Goal: Task Accomplishment & Management: Manage account settings

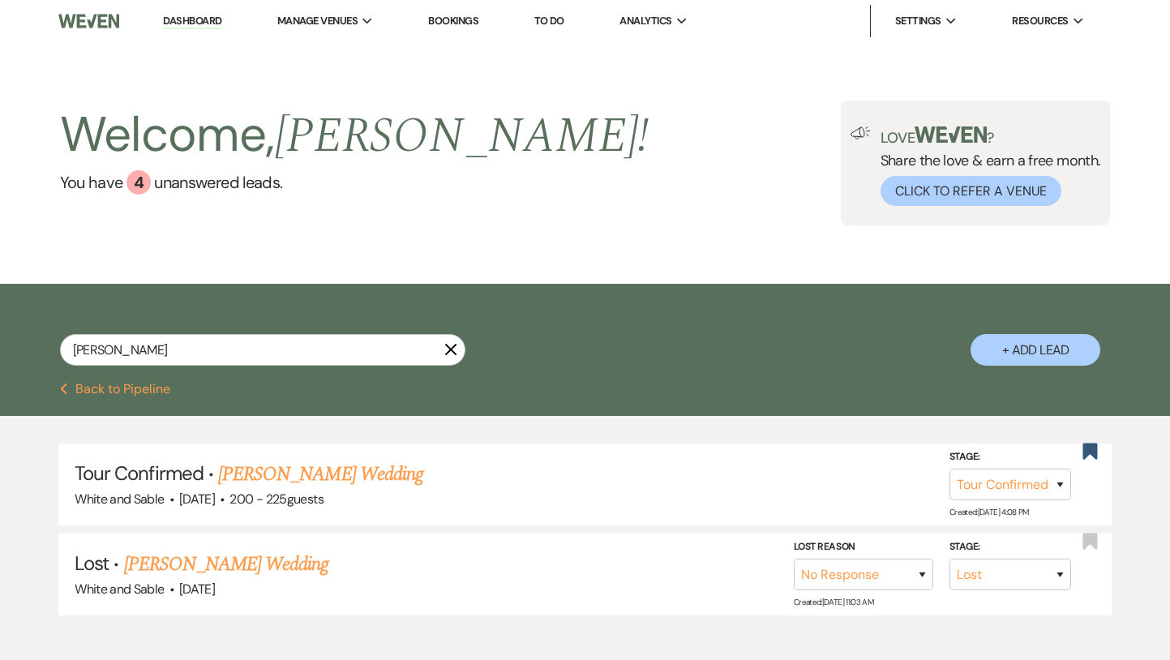
select select "4"
select select "8"
select select "5"
click at [193, 24] on link "Dashboard" at bounding box center [192, 21] width 58 height 15
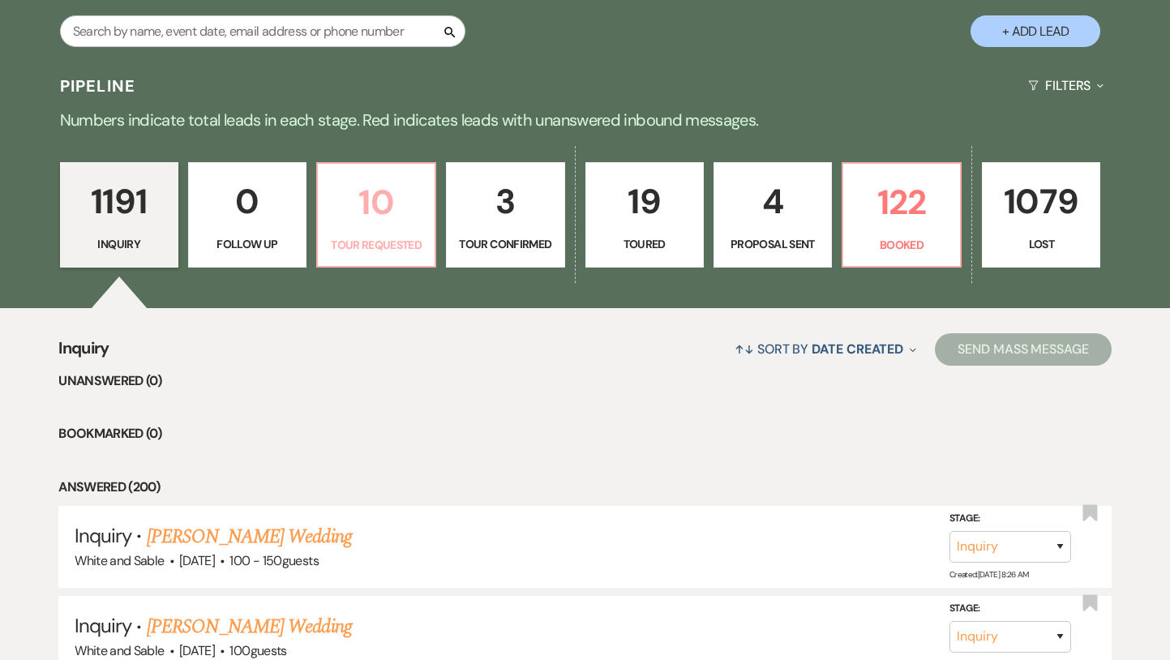
scroll to position [328, 0]
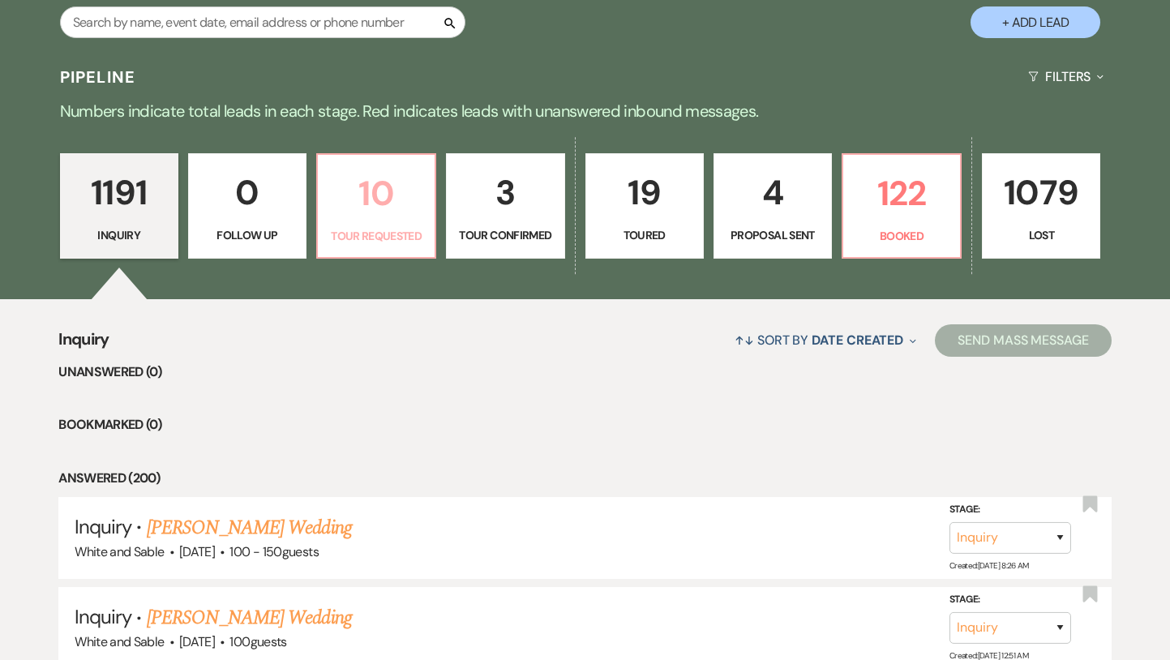
click at [367, 221] on link "10 Tour Requested" at bounding box center [376, 205] width 120 height 105
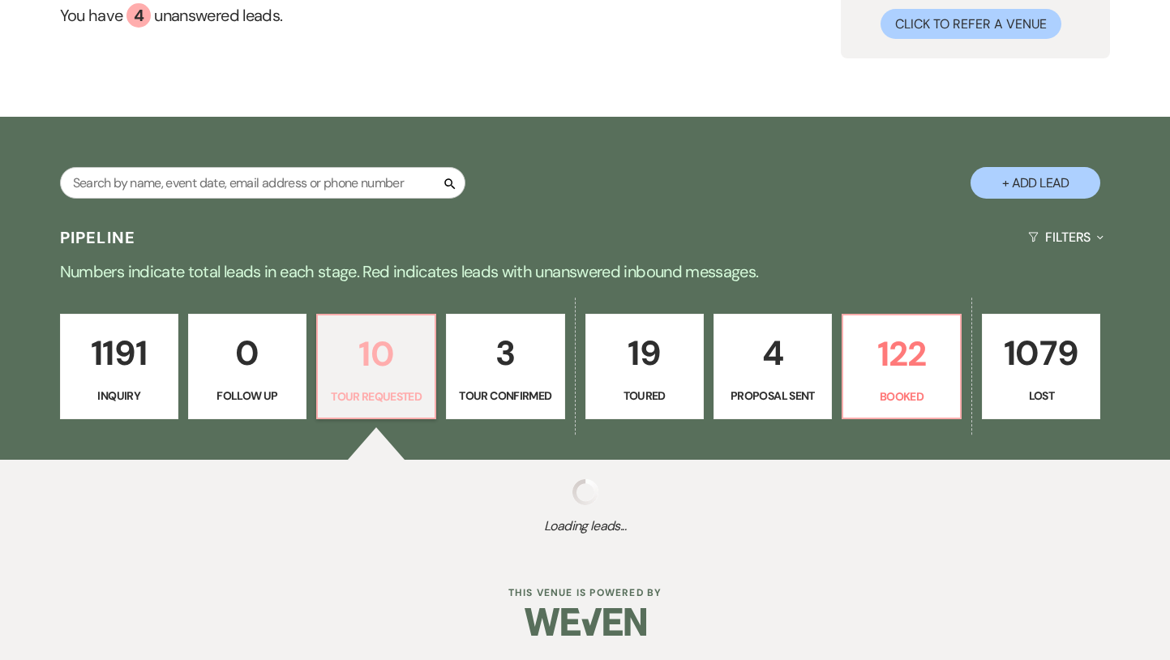
select select "2"
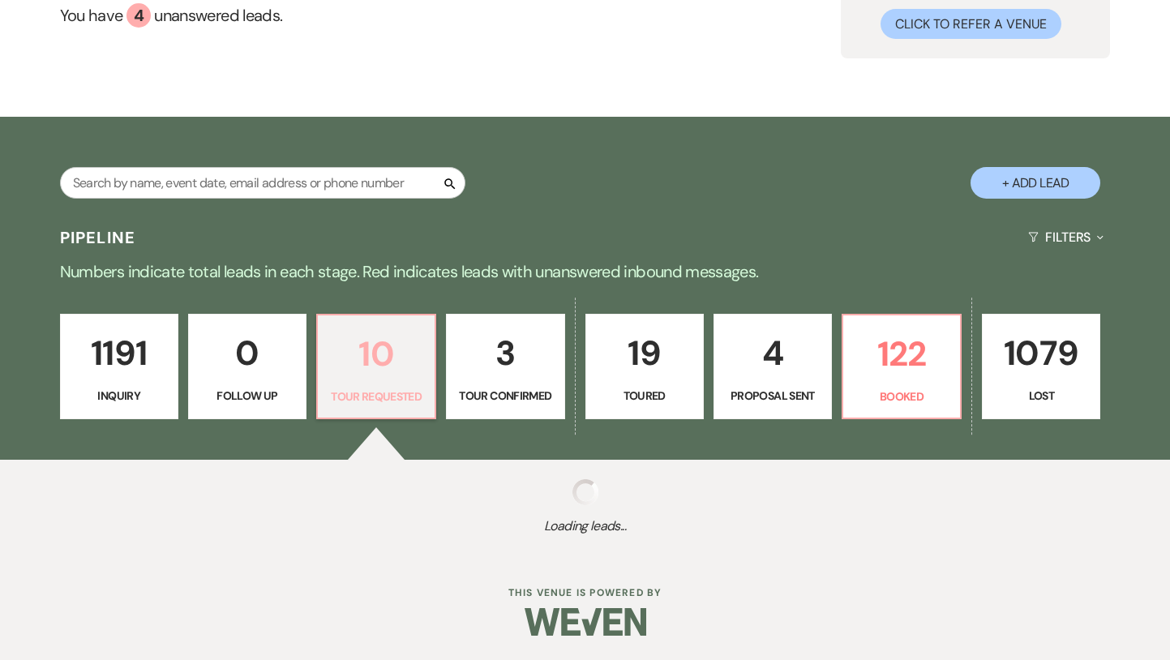
select select "2"
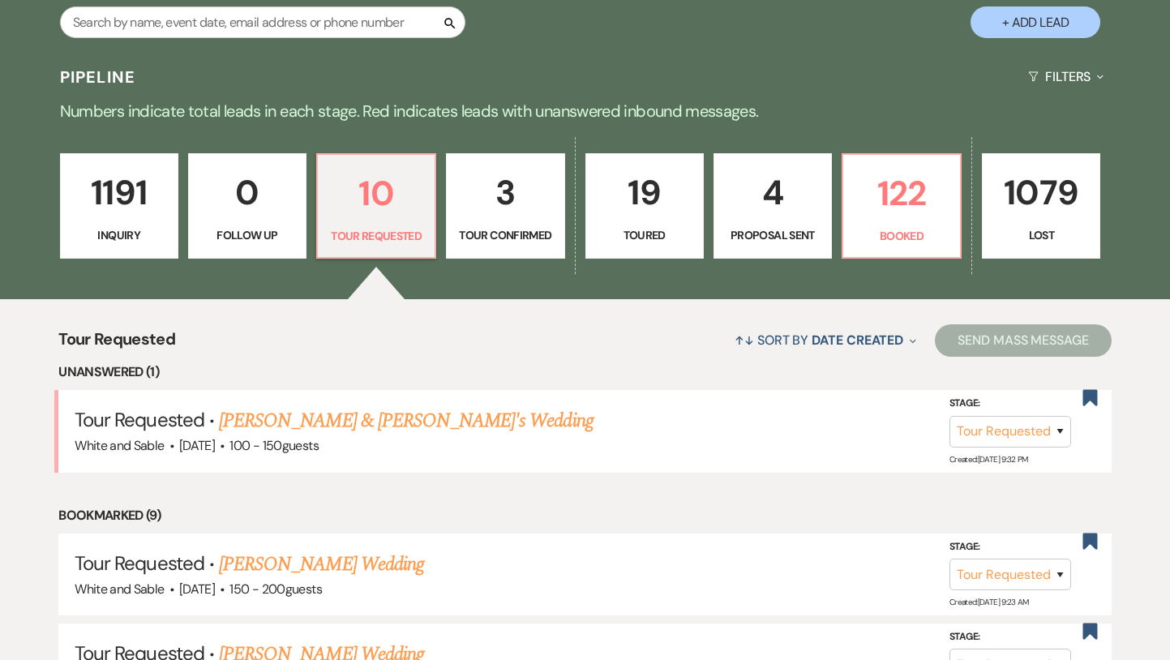
scroll to position [359, 0]
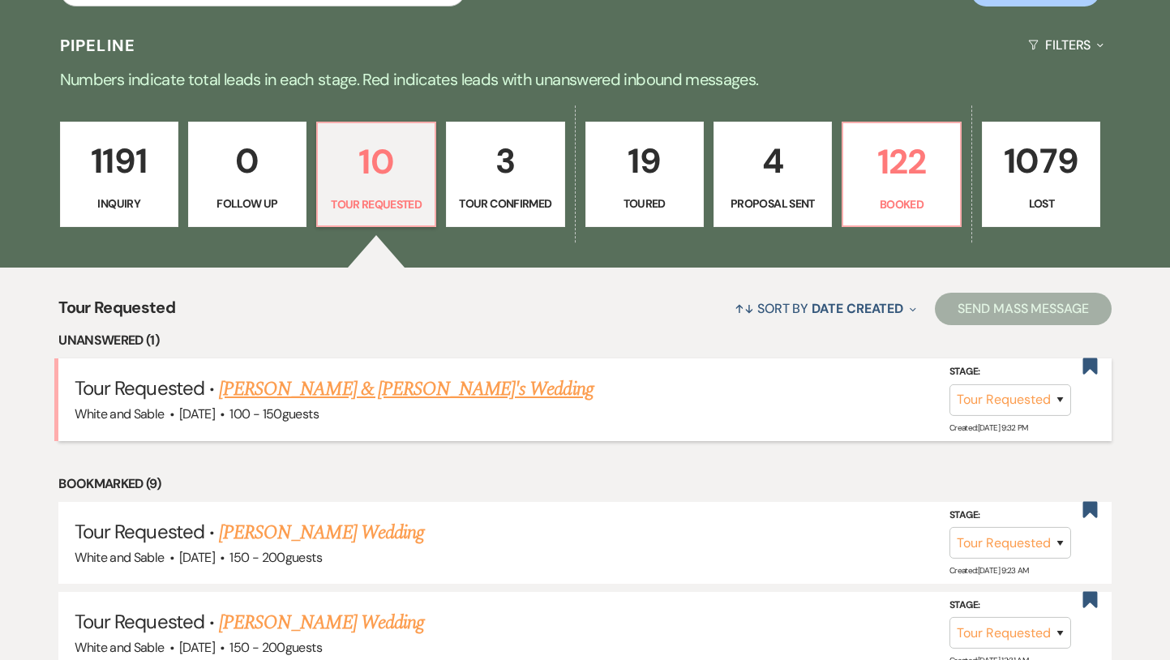
click at [384, 388] on link "[PERSON_NAME] & [PERSON_NAME]'s Wedding" at bounding box center [406, 389] width 375 height 29
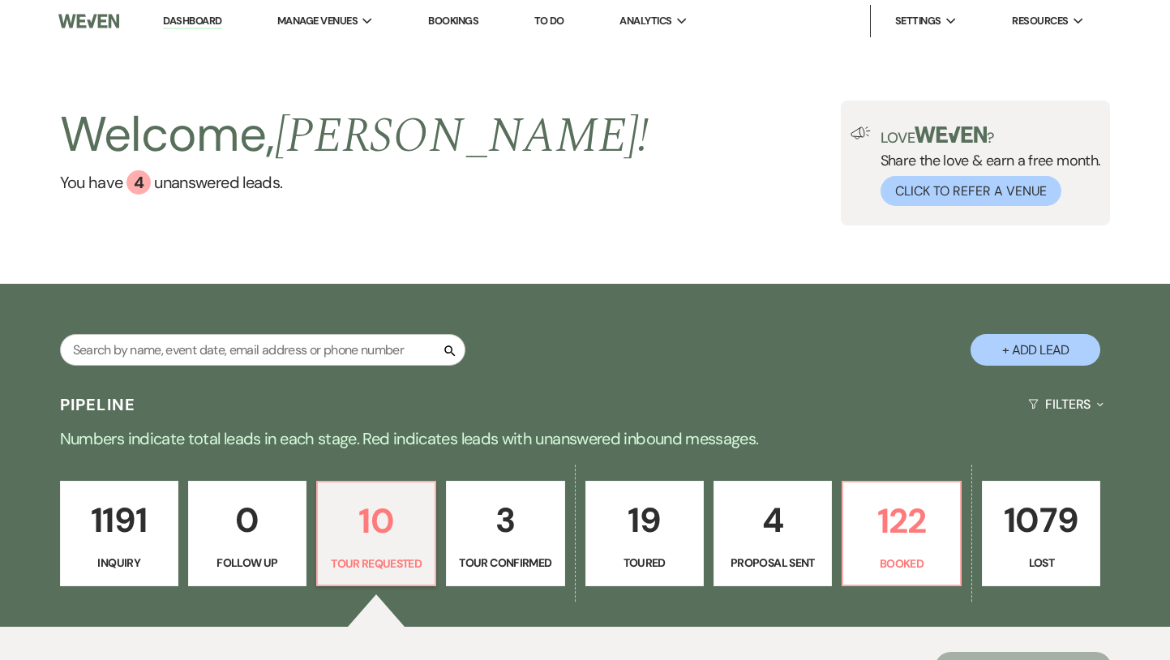
select select "2"
select select "17"
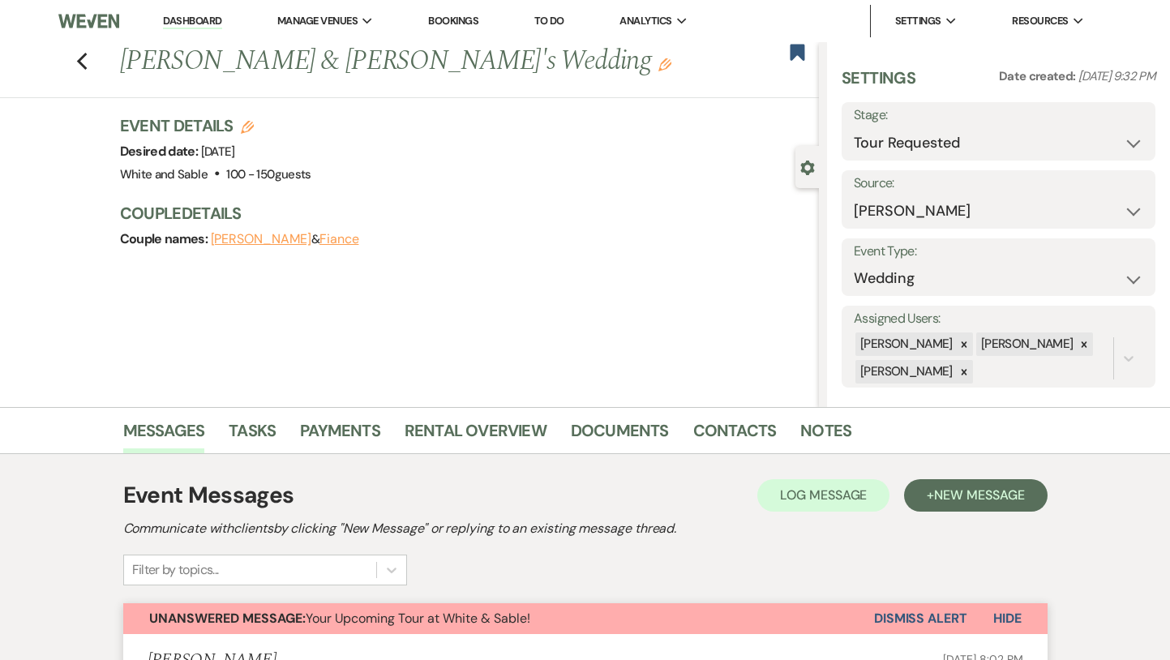
click at [912, 611] on button "Dismiss Alert" at bounding box center [920, 618] width 93 height 31
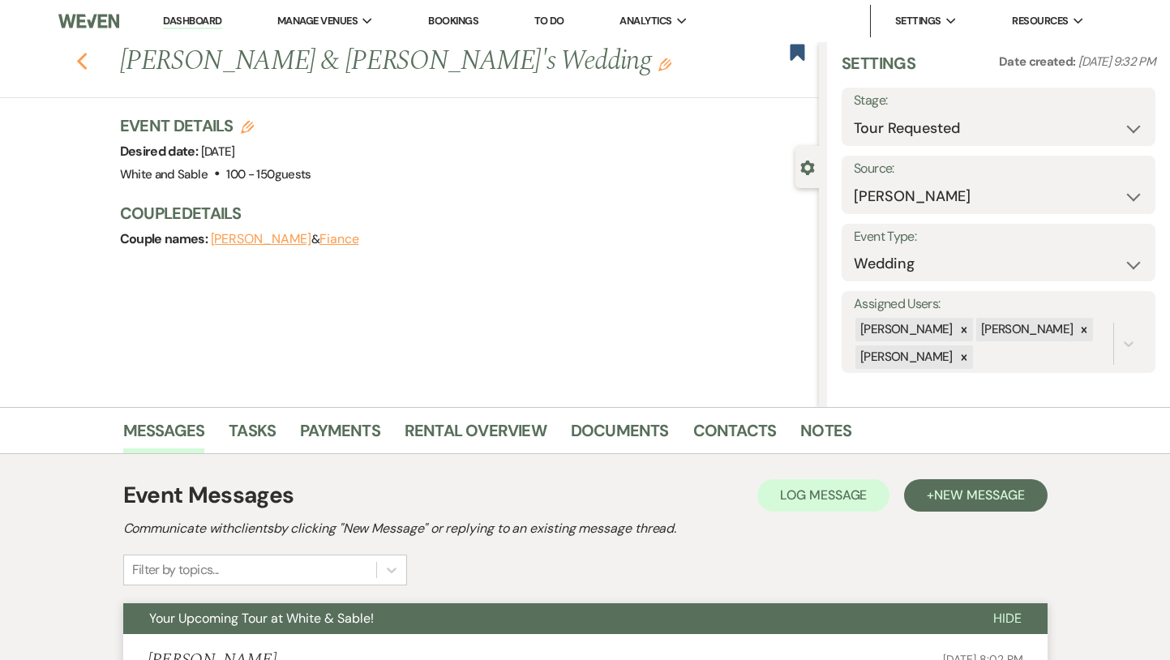
click at [81, 60] on icon "Previous" at bounding box center [82, 61] width 12 height 19
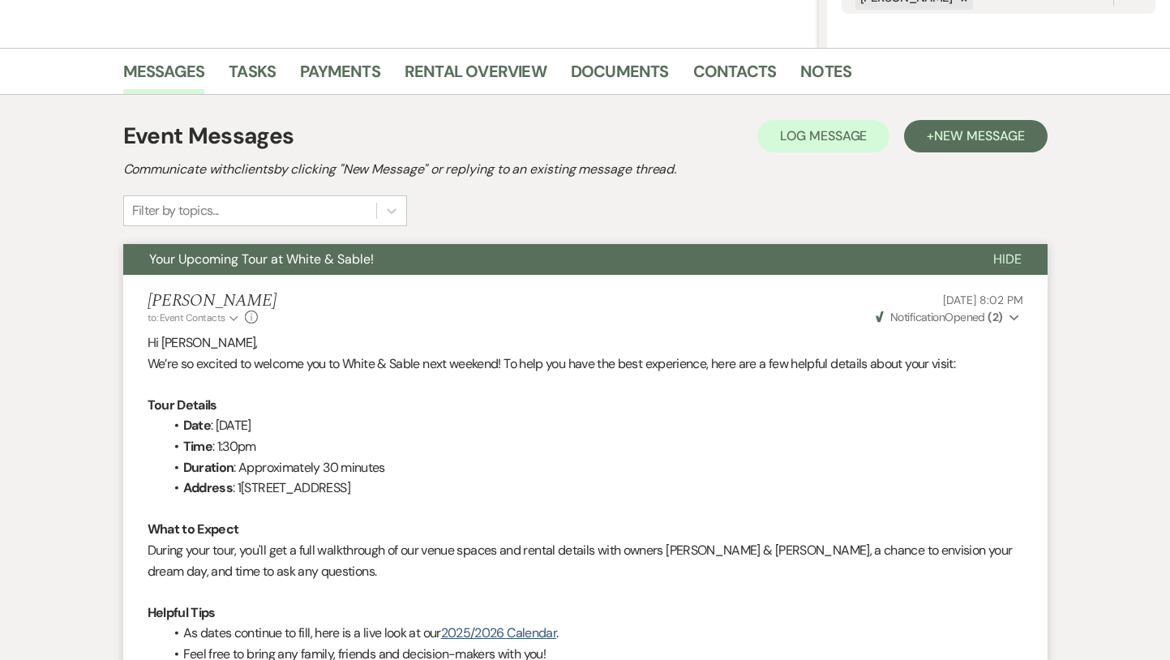
select select "2"
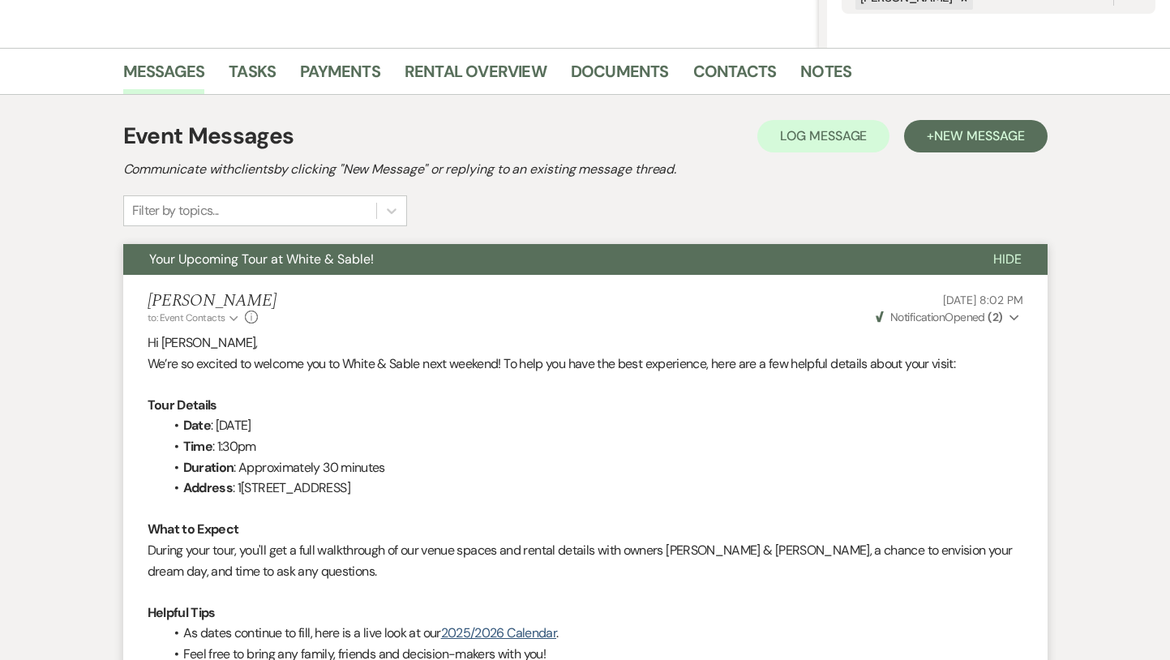
select select "2"
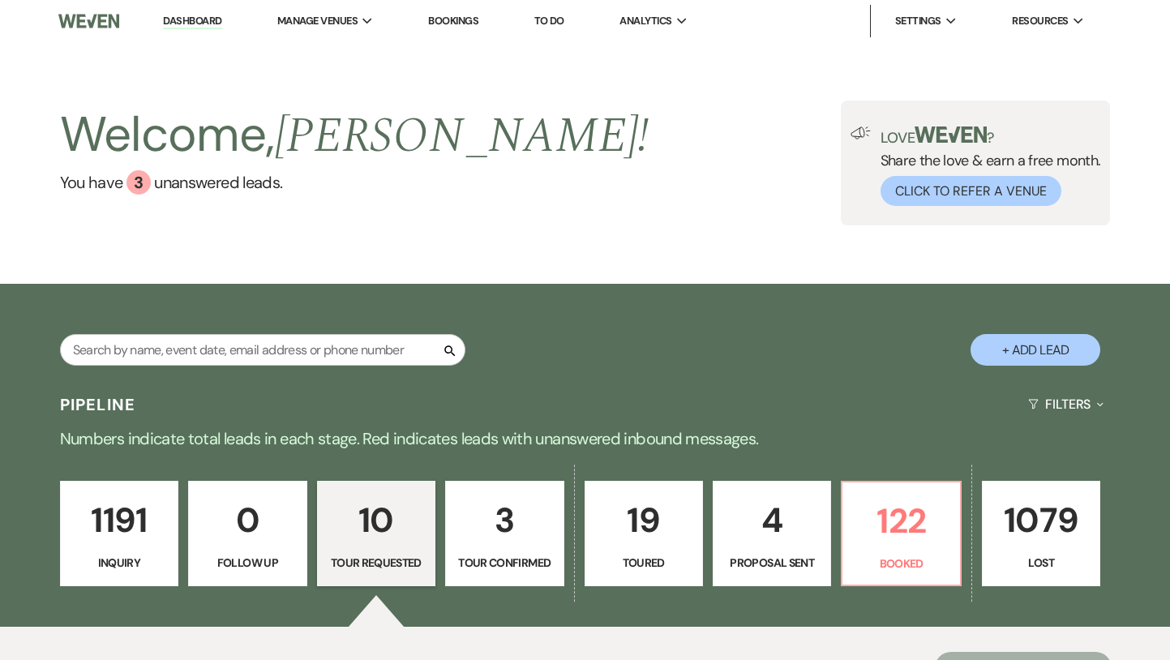
click at [187, 21] on link "Dashboard" at bounding box center [192, 21] width 58 height 15
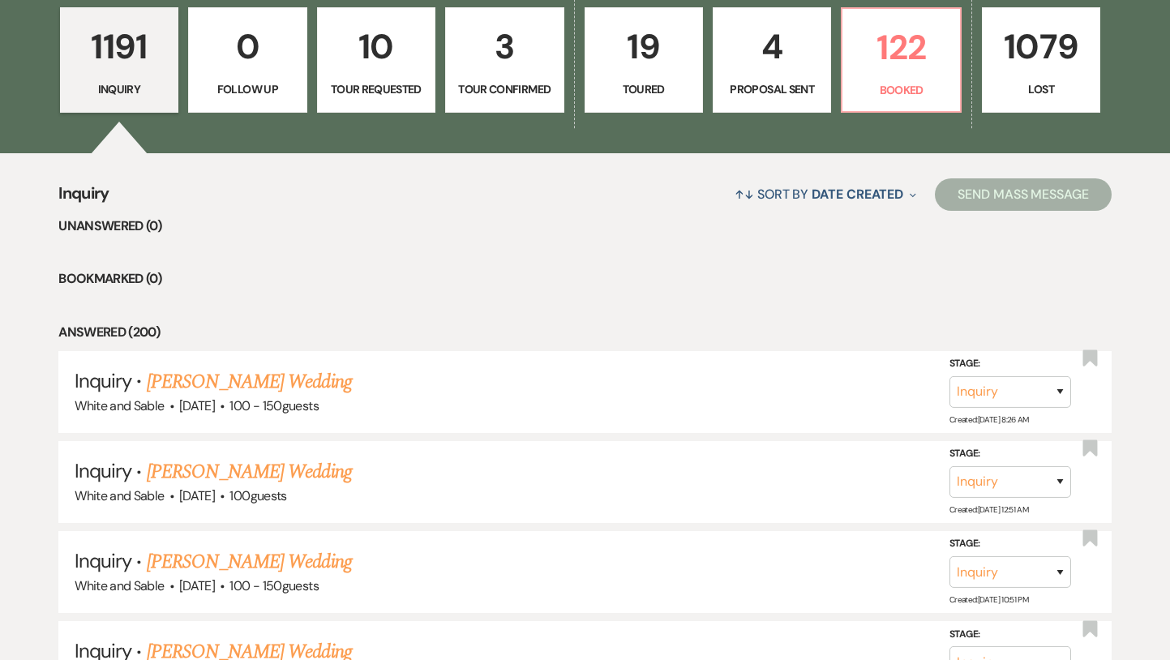
scroll to position [481, 0]
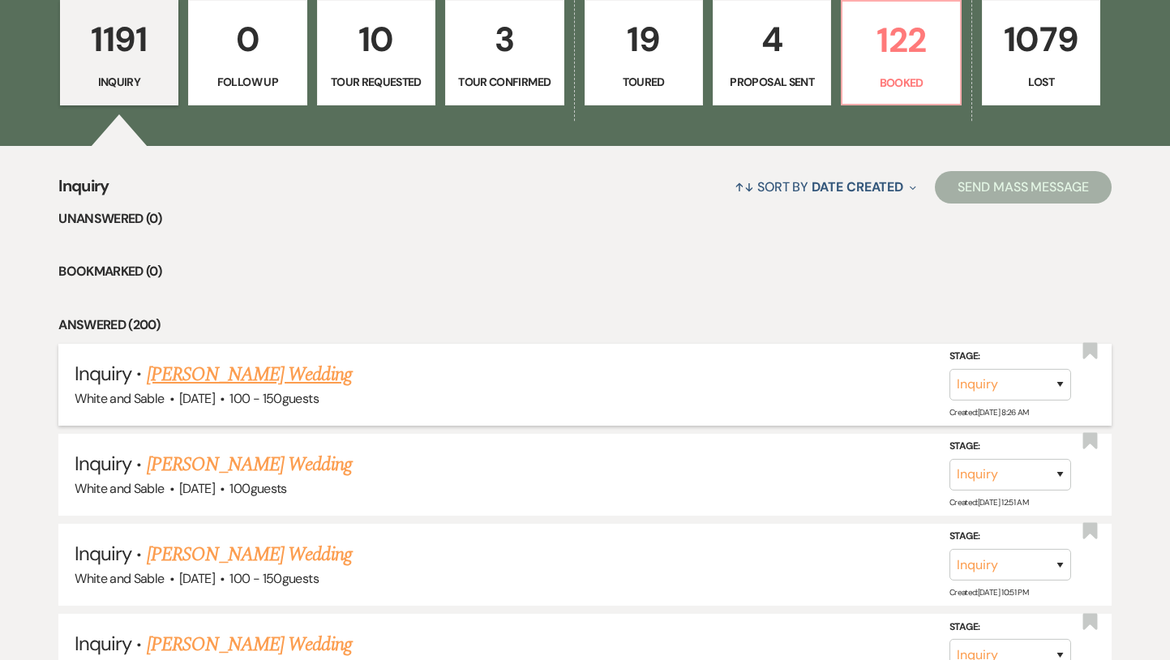
click at [279, 371] on link "[PERSON_NAME] Wedding" at bounding box center [249, 374] width 205 height 29
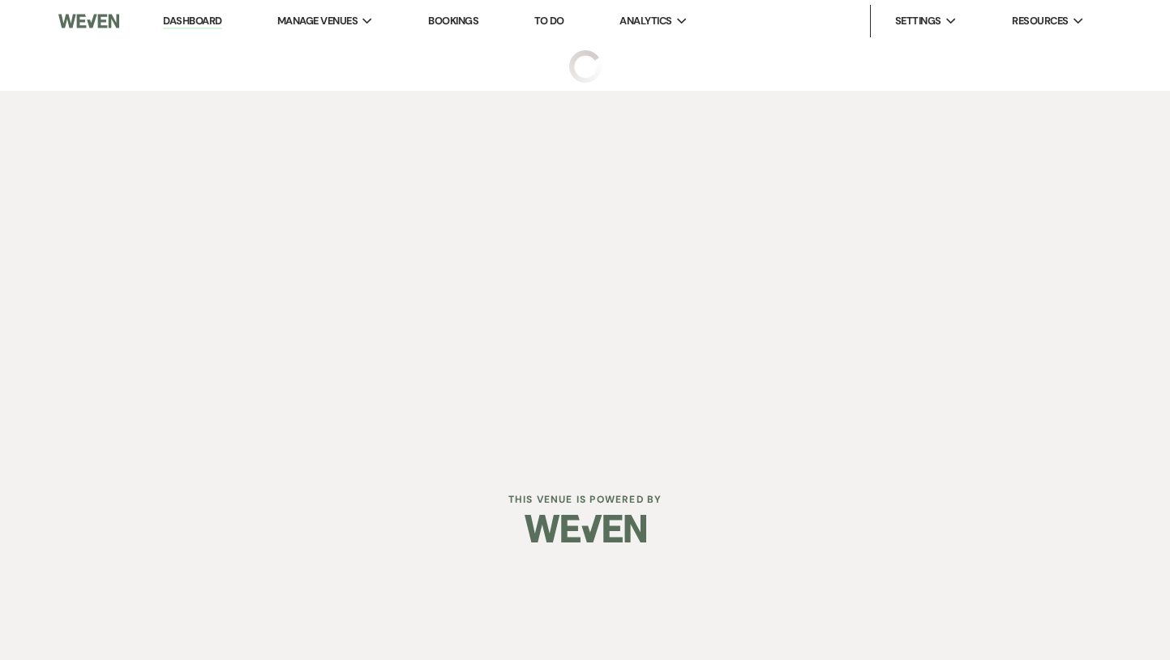
select select "5"
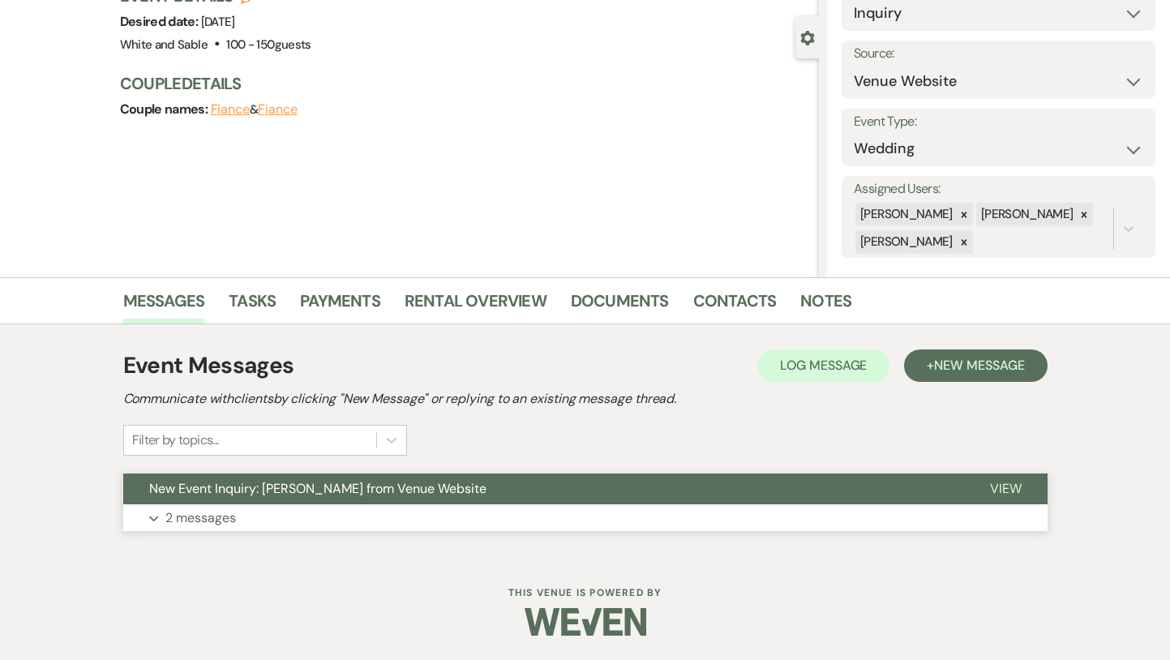
click at [363, 491] on span "New Event Inquiry: [PERSON_NAME] from Venue Website" at bounding box center [317, 488] width 337 height 17
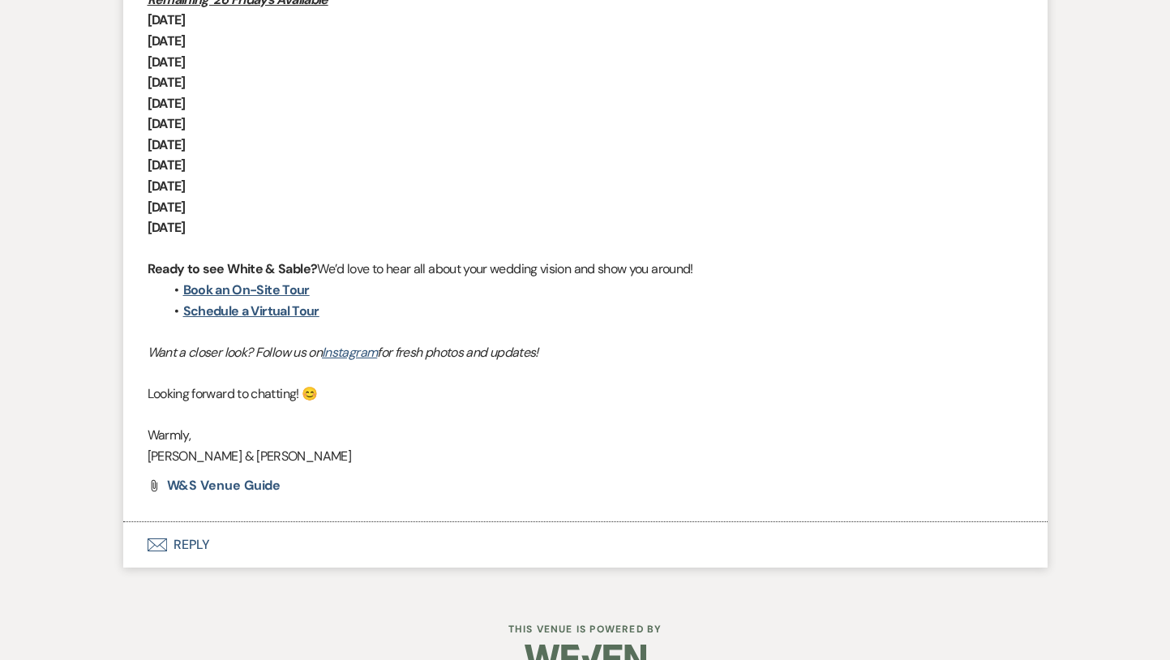
scroll to position [1463, 0]
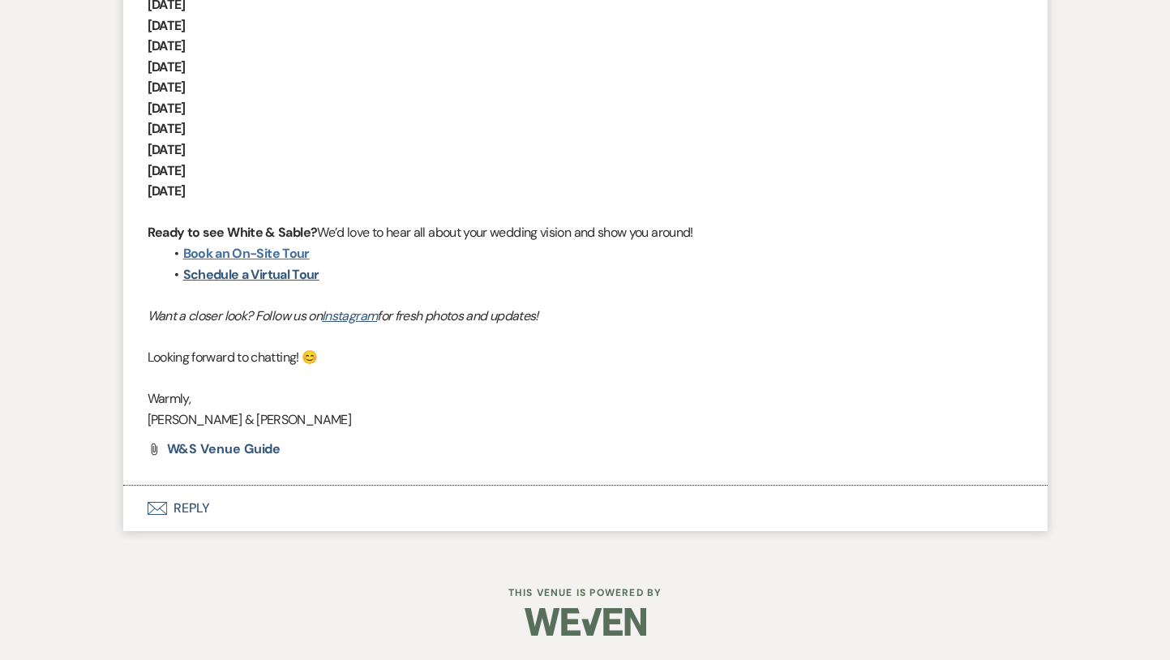
click at [273, 254] on link "Book an On-Site Tour" at bounding box center [246, 253] width 127 height 17
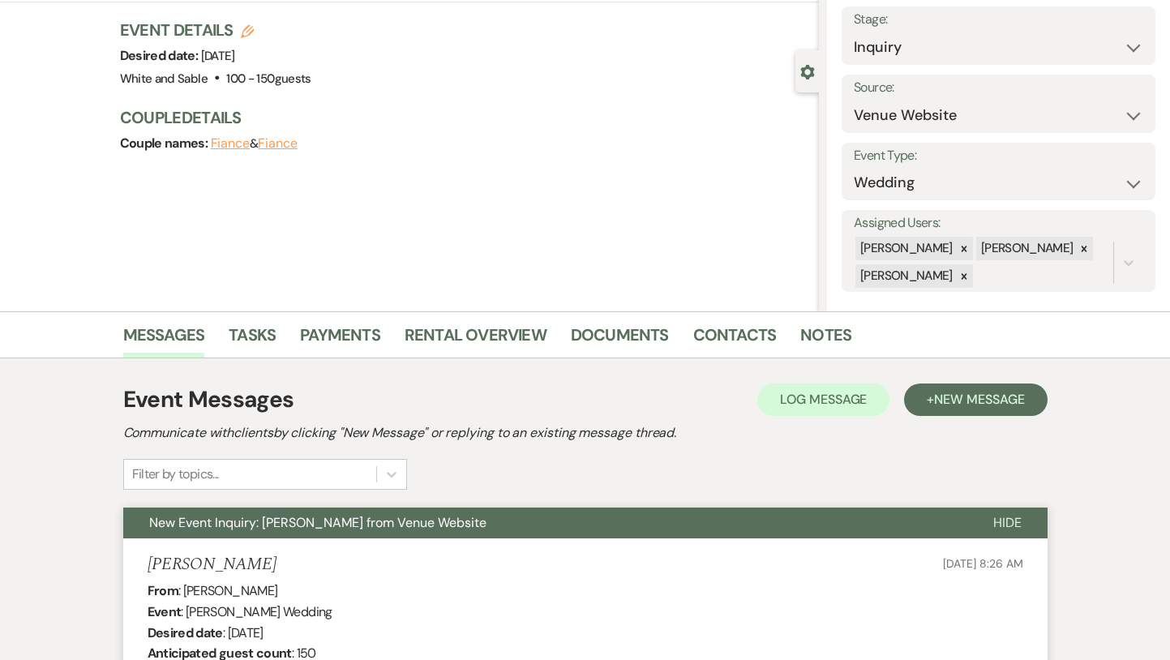
scroll to position [0, 0]
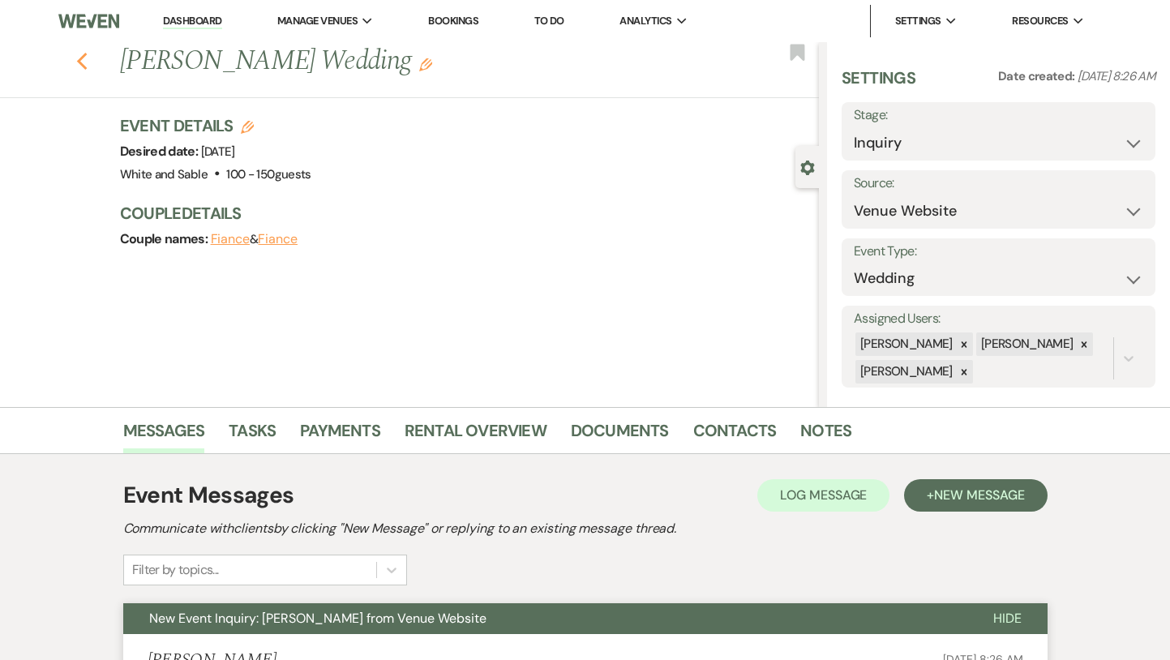
click at [83, 60] on icon "Previous" at bounding box center [82, 61] width 12 height 19
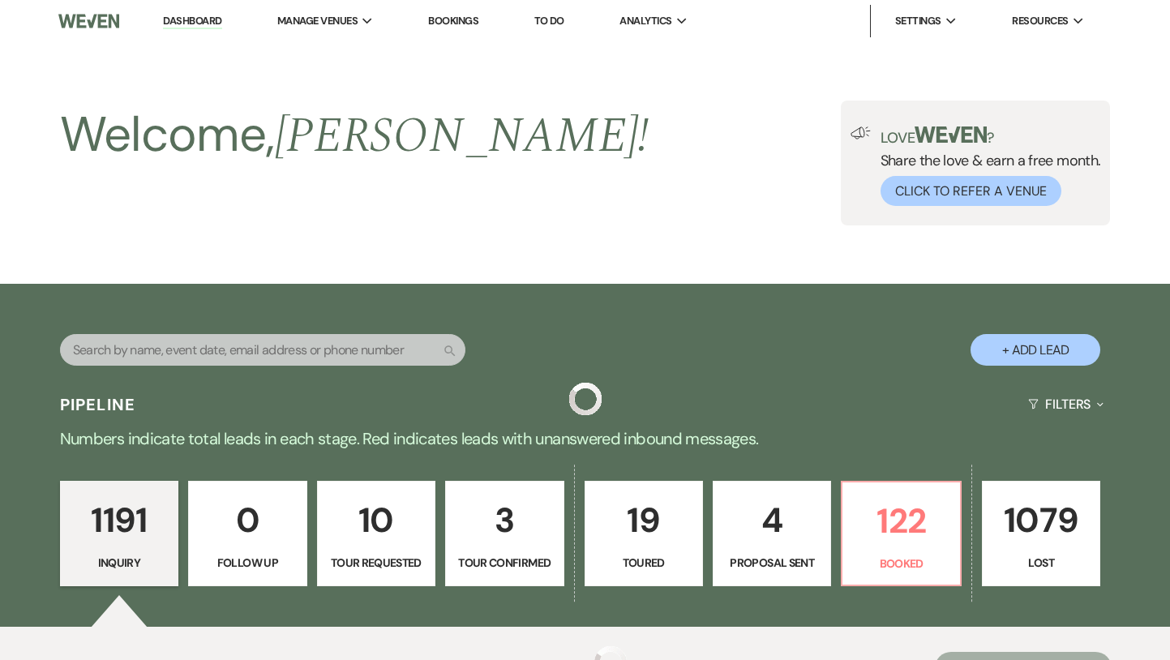
scroll to position [481, 0]
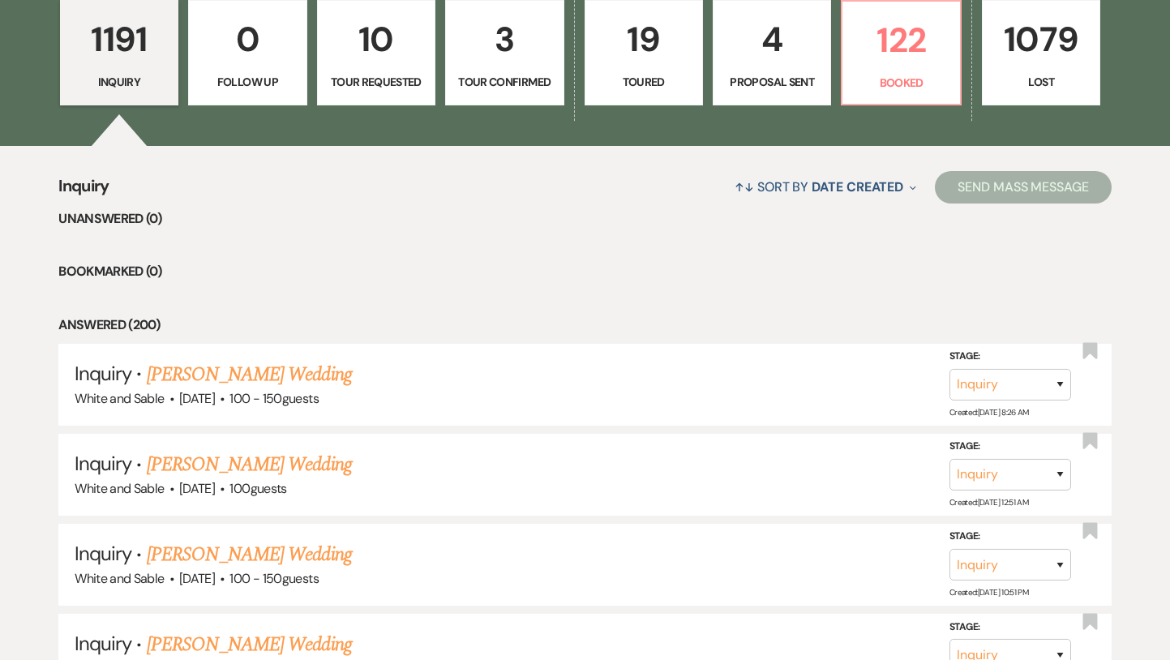
click at [375, 93] on link "10 Tour Requested" at bounding box center [376, 52] width 118 height 105
select select "2"
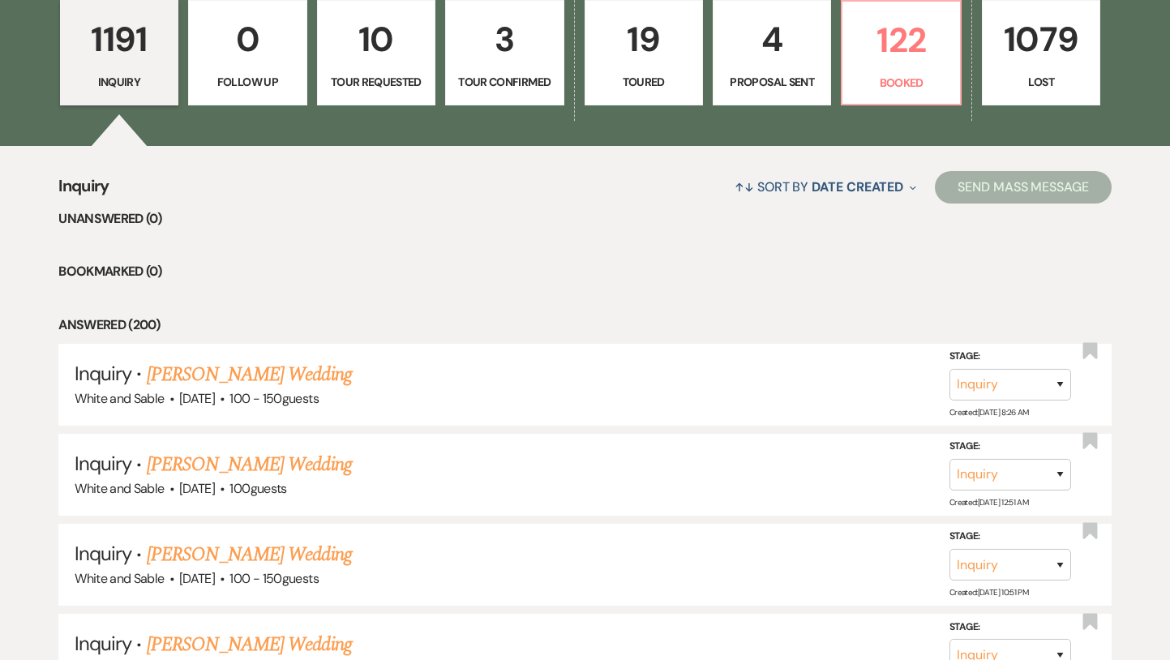
select select "2"
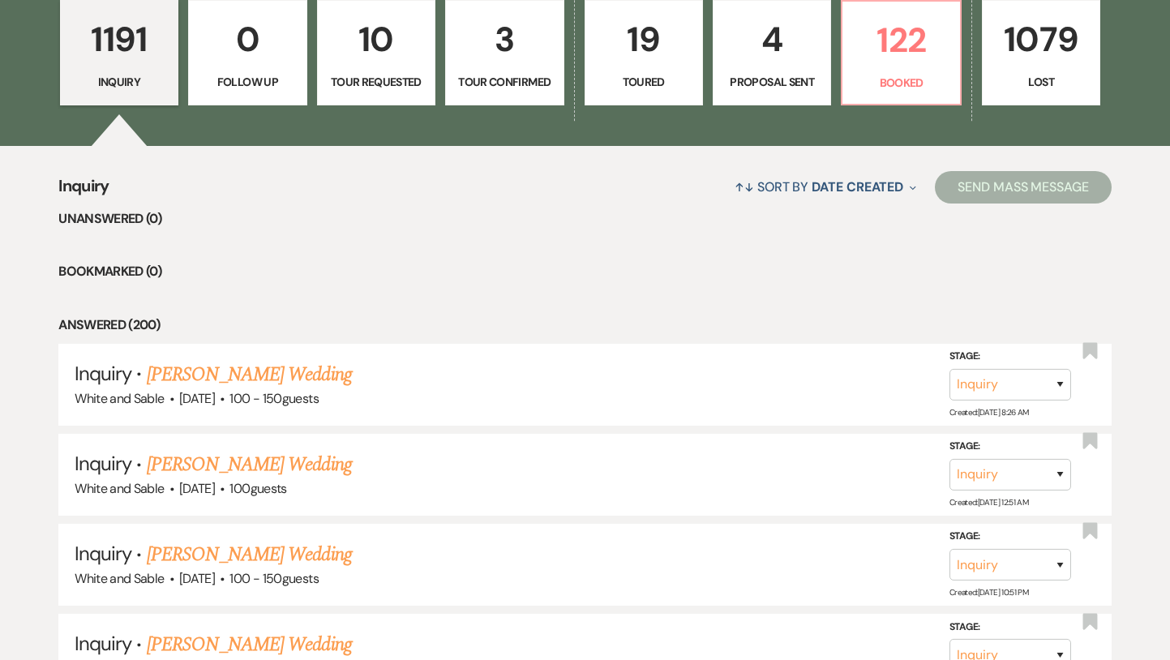
select select "2"
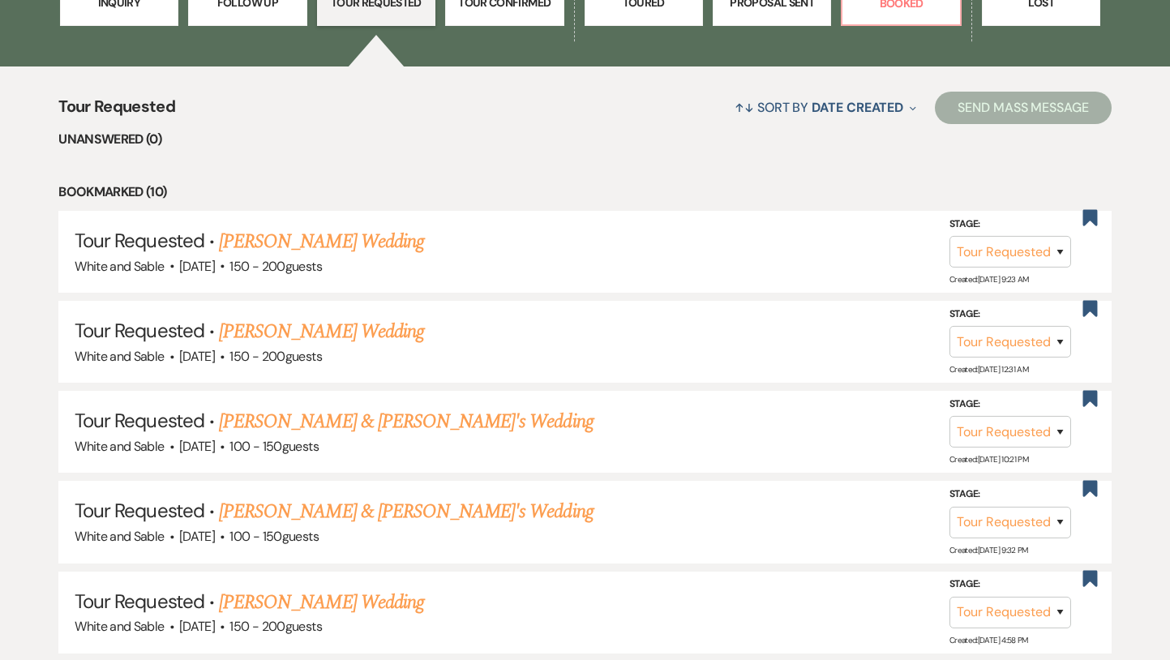
click at [797, 11] on p "Proposal Sent" at bounding box center [772, 3] width 97 height 18
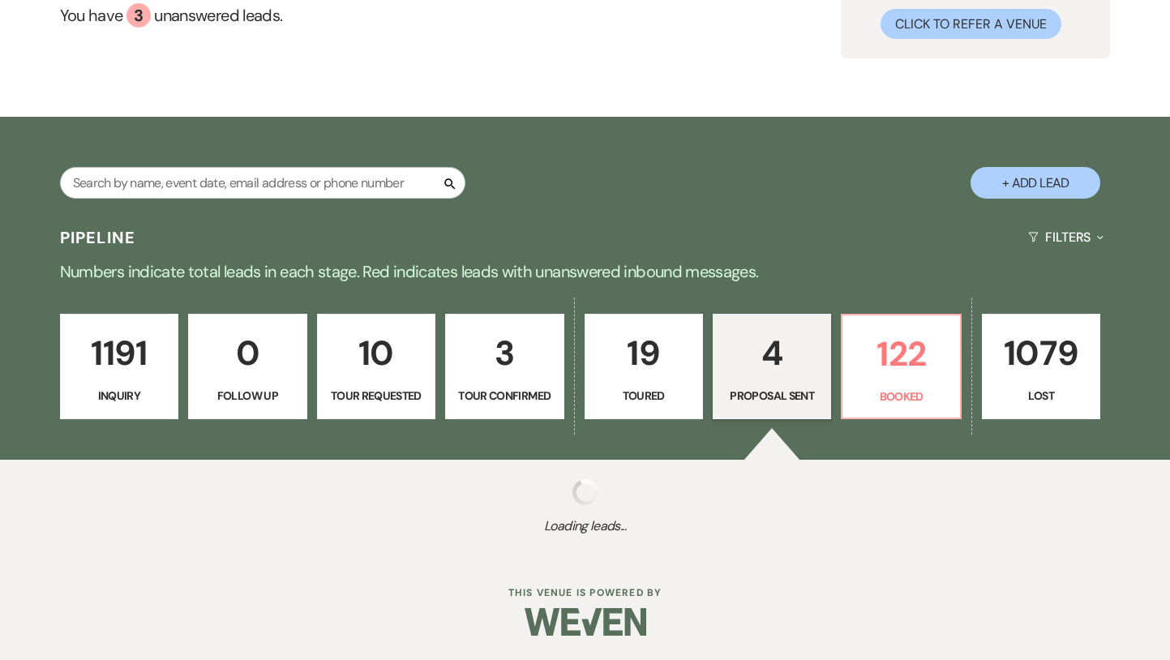
select select "6"
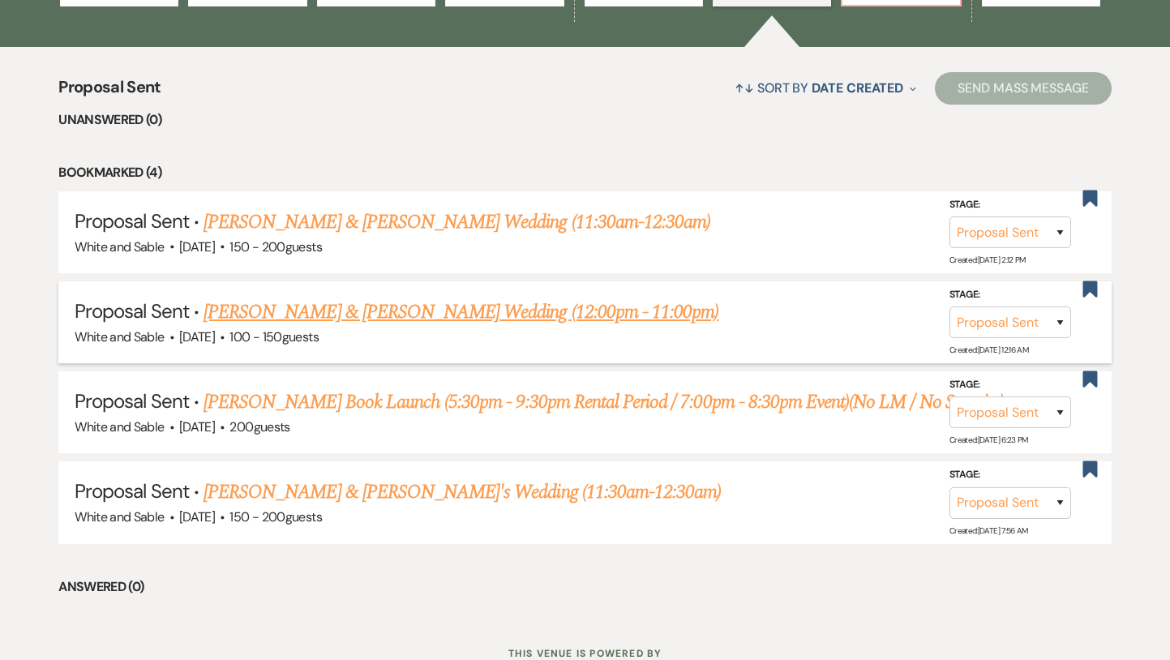
click at [476, 349] on li "Proposal Sent · [PERSON_NAME] & [PERSON_NAME] Wedding (12:00pm - 11:00pm) White…" at bounding box center [585, 322] width 1054 height 82
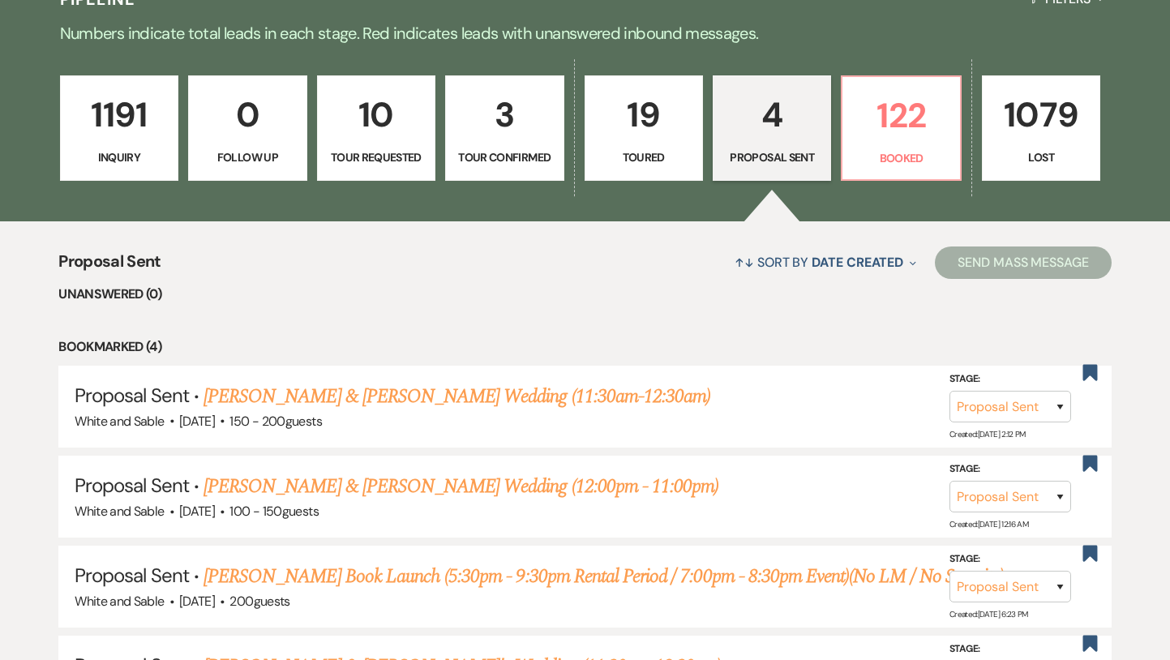
click at [629, 168] on link "19 Toured" at bounding box center [644, 127] width 118 height 105
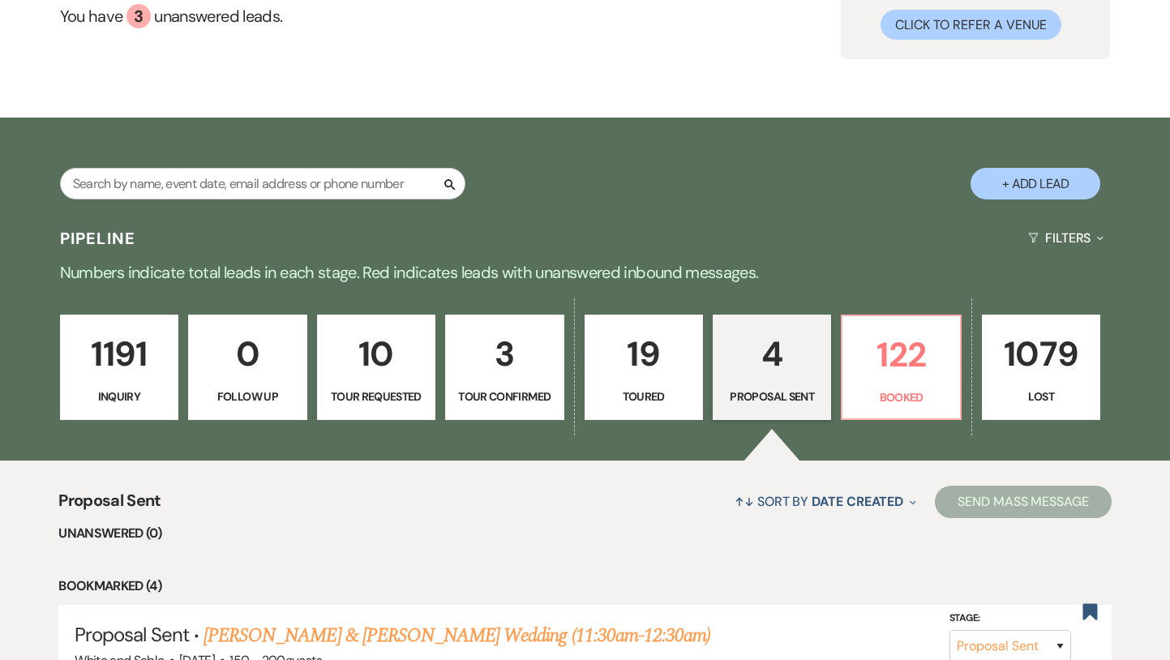
select select "5"
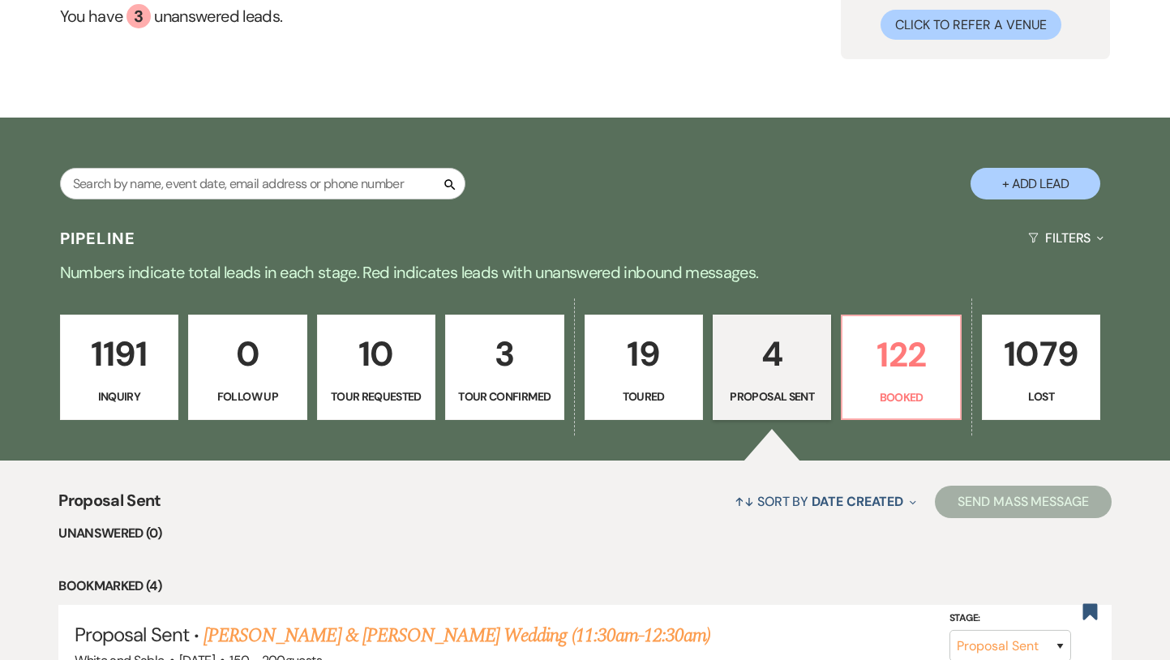
select select "5"
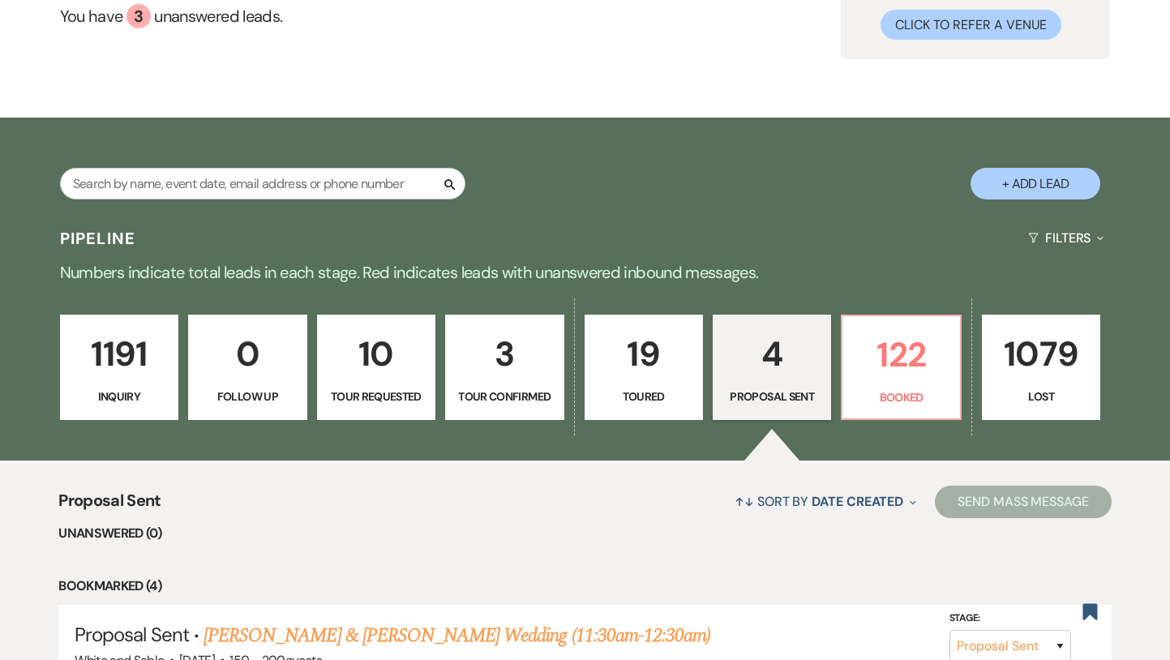
select select "5"
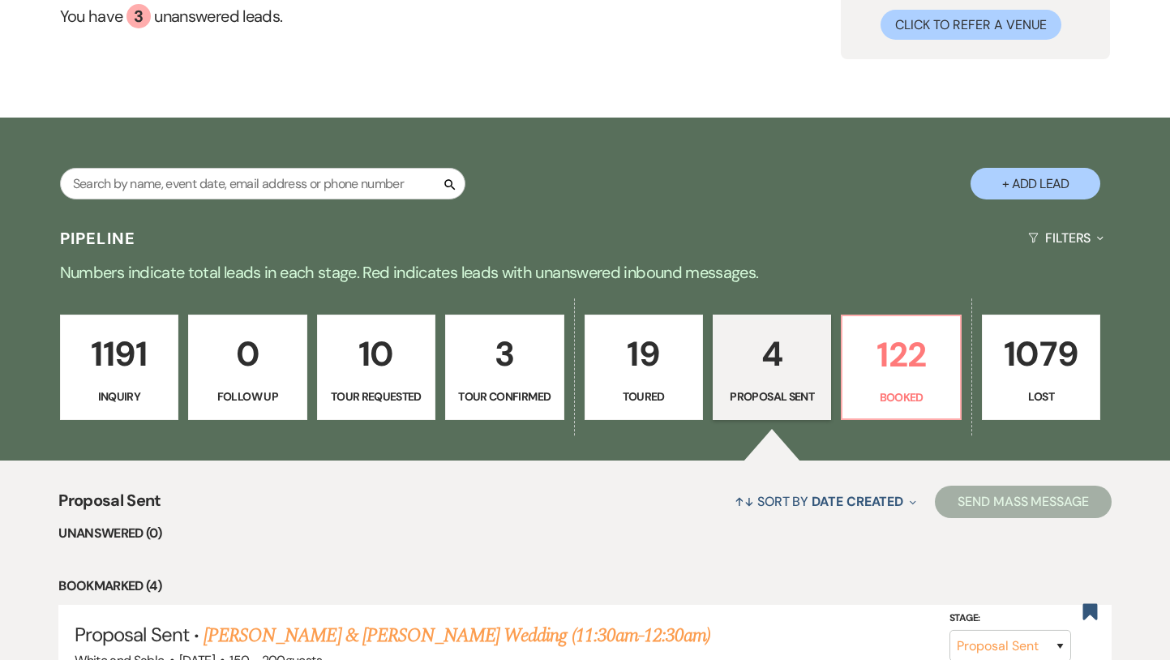
select select "5"
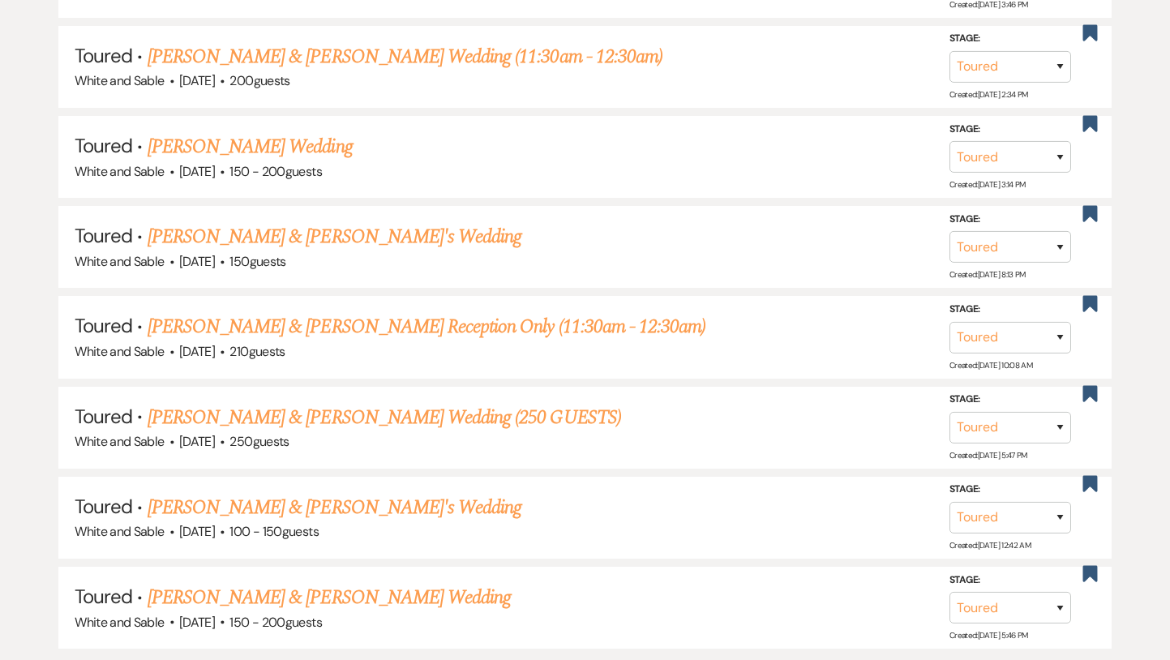
scroll to position [1654, 0]
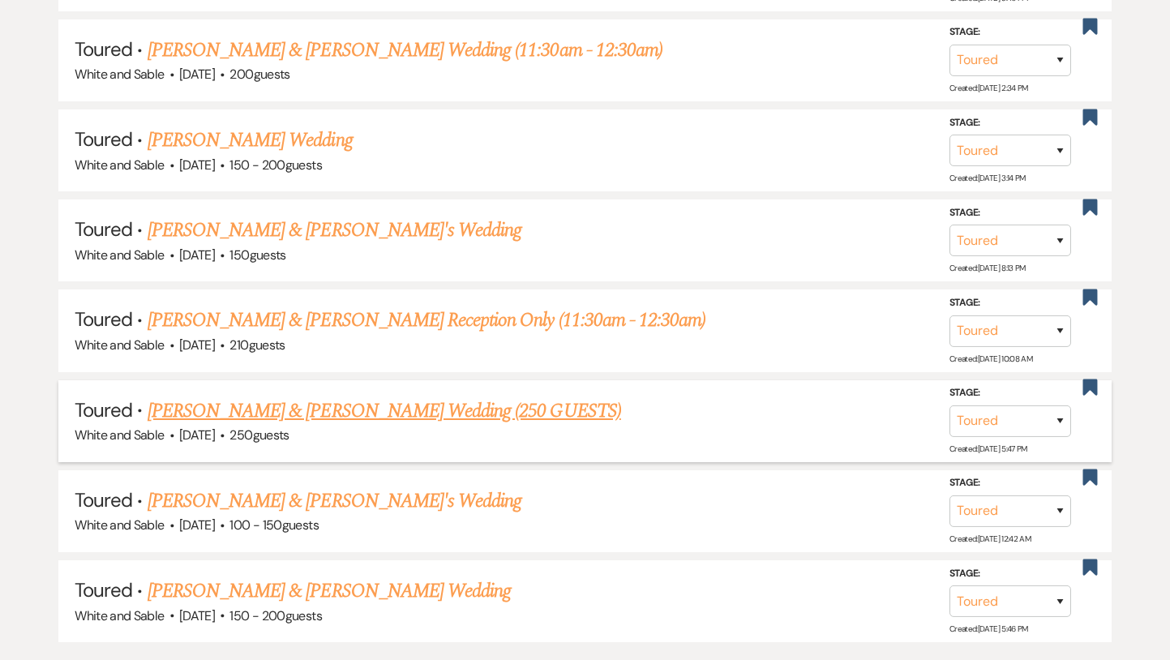
click at [322, 397] on link "[PERSON_NAME] & [PERSON_NAME] Wedding (250 GUESTS)" at bounding box center [385, 411] width 474 height 29
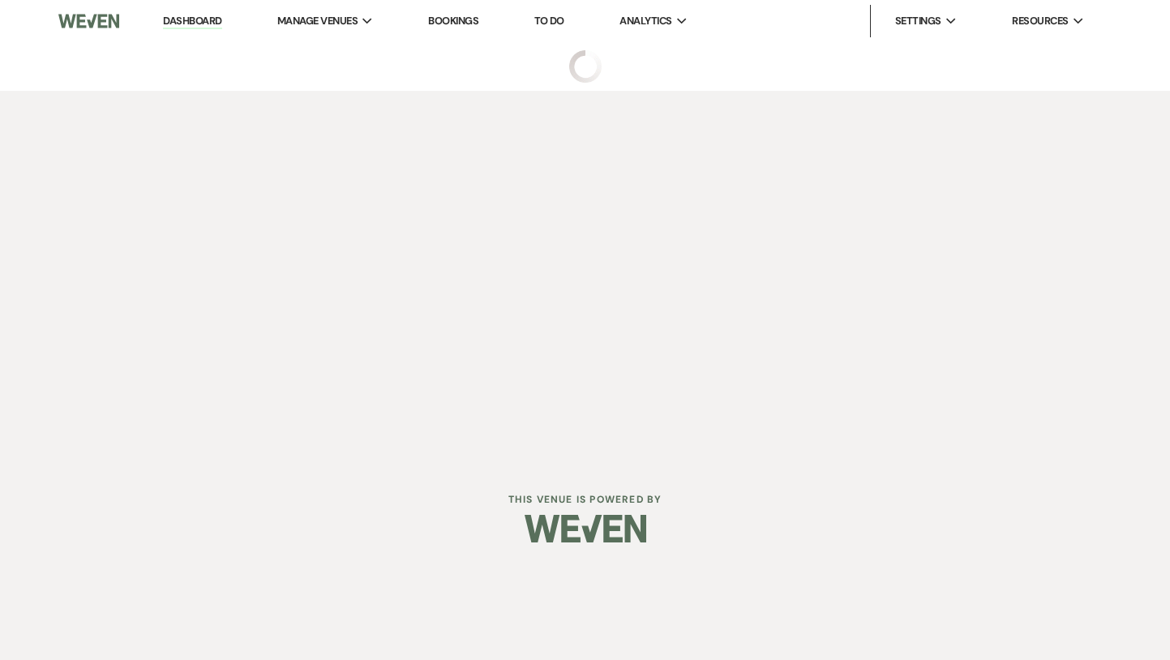
select select "5"
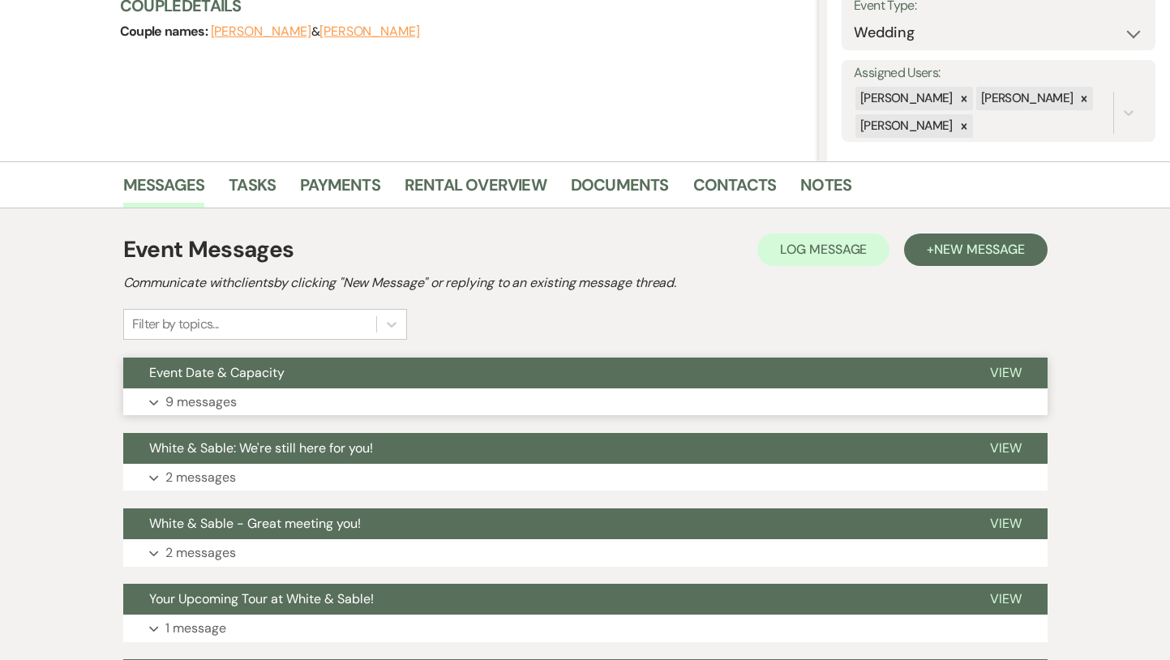
click at [418, 389] on button "Expand 9 messages" at bounding box center [585, 403] width 925 height 28
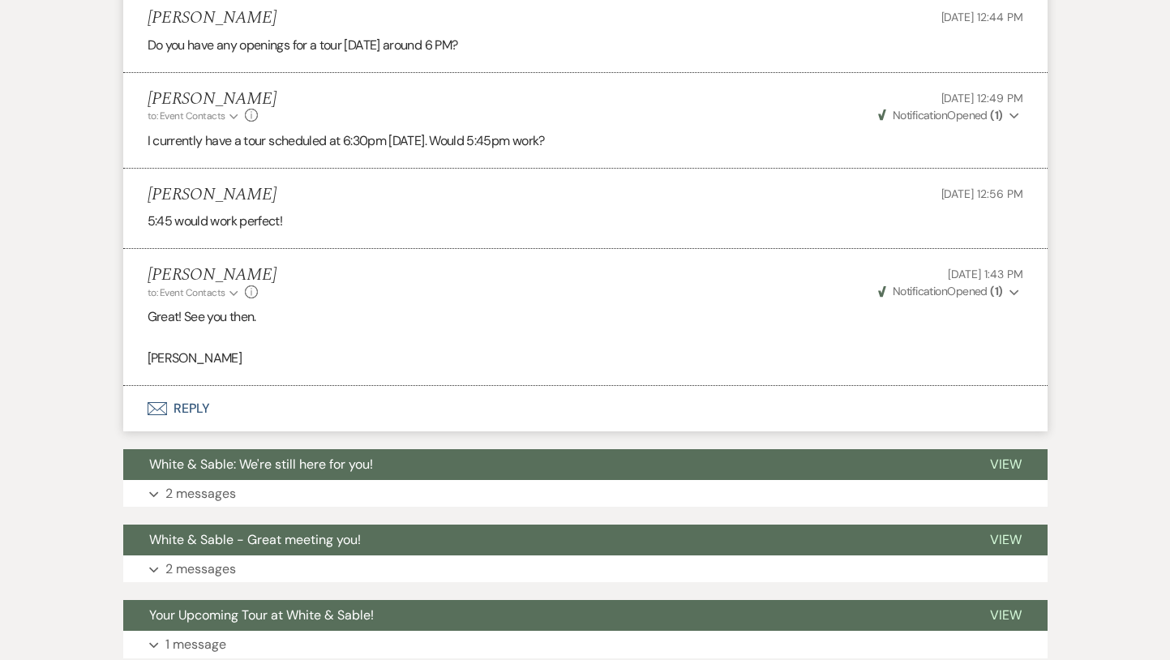
scroll to position [2299, 0]
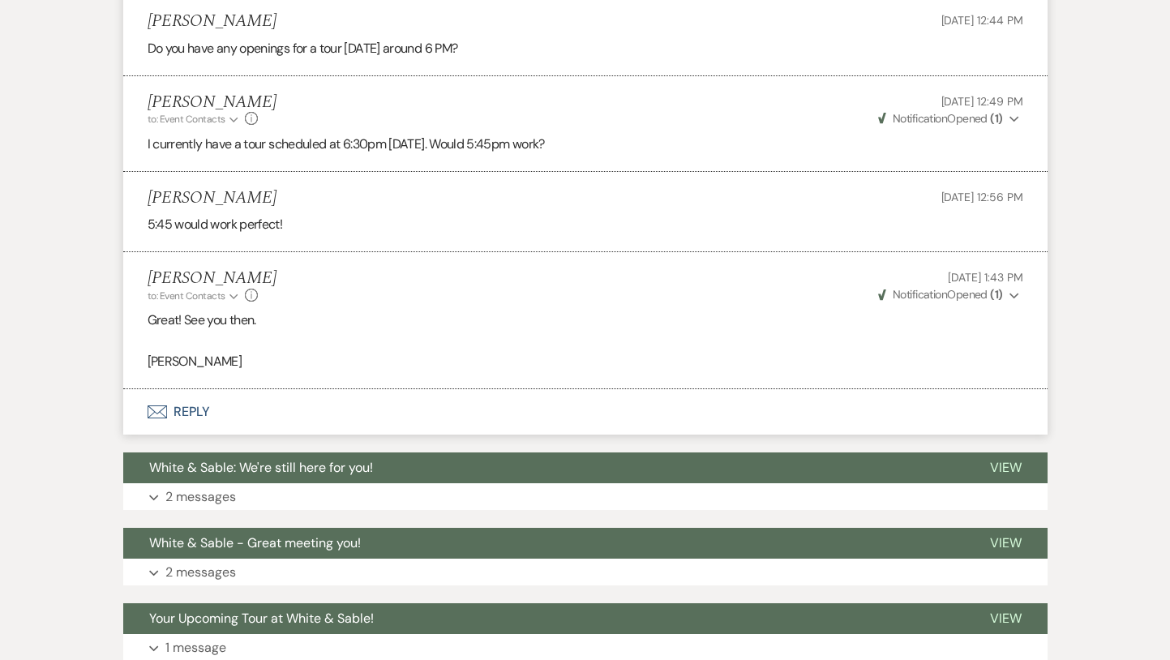
click at [345, 433] on button "Envelope Reply" at bounding box center [585, 411] width 925 height 45
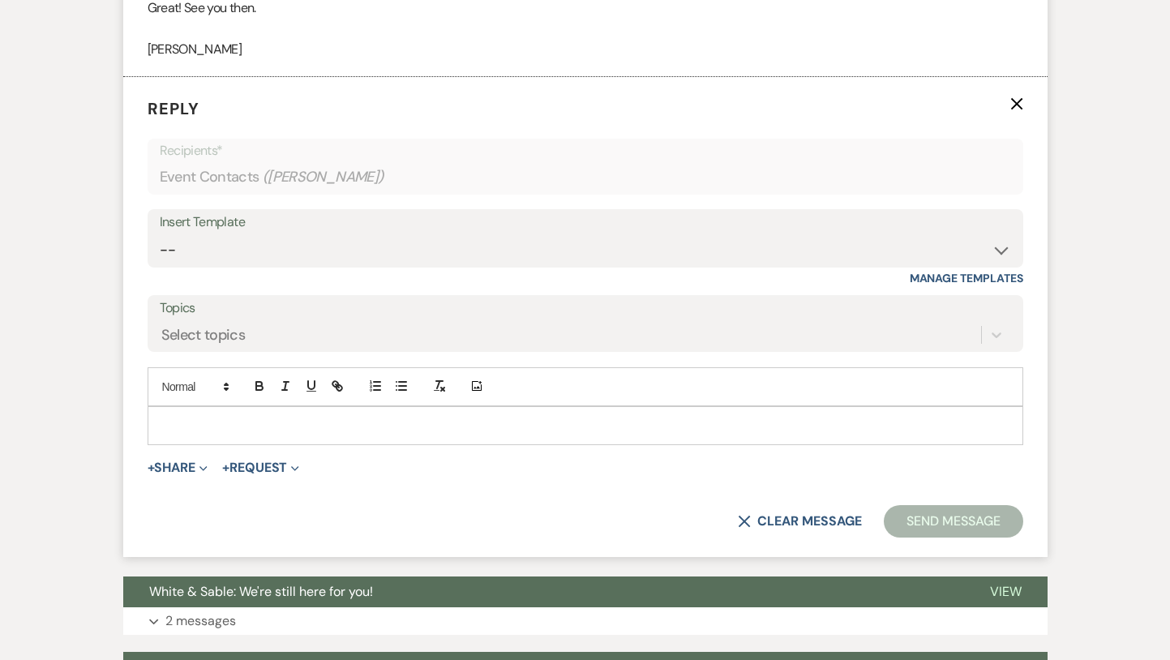
scroll to position [2620, 0]
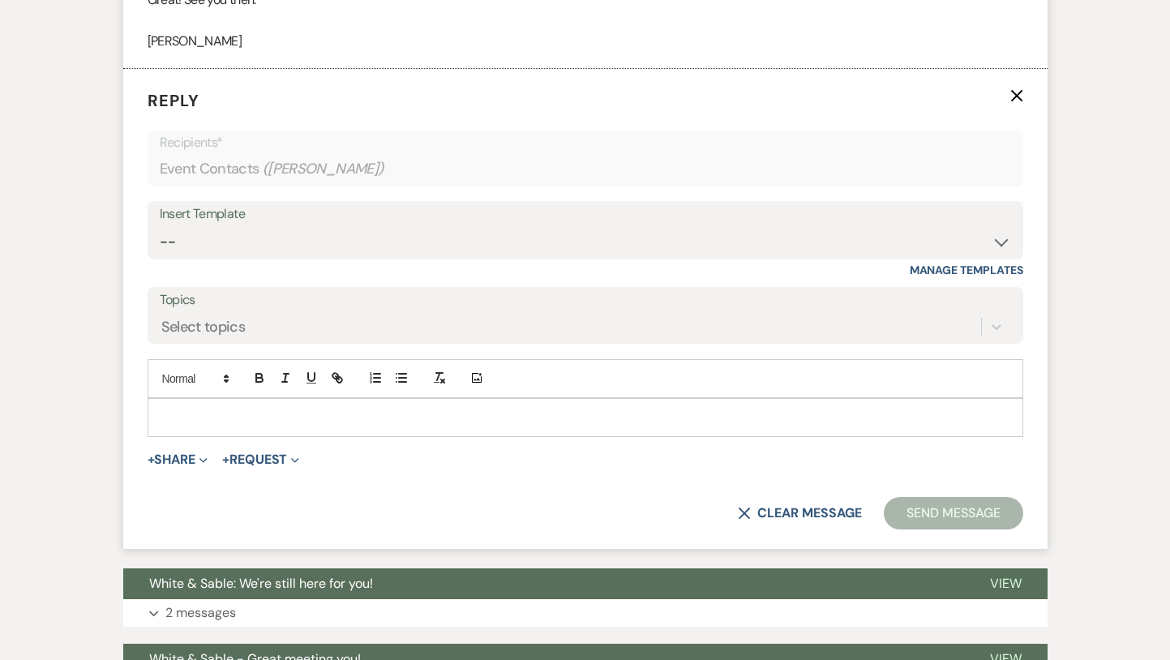
click at [328, 427] on p at bounding box center [586, 418] width 850 height 18
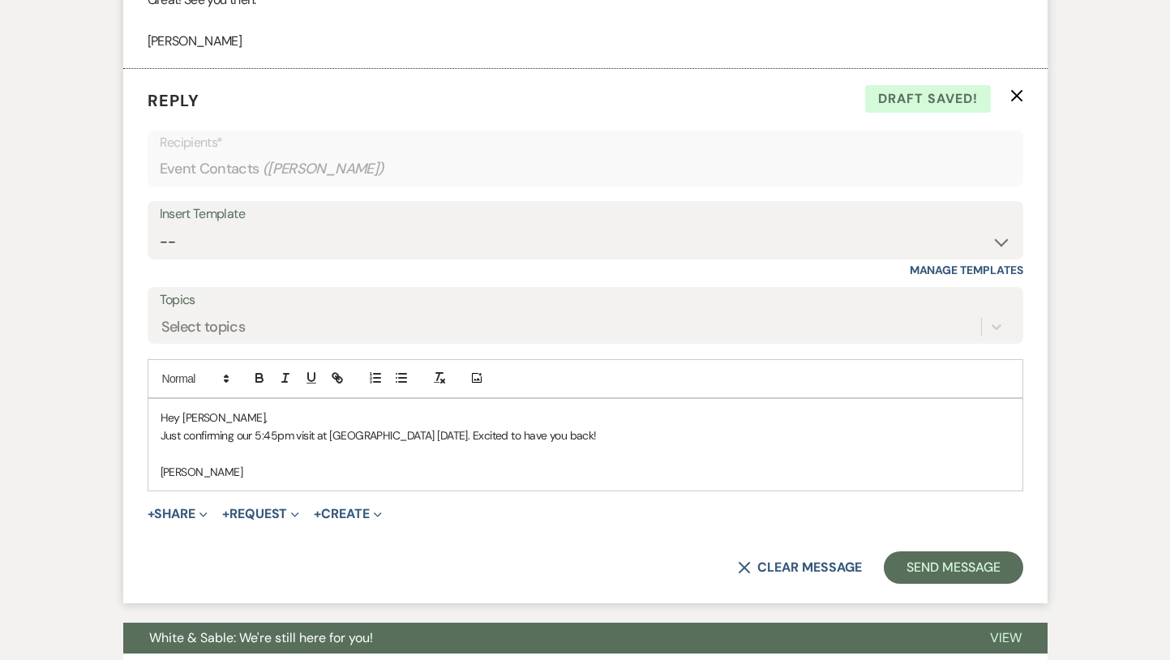
click at [433, 444] on p "Just confirming our 5:45pm visit at [GEOGRAPHIC_DATA] [DATE]. Excited to have y…" at bounding box center [586, 436] width 850 height 18
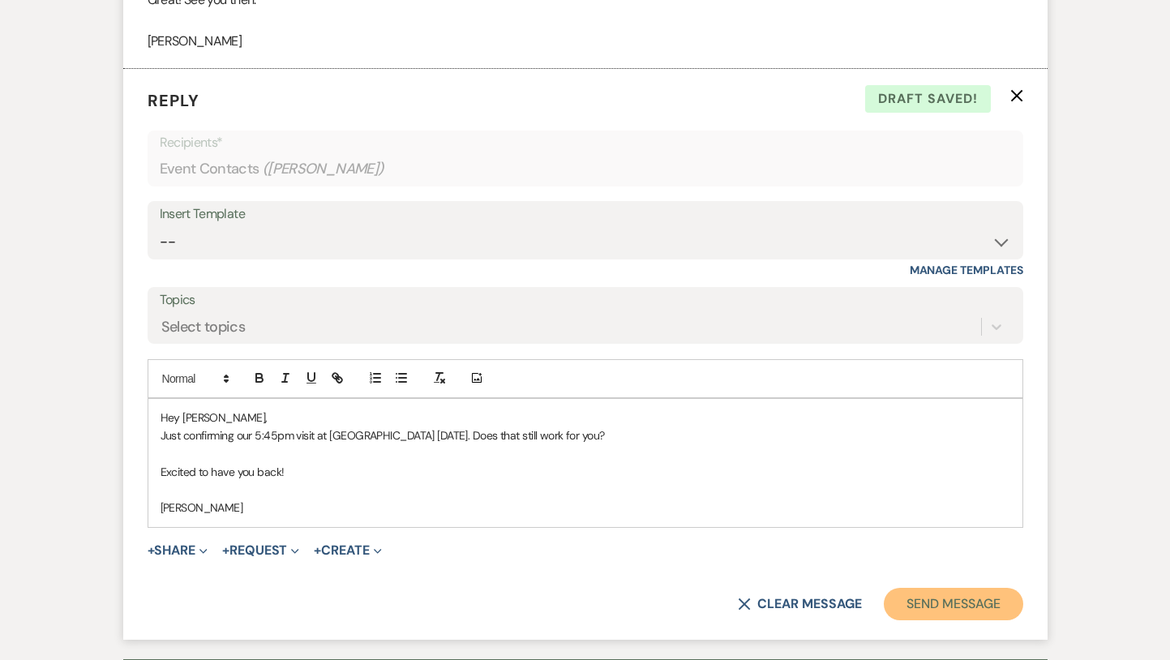
click at [976, 620] on button "Send Message" at bounding box center [953, 604] width 139 height 32
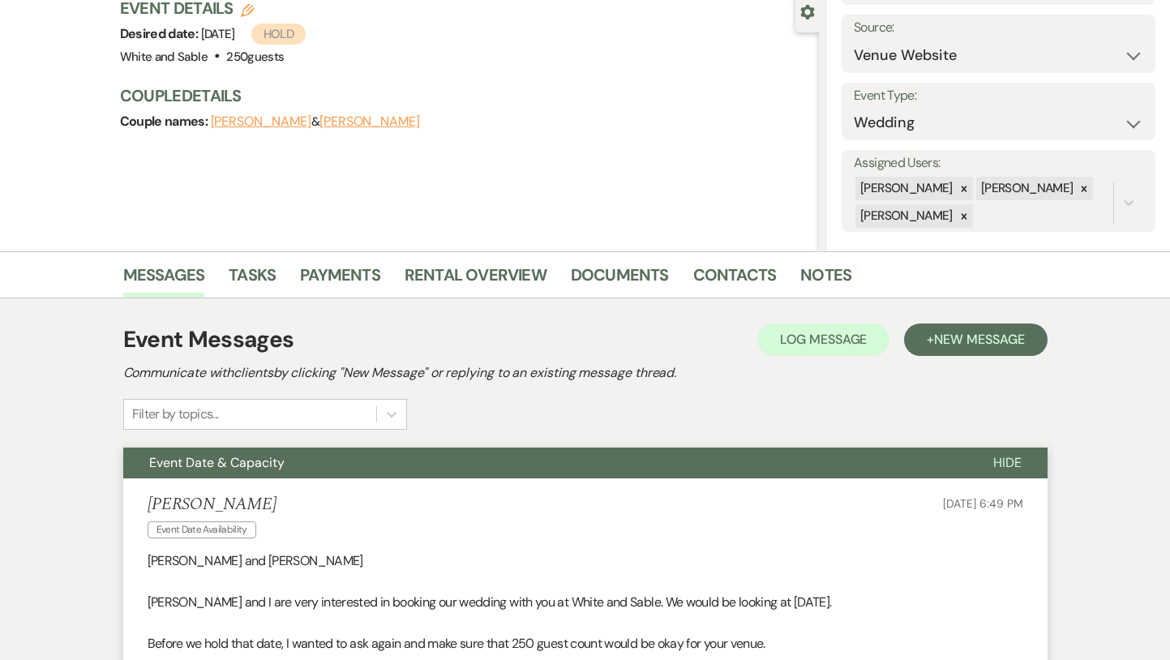
scroll to position [0, 0]
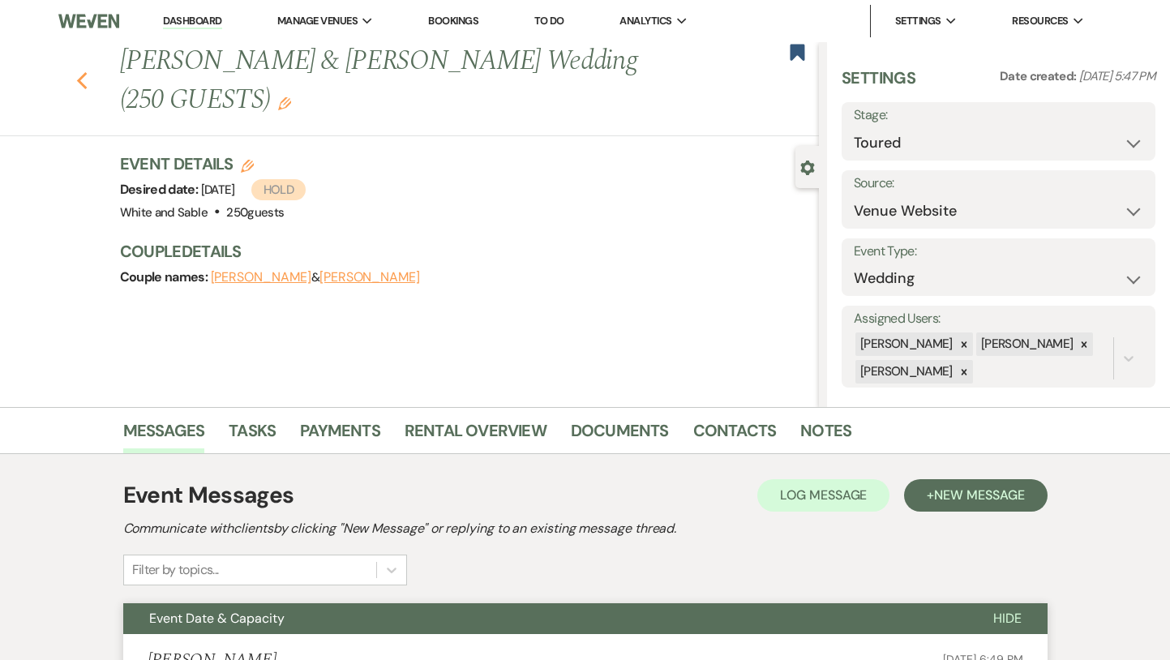
click at [87, 71] on icon "Previous" at bounding box center [82, 80] width 12 height 19
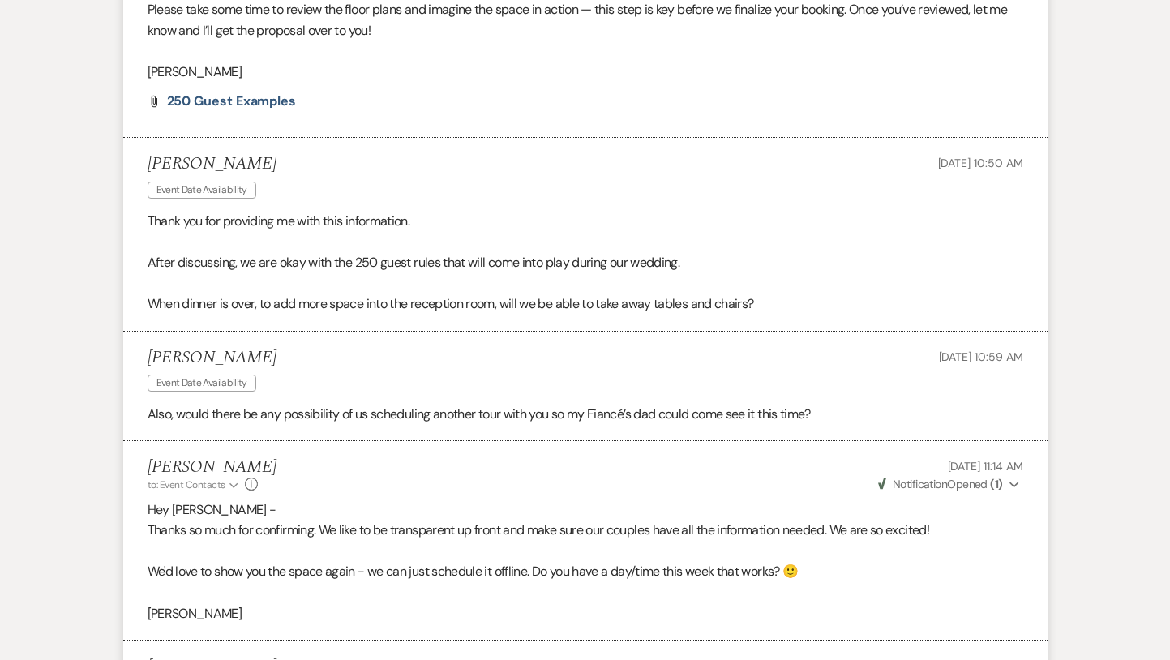
select select "5"
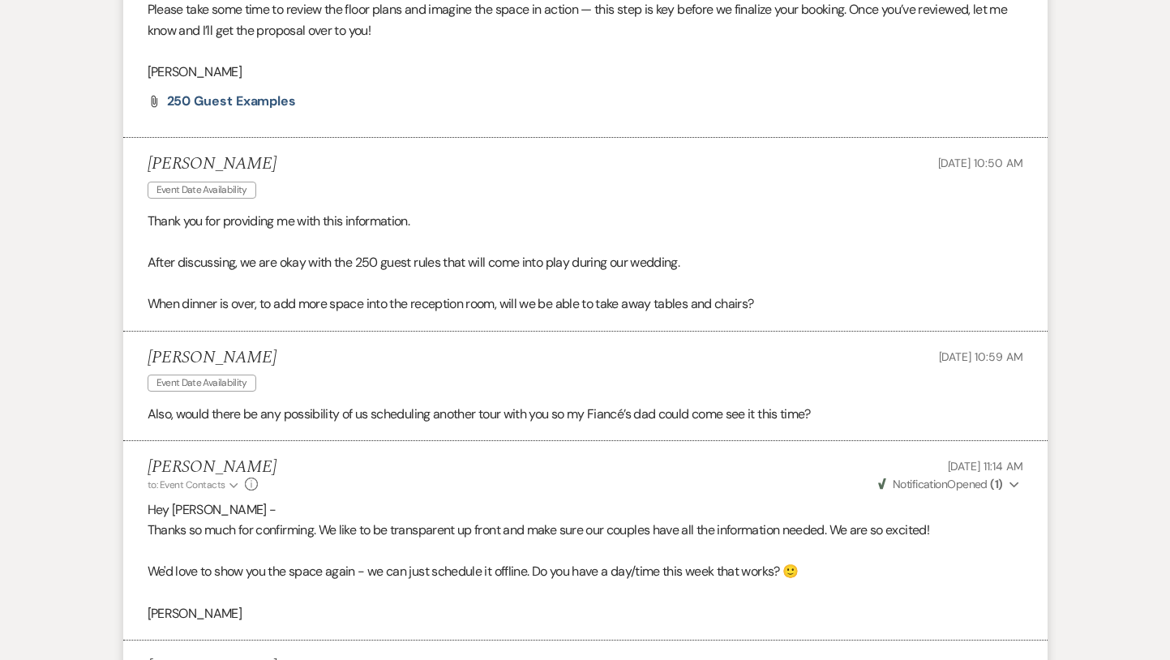
select select "5"
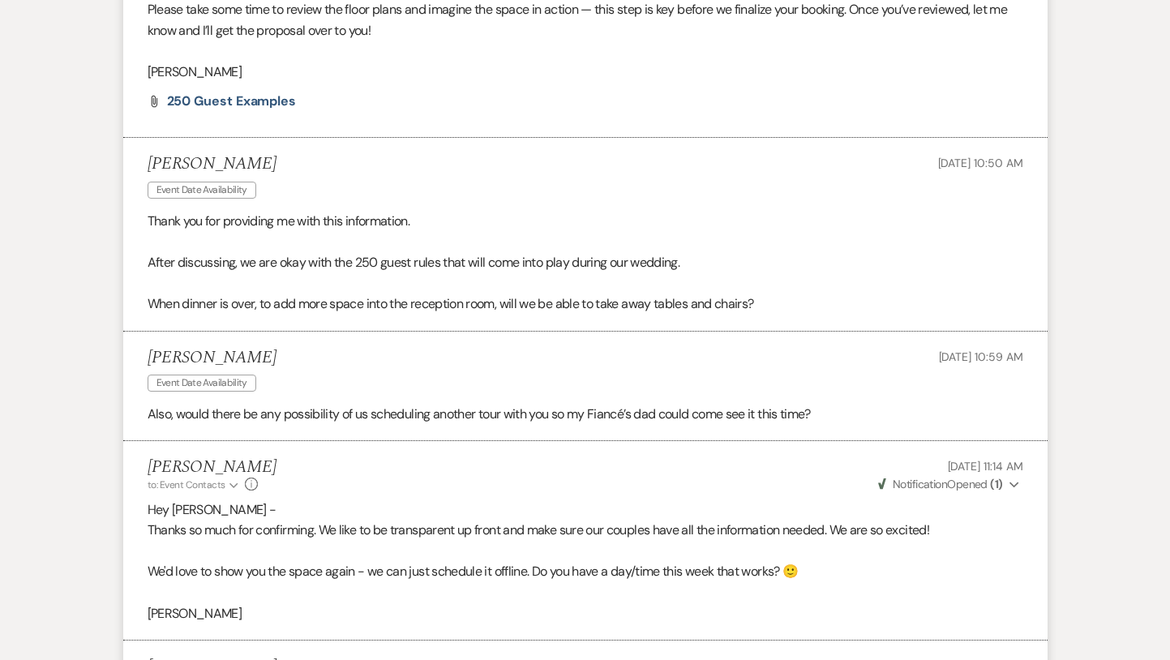
select select "5"
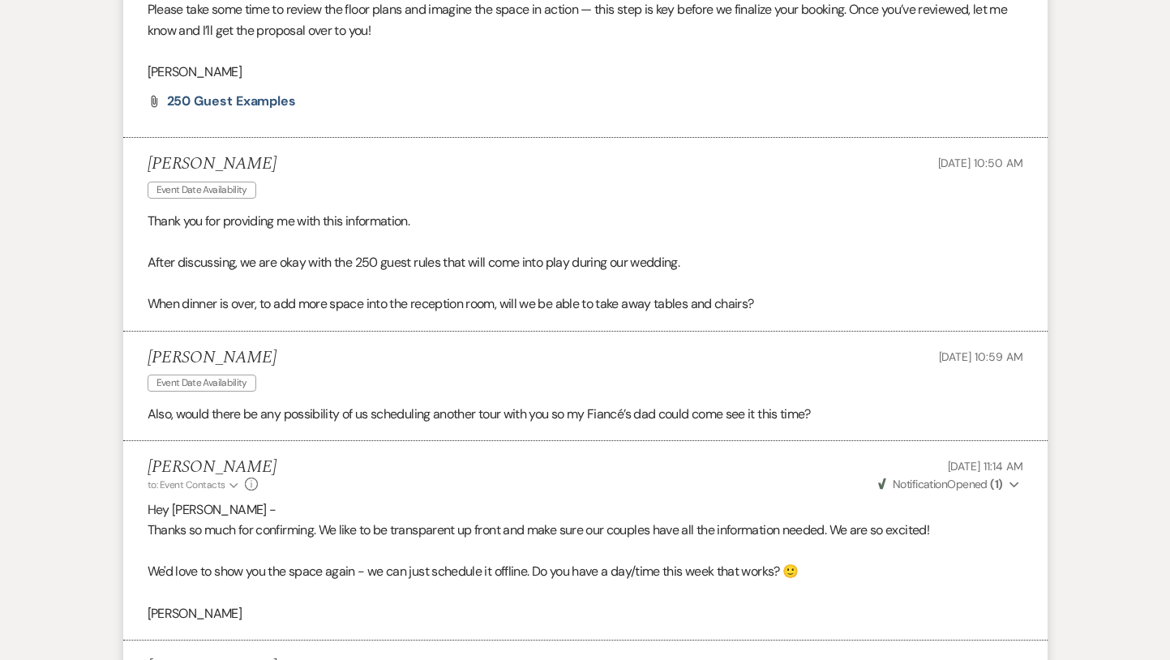
select select "5"
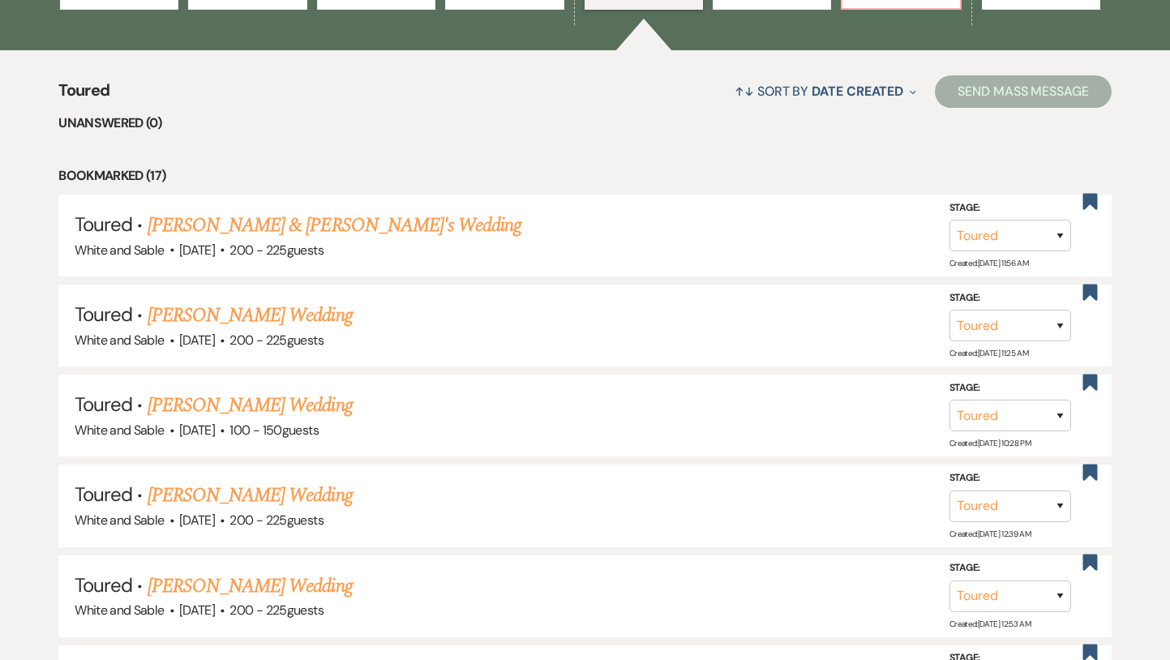
scroll to position [0, 0]
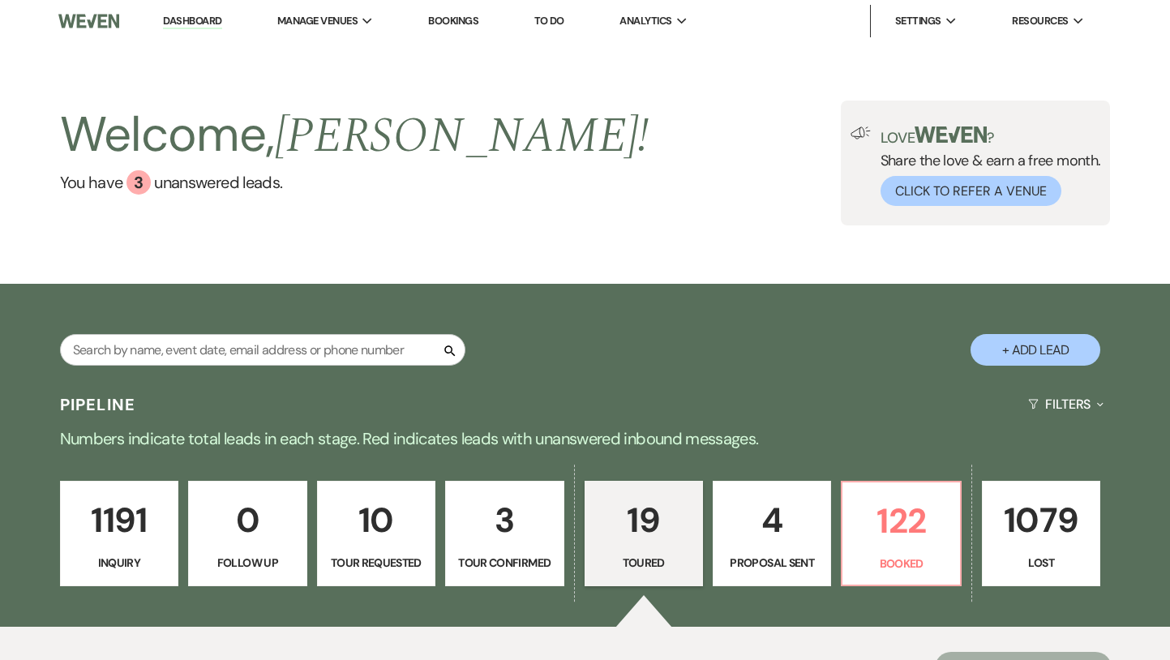
click at [370, 518] on p "10" at bounding box center [376, 520] width 97 height 54
select select "2"
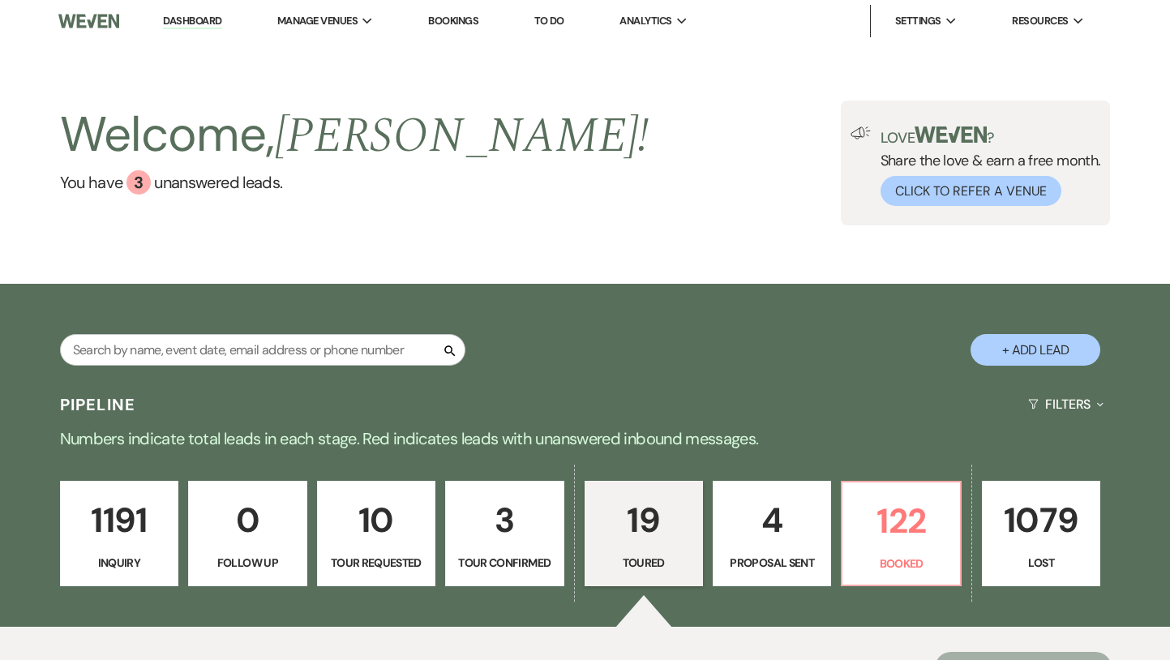
select select "2"
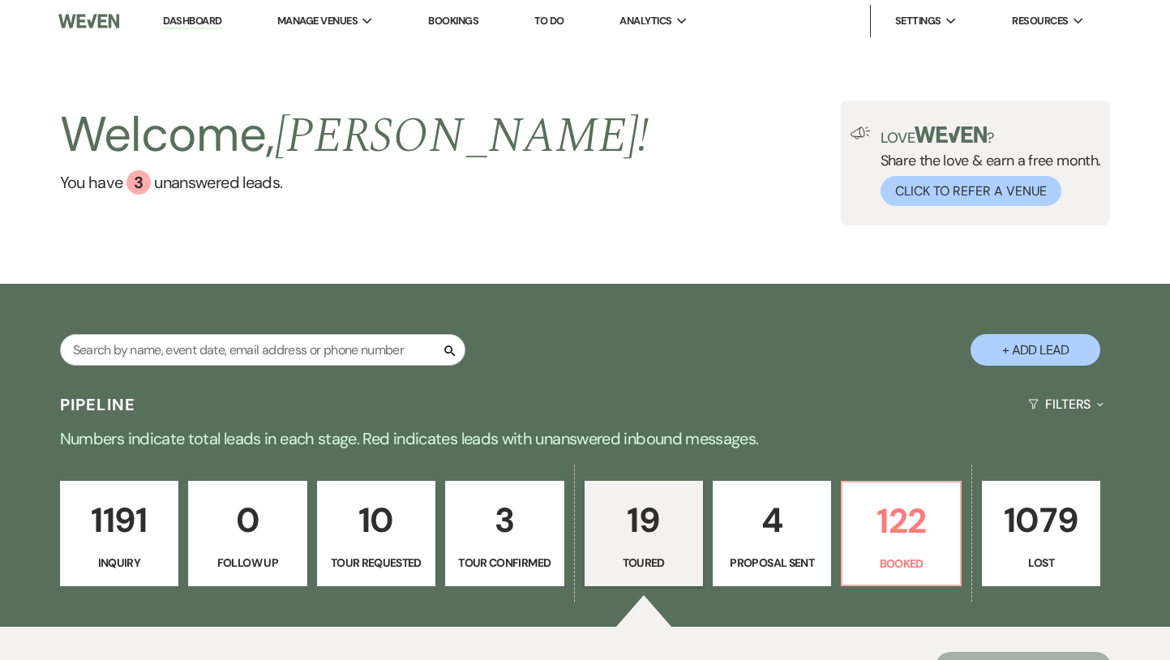
select select "2"
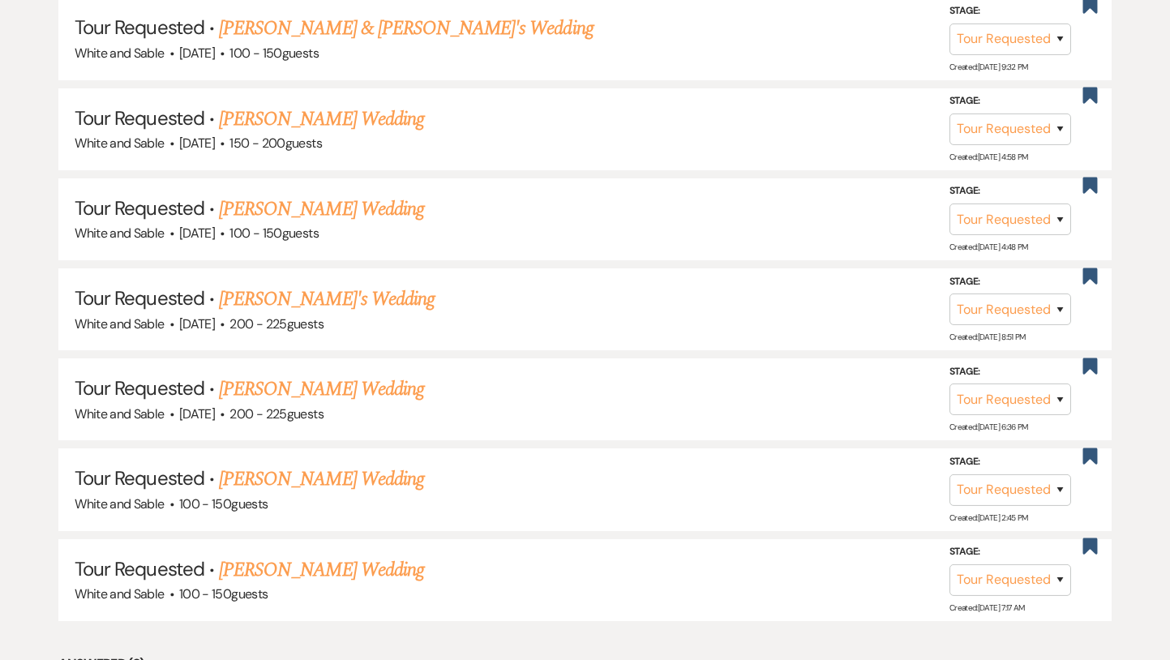
scroll to position [1063, 0]
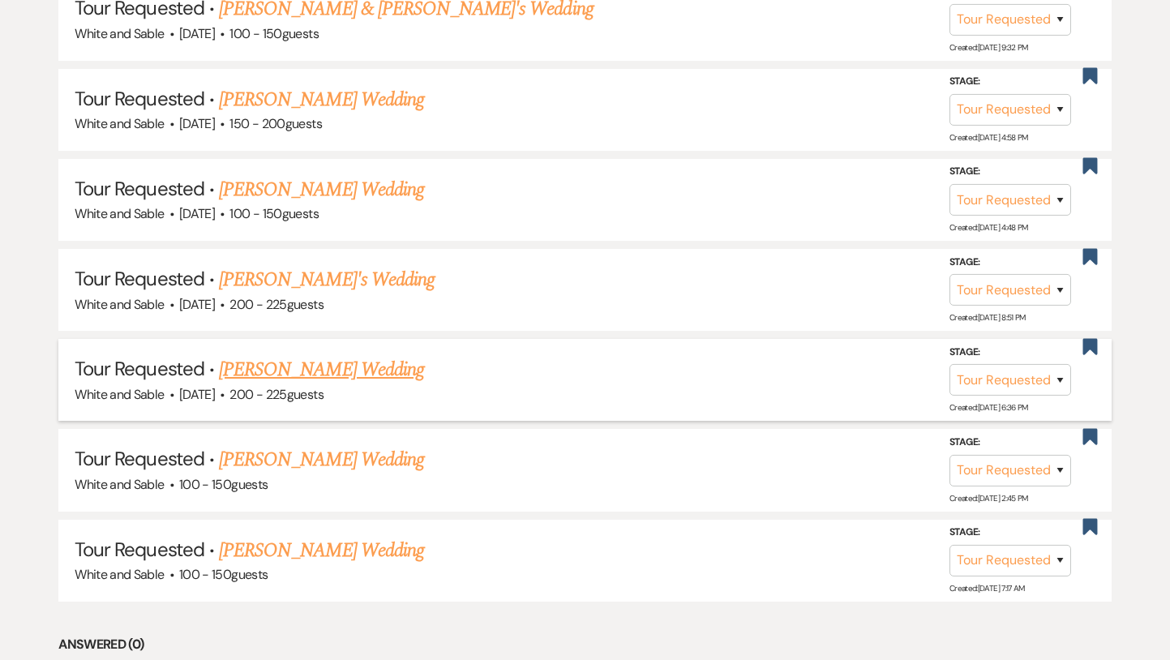
click at [355, 367] on link "[PERSON_NAME] Wedding" at bounding box center [321, 369] width 205 height 29
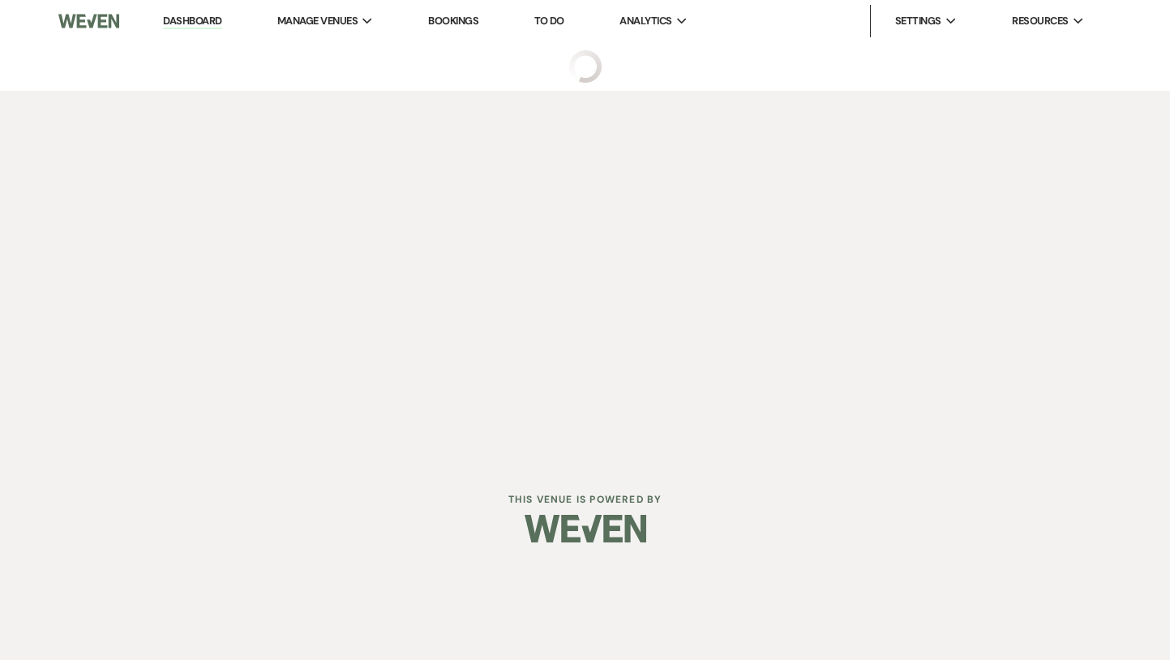
select select "2"
select select "5"
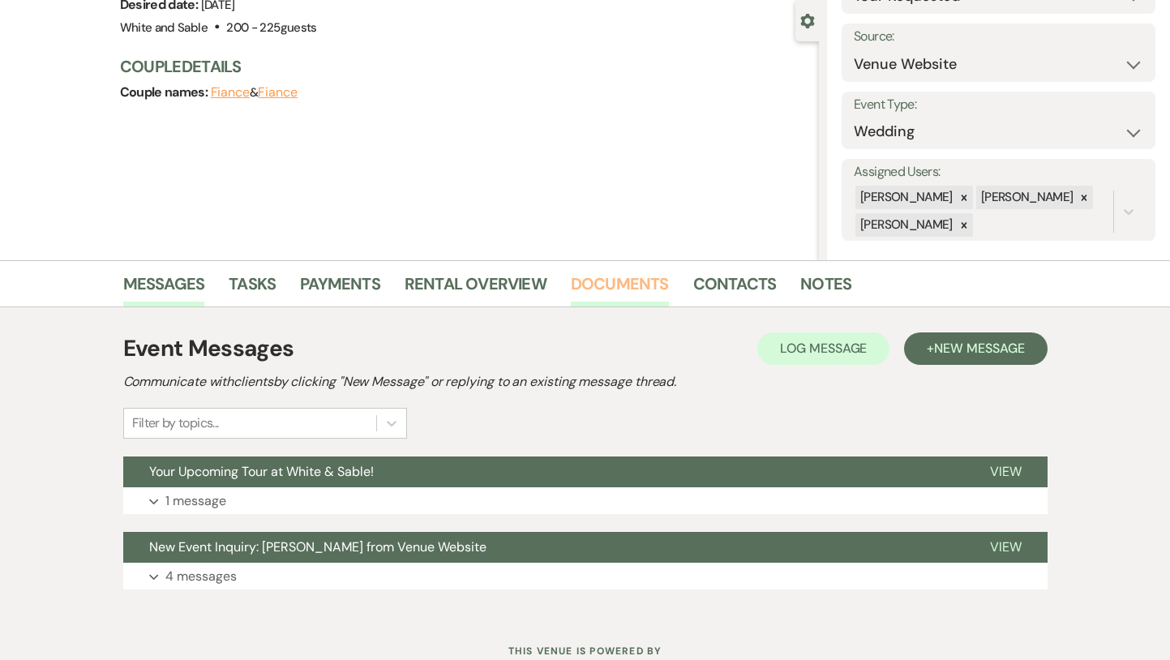
scroll to position [205, 0]
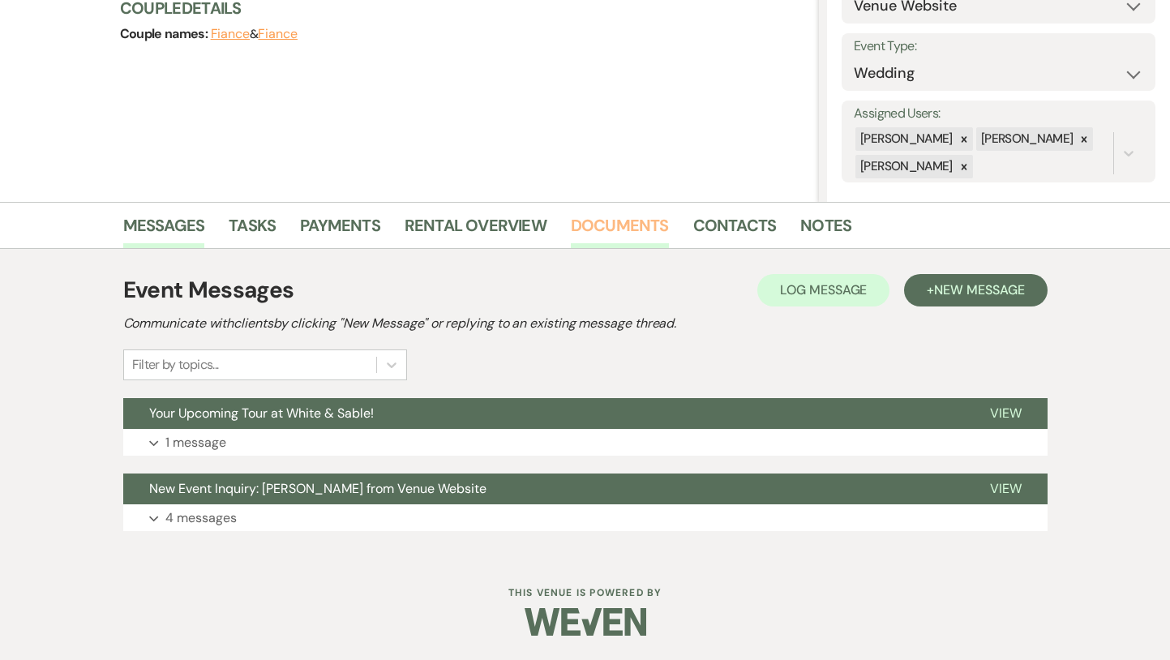
click at [593, 421] on button "Your Upcoming Tour at White & Sable!" at bounding box center [543, 413] width 841 height 31
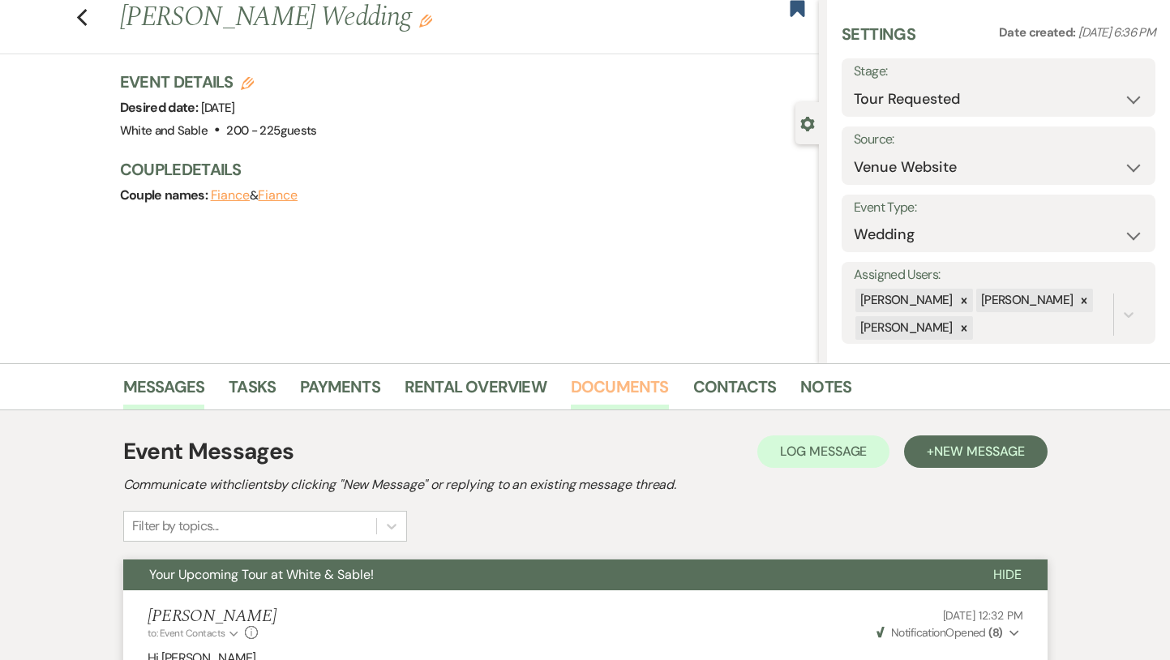
scroll to position [32, 0]
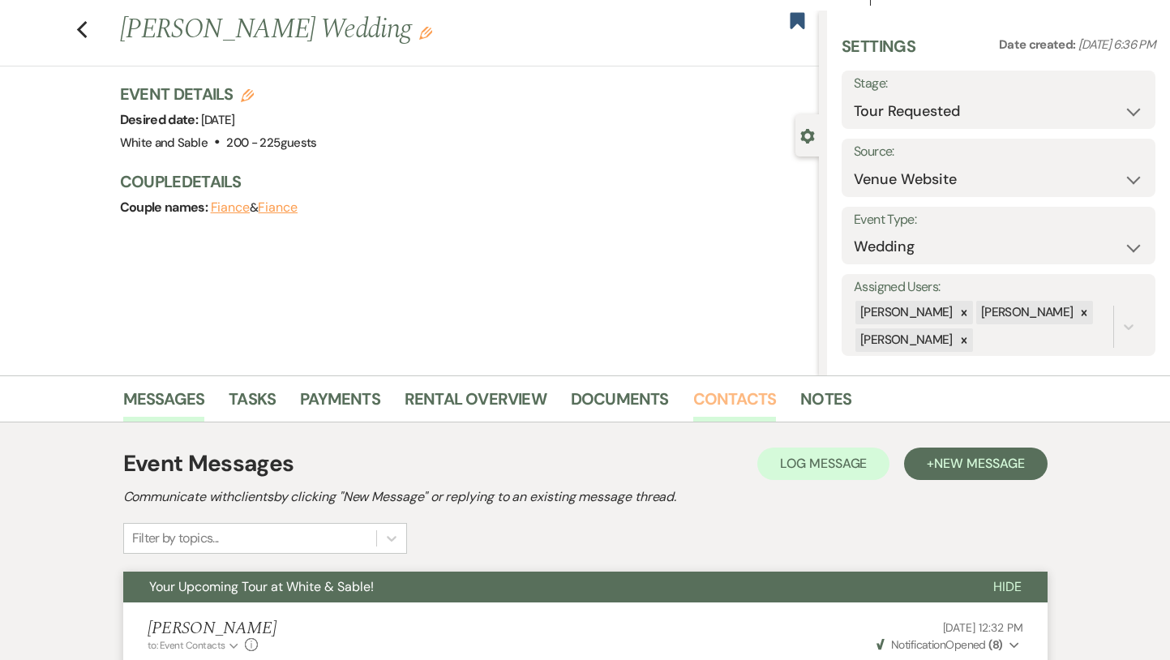
click at [724, 391] on link "Contacts" at bounding box center [735, 404] width 84 height 36
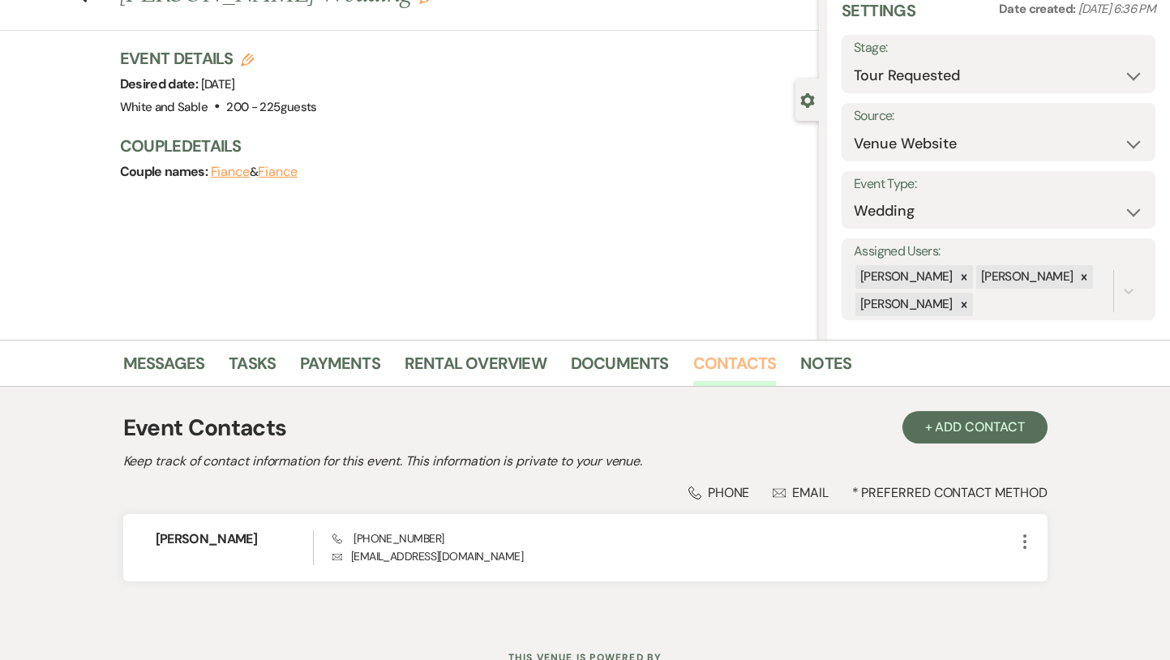
scroll to position [98, 0]
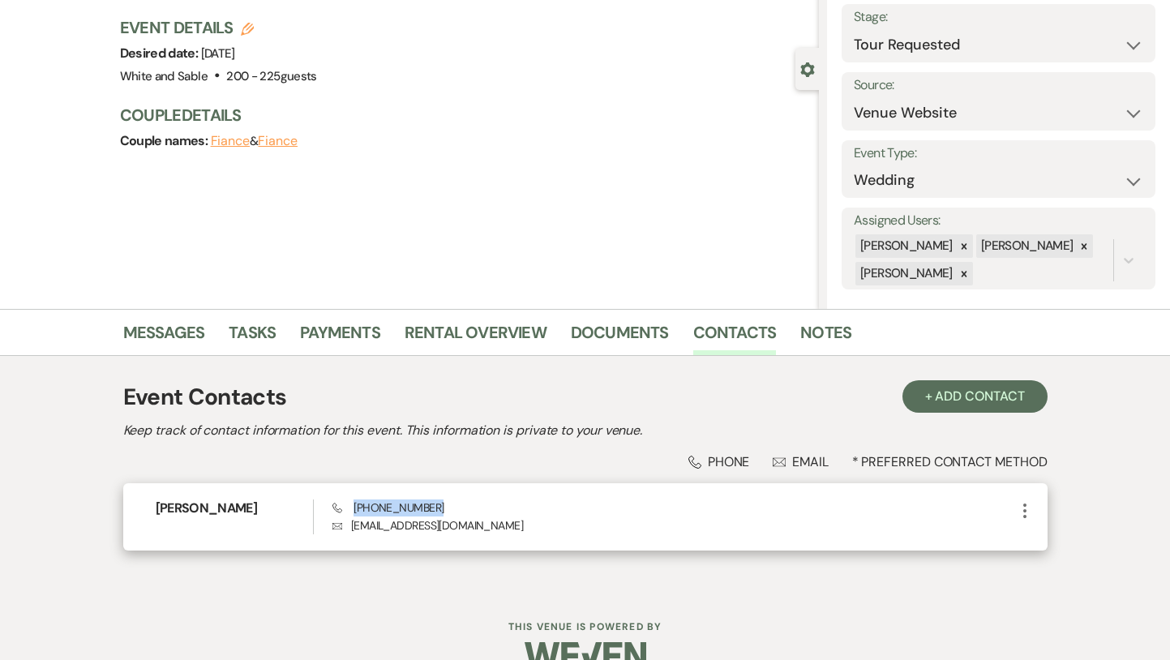
drag, startPoint x: 452, startPoint y: 510, endPoint x: 354, endPoint y: 511, distance: 98.1
click at [354, 511] on div "Phone [PHONE_NUMBER] Envelope [EMAIL_ADDRESS][DOMAIN_NAME]" at bounding box center [674, 517] width 682 height 35
copy span "[PHONE_NUMBER]"
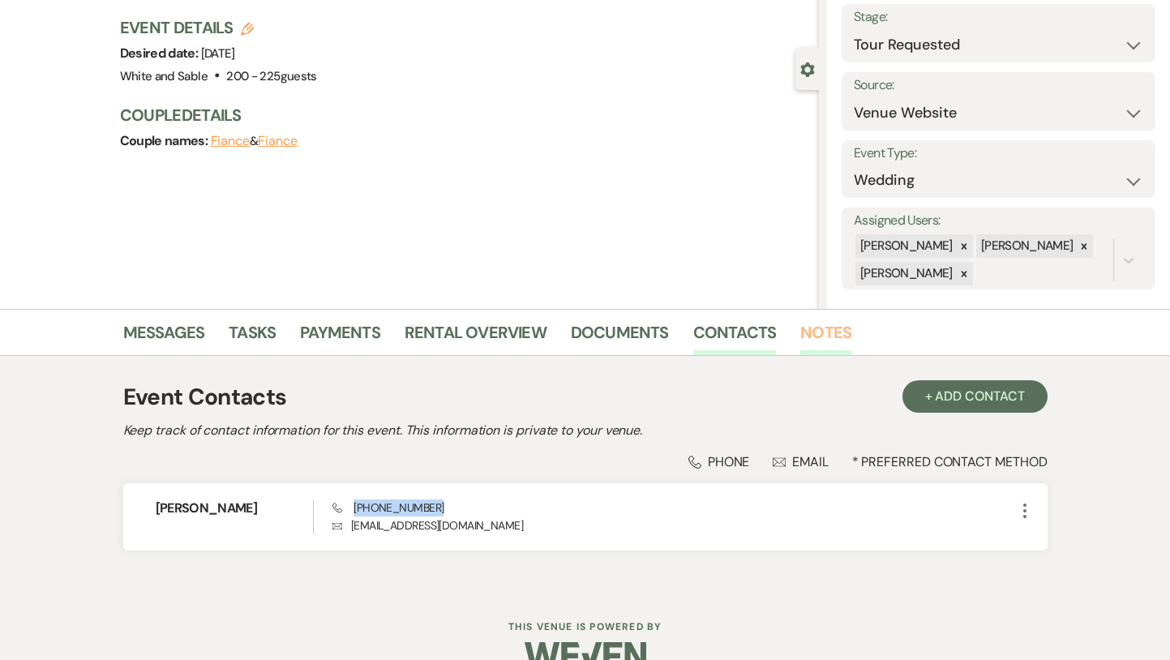
click at [809, 337] on link "Notes" at bounding box center [826, 338] width 51 height 36
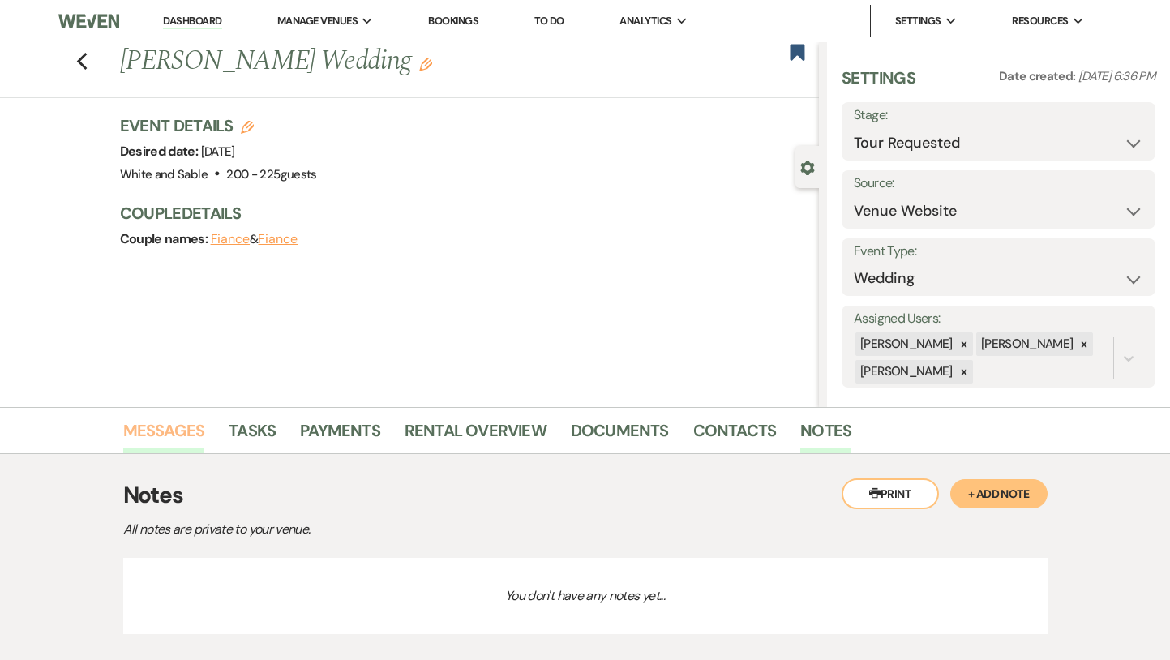
click at [171, 430] on link "Messages" at bounding box center [164, 436] width 82 height 36
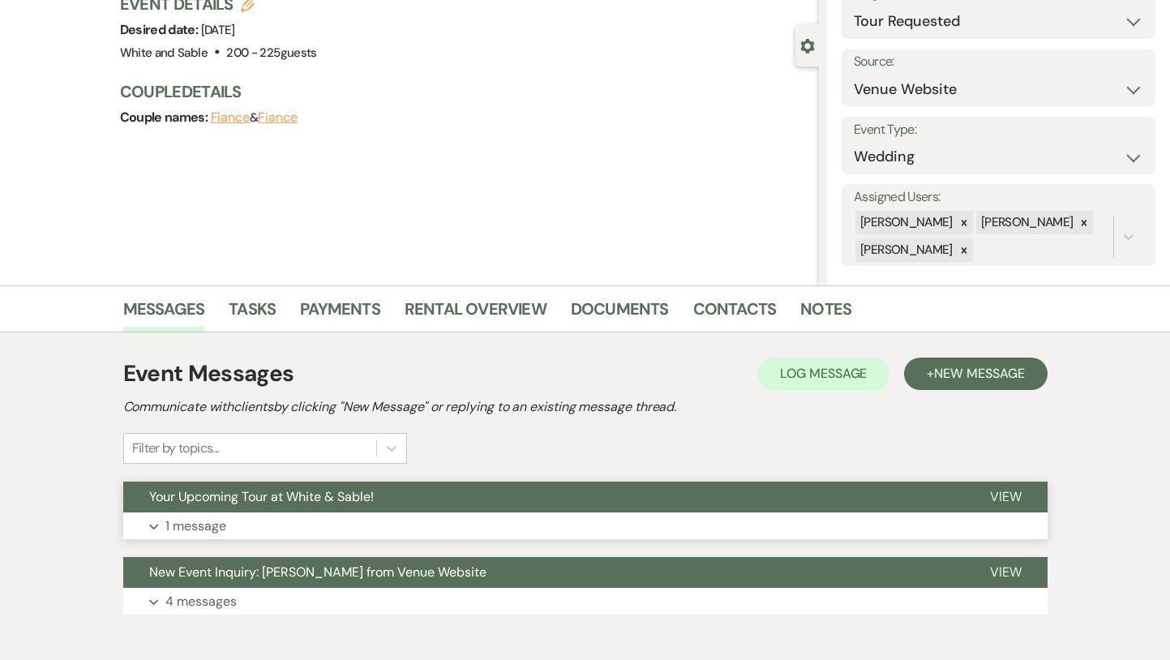
click at [294, 510] on button "Your Upcoming Tour at White & Sable!" at bounding box center [543, 497] width 841 height 31
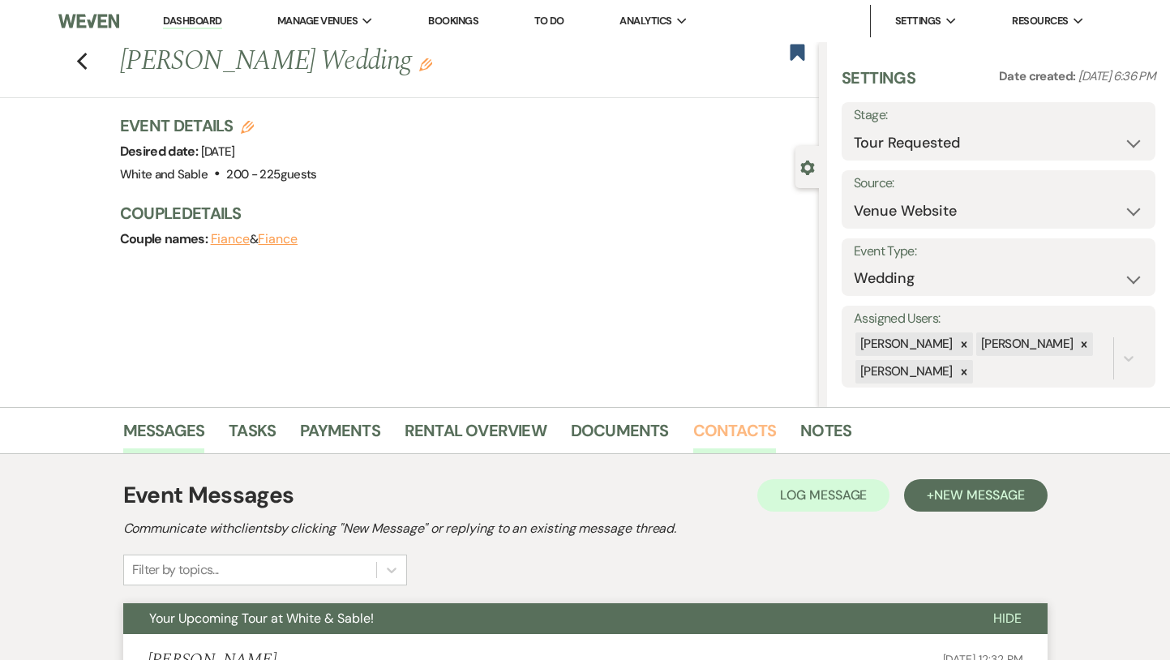
click at [755, 437] on link "Contacts" at bounding box center [735, 436] width 84 height 36
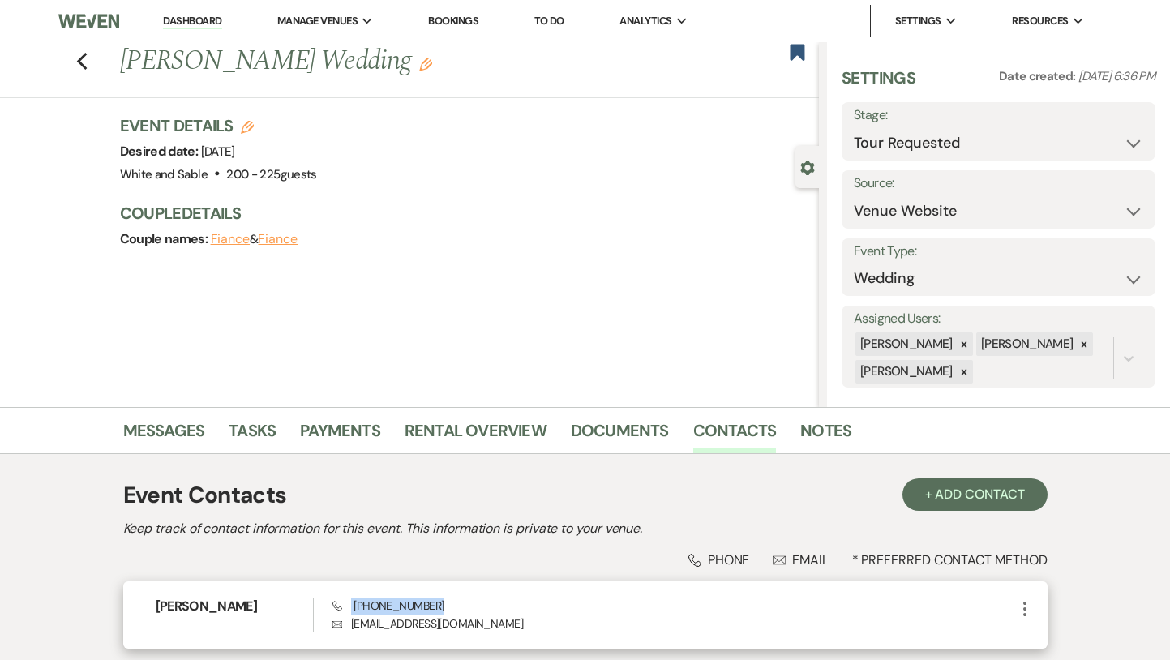
drag, startPoint x: 430, startPoint y: 610, endPoint x: 351, endPoint y: 606, distance: 78.8
click at [351, 606] on div "Phone [PHONE_NUMBER] Envelope [EMAIL_ADDRESS][DOMAIN_NAME]" at bounding box center [674, 615] width 682 height 35
copy span "[PHONE_NUMBER]"
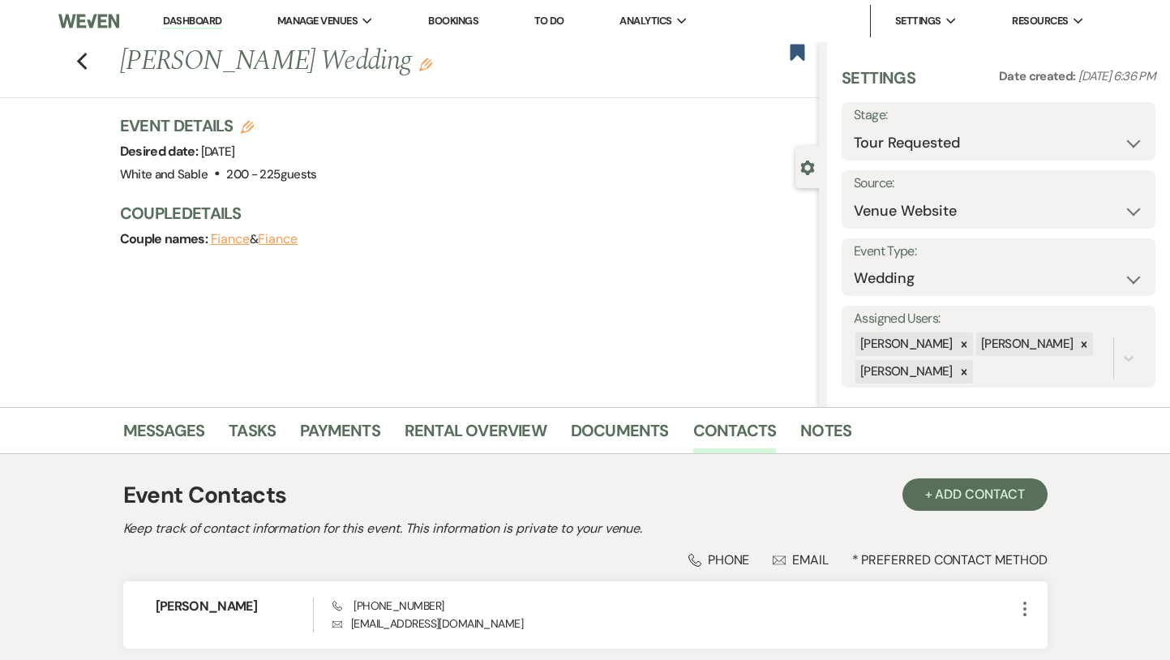
click at [88, 65] on div "Previous [PERSON_NAME] Wedding Edit Bookmark" at bounding box center [405, 70] width 827 height 56
click at [87, 63] on div "Previous [PERSON_NAME] Wedding Edit Bookmark" at bounding box center [405, 70] width 827 height 56
click at [72, 62] on div "Previous [PERSON_NAME] Wedding Edit Bookmark" at bounding box center [405, 70] width 827 height 56
click at [78, 63] on use "button" at bounding box center [81, 62] width 11 height 18
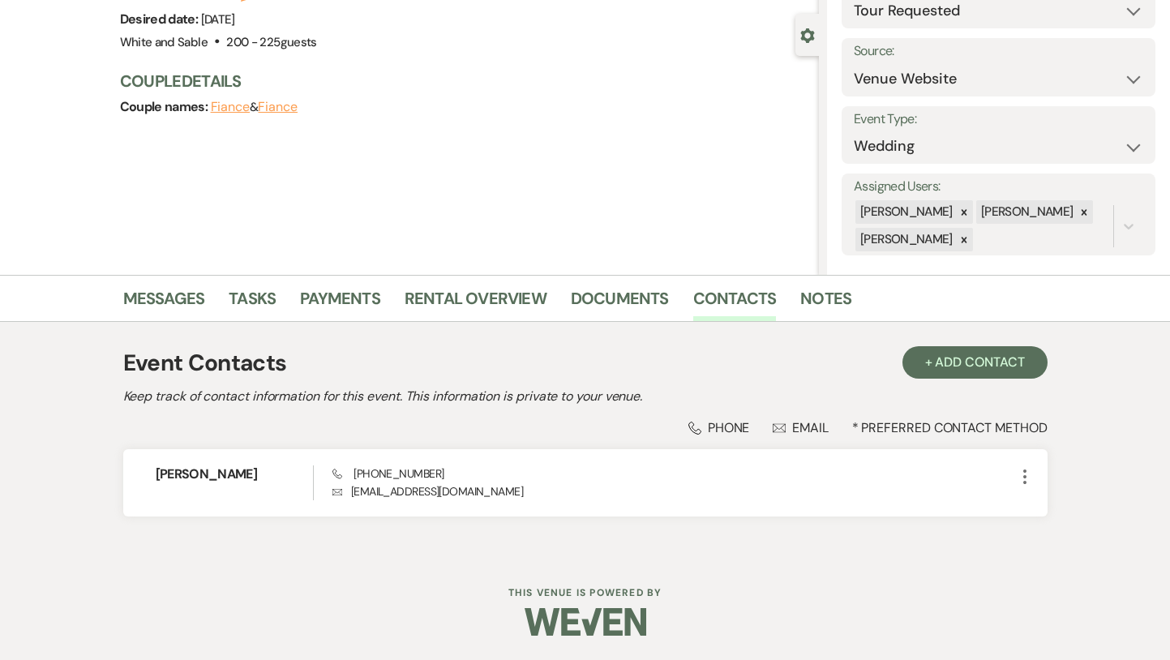
select select "2"
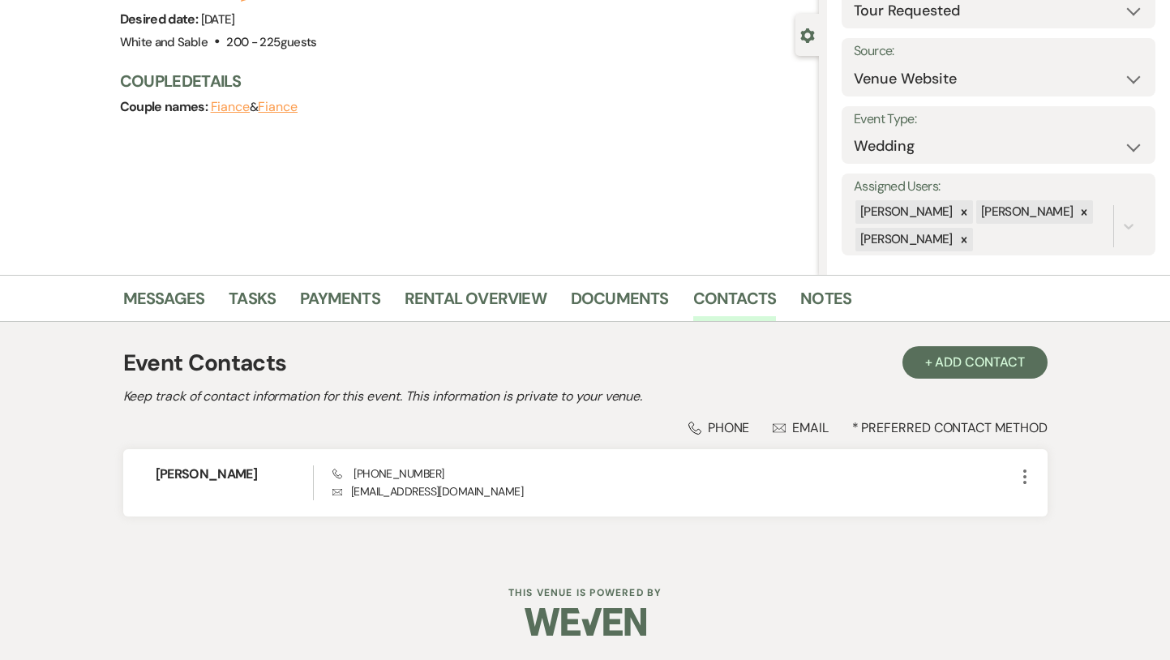
select select "2"
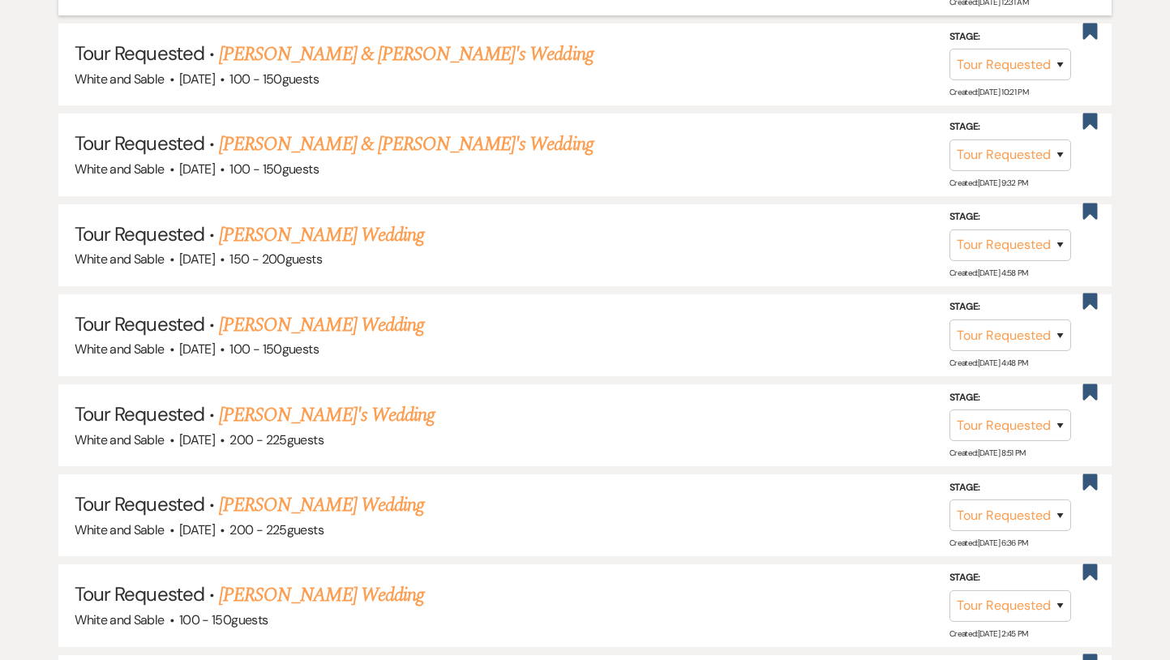
scroll to position [1055, 0]
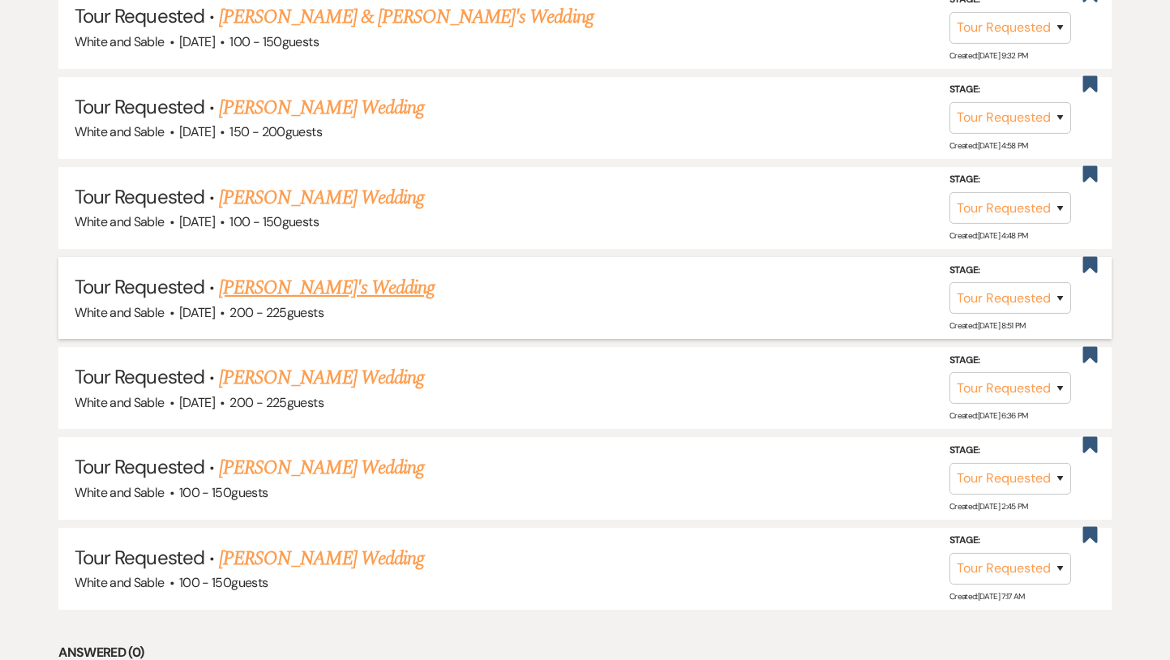
click at [281, 289] on link "[PERSON_NAME]'s Wedding" at bounding box center [327, 287] width 216 height 29
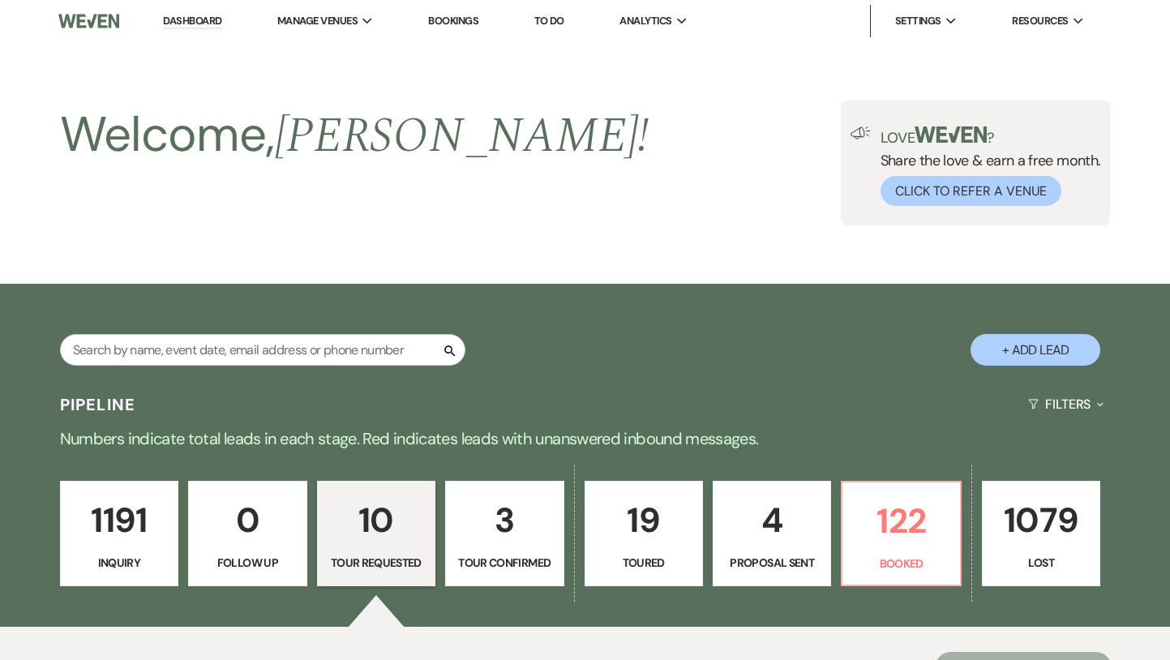
select select "2"
select select "5"
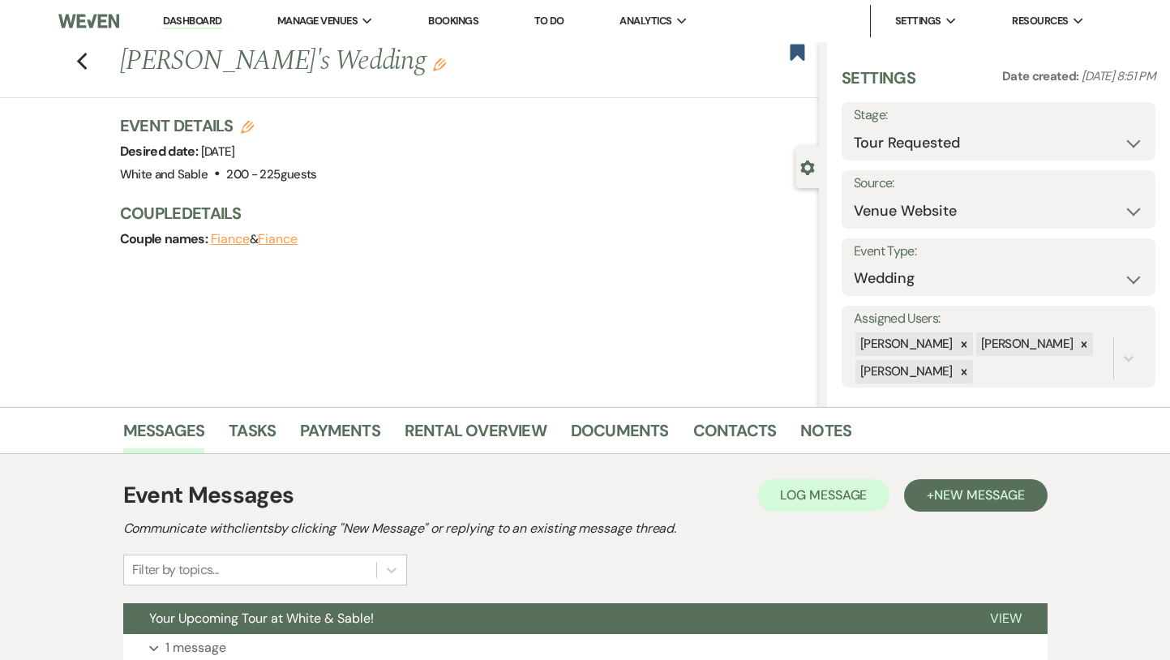
scroll to position [205, 0]
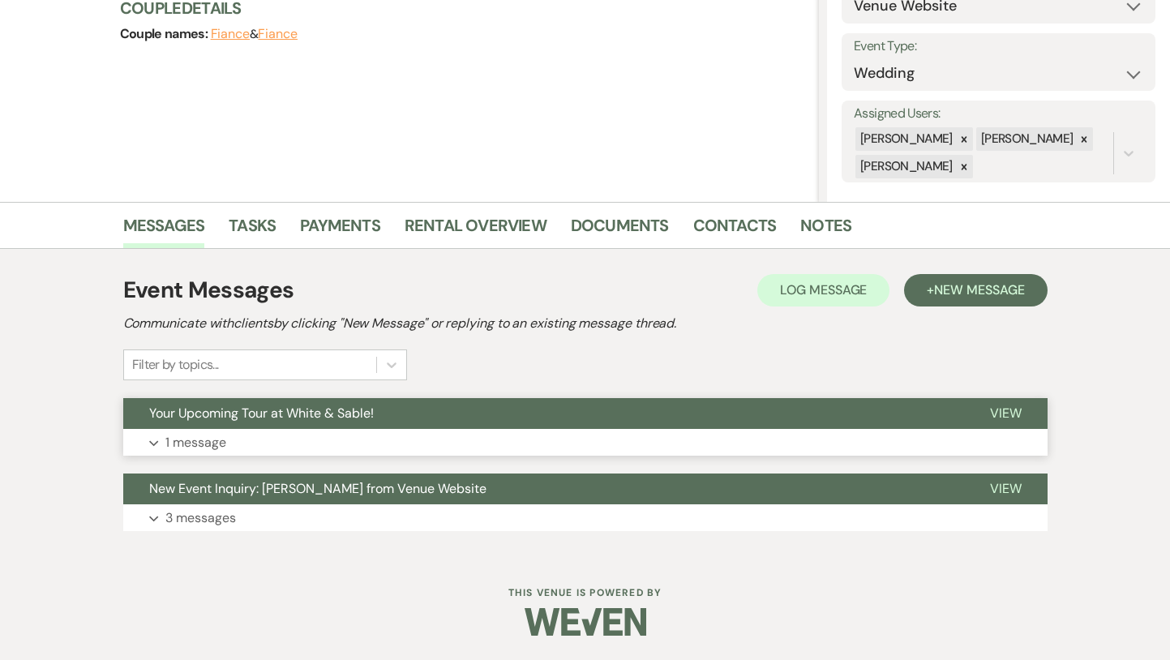
click at [369, 401] on button "Your Upcoming Tour at White & Sable!" at bounding box center [543, 413] width 841 height 31
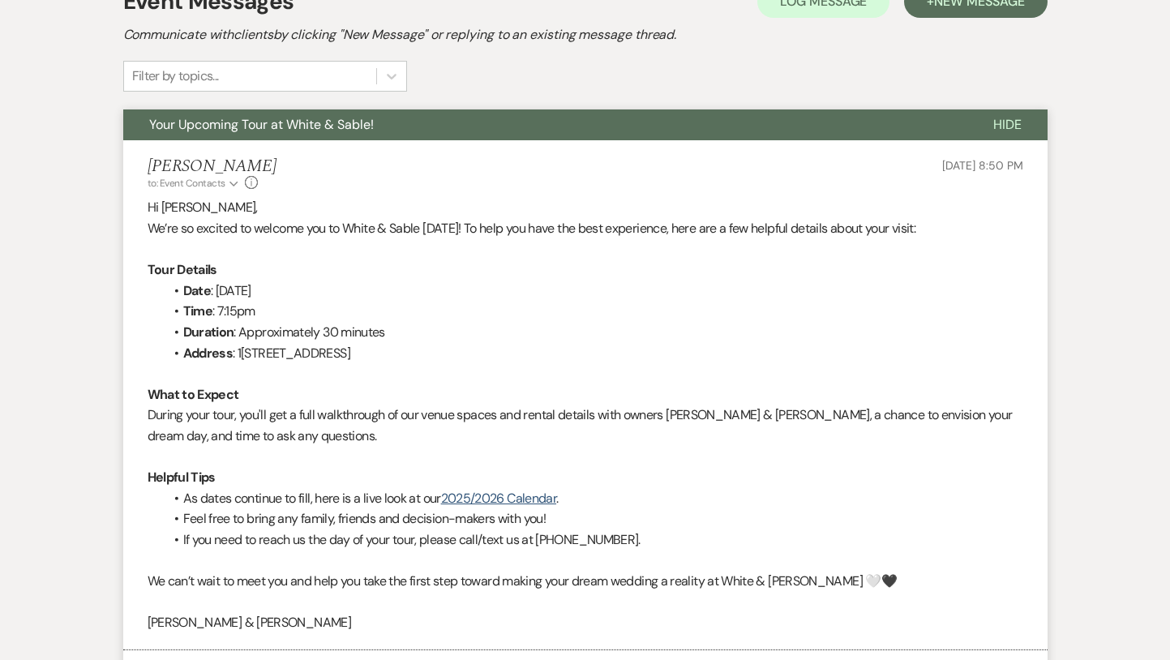
scroll to position [518, 0]
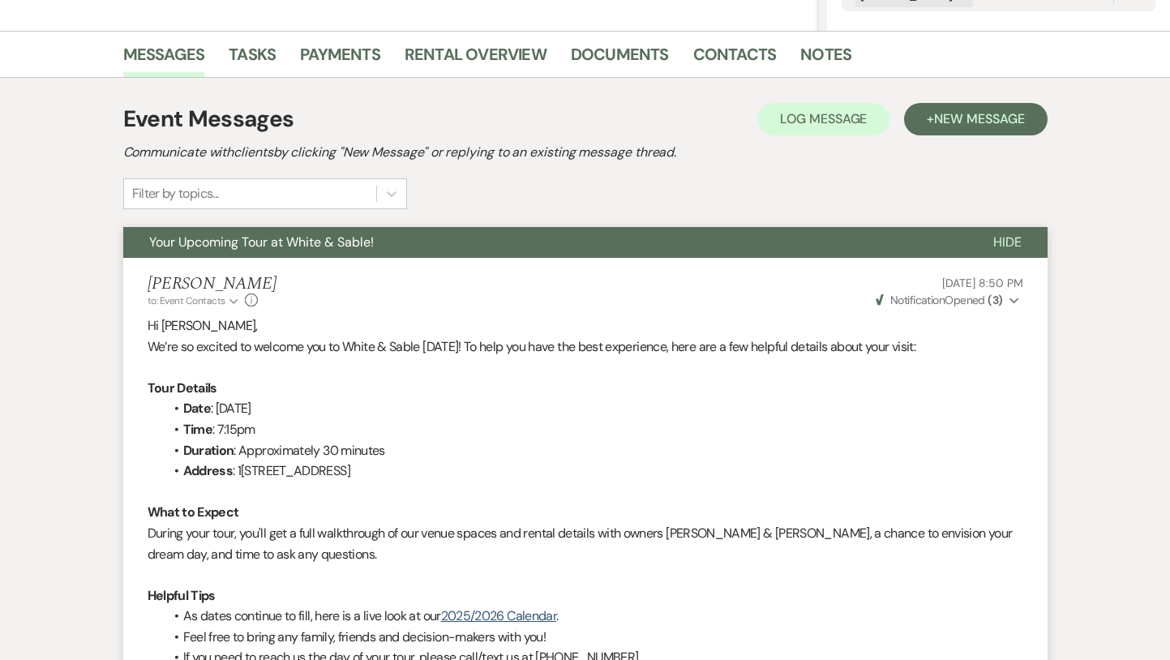
click at [404, 248] on button "Your Upcoming Tour at White & Sable!" at bounding box center [545, 242] width 844 height 31
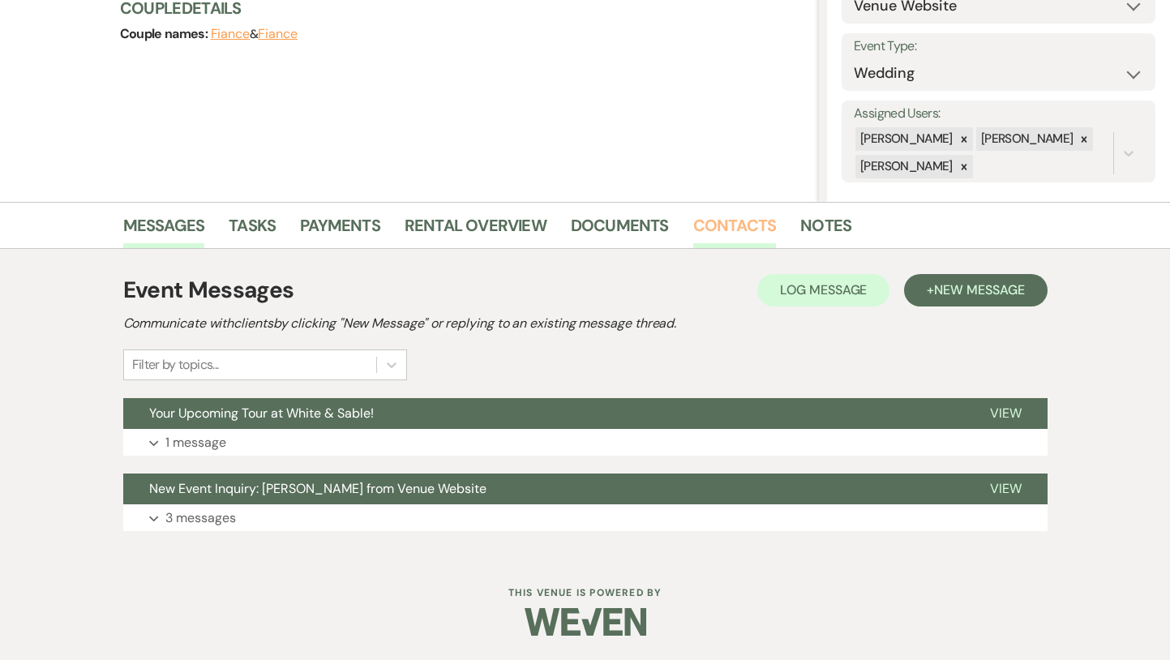
click at [741, 213] on link "Contacts" at bounding box center [735, 231] width 84 height 36
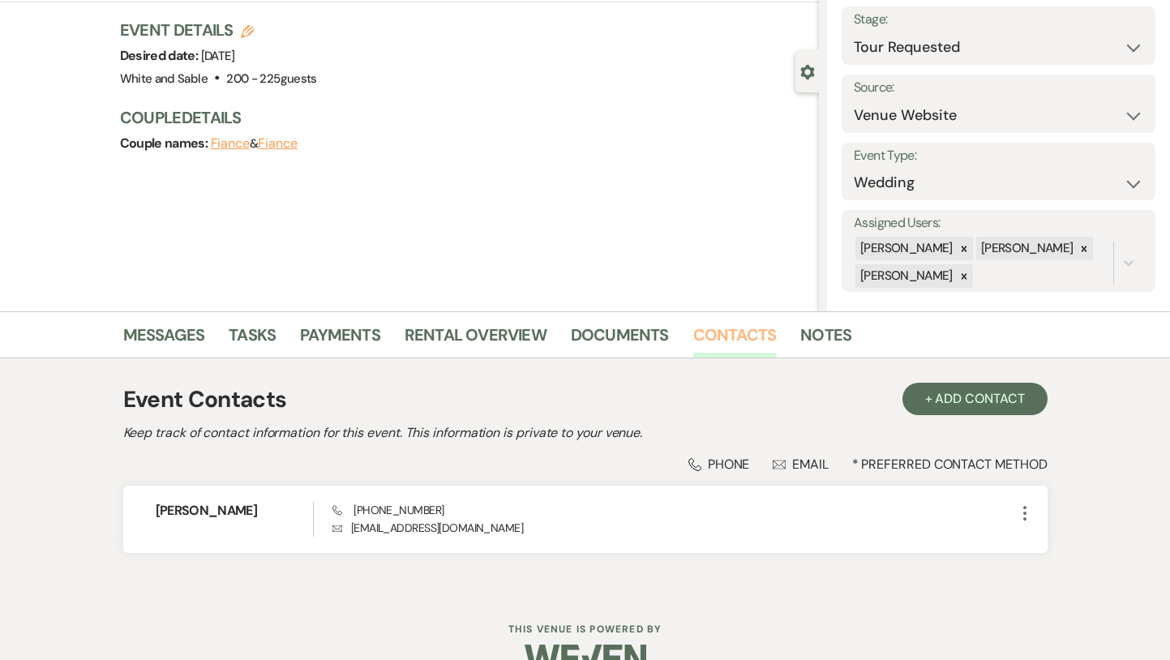
scroll to position [101, 0]
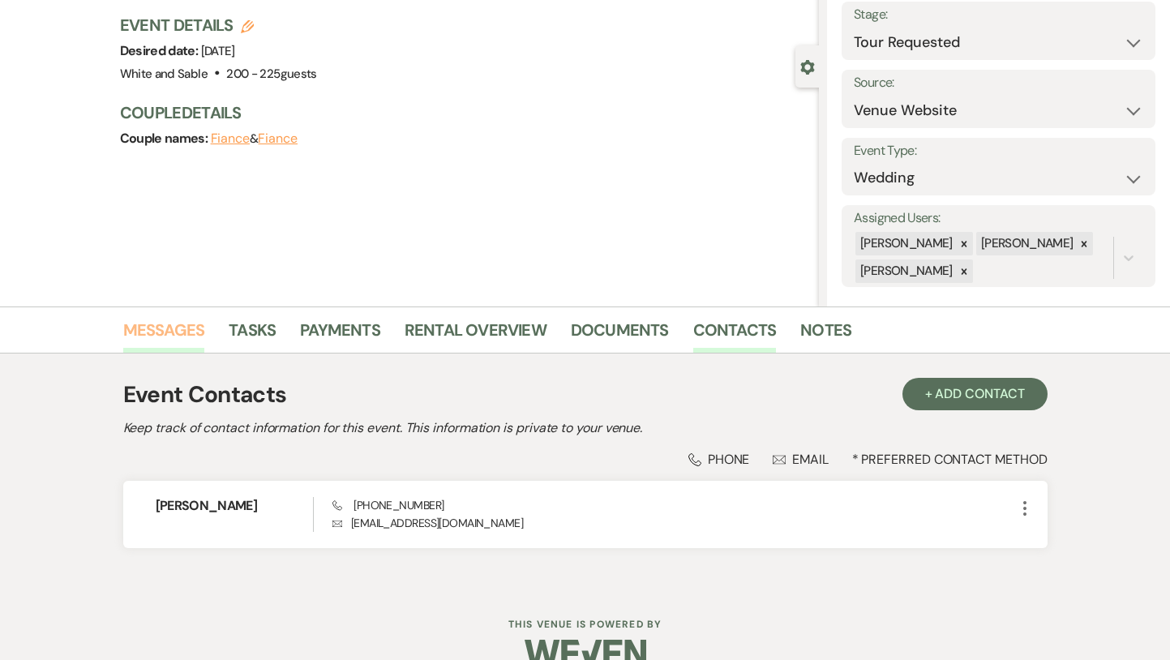
click at [181, 336] on link "Messages" at bounding box center [164, 335] width 82 height 36
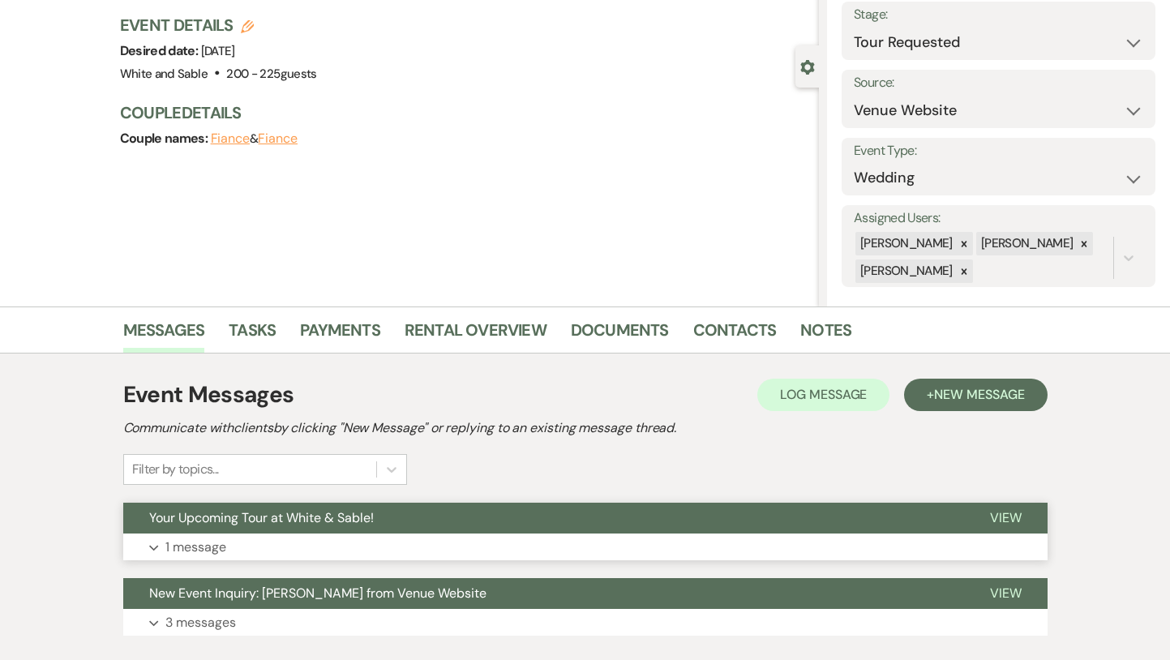
click at [206, 512] on span "Your Upcoming Tour at White & Sable!" at bounding box center [261, 517] width 225 height 17
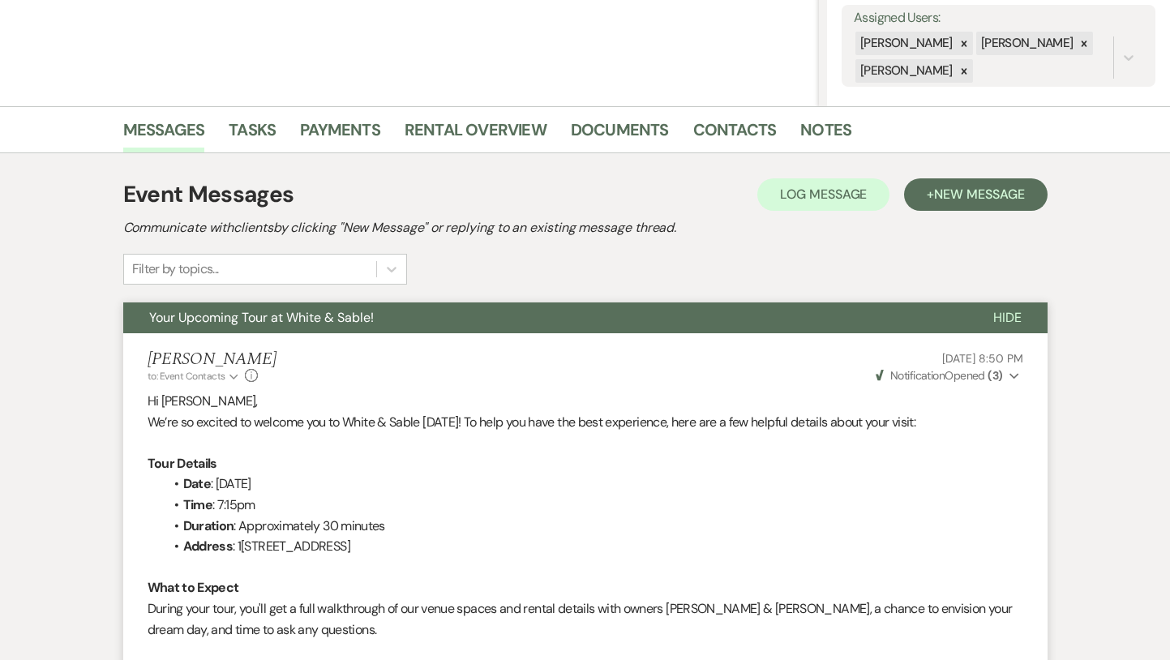
scroll to position [266, 0]
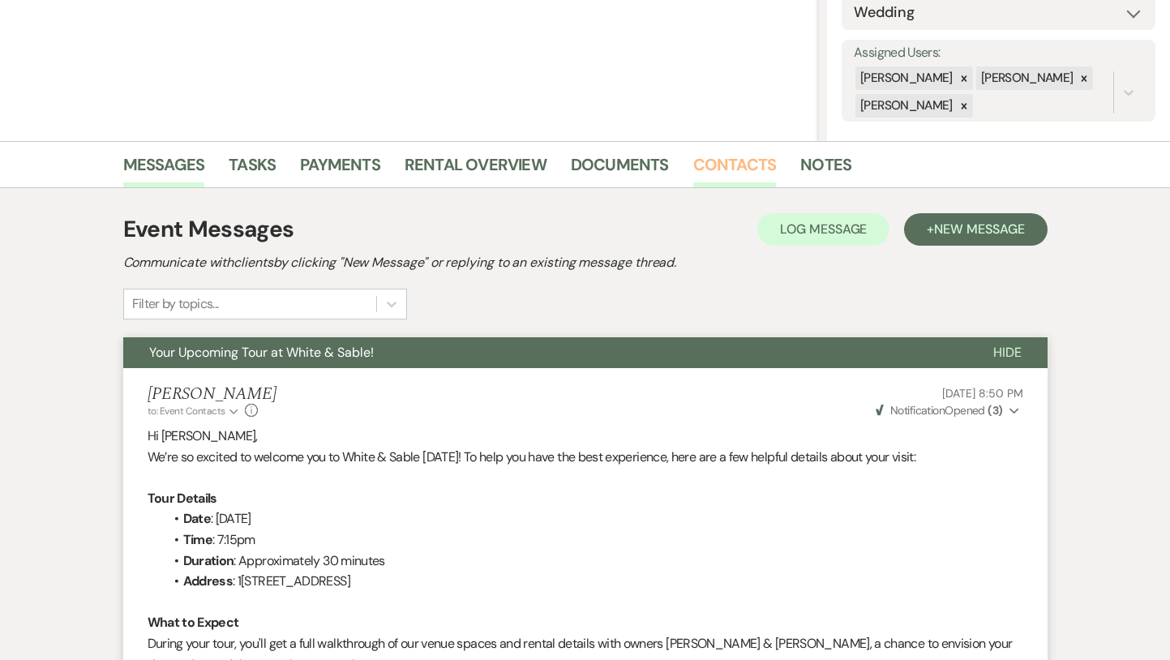
click at [736, 164] on link "Contacts" at bounding box center [735, 170] width 84 height 36
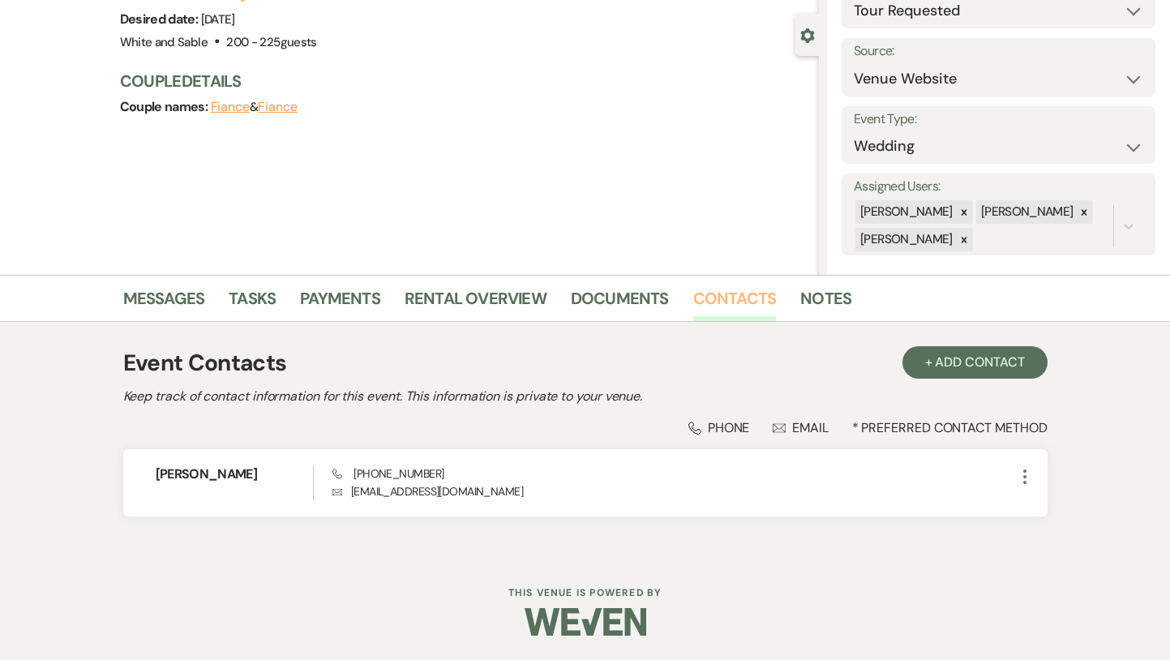
scroll to position [132, 0]
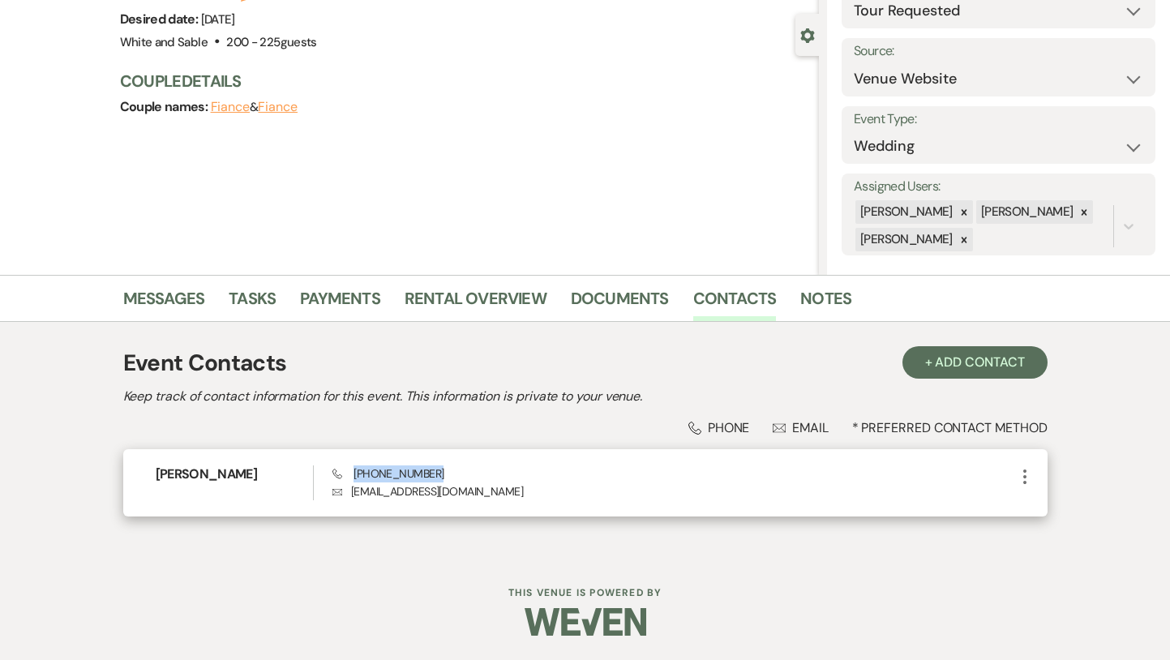
drag, startPoint x: 446, startPoint y: 472, endPoint x: 353, endPoint y: 473, distance: 93.3
click at [353, 473] on div "Phone [PHONE_NUMBER] Envelope [EMAIL_ADDRESS][DOMAIN_NAME]" at bounding box center [674, 483] width 682 height 35
copy span "[PHONE_NUMBER]"
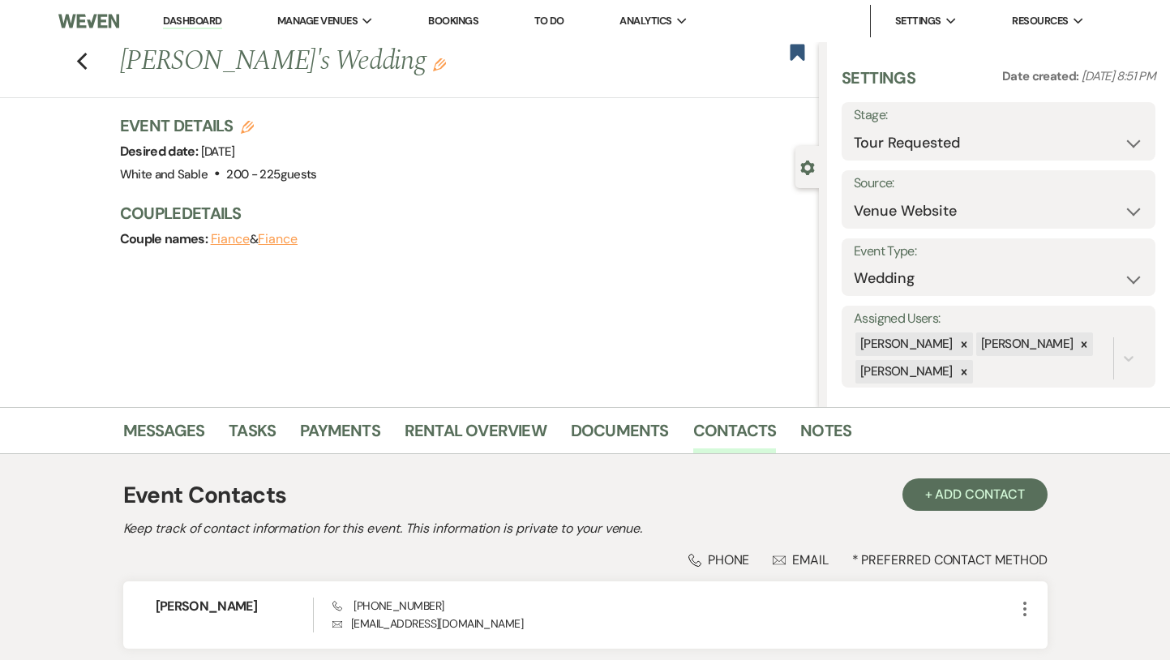
click at [88, 62] on div "Previous [PERSON_NAME] Her's Wedding Edit Bookmark" at bounding box center [405, 70] width 827 height 56
click at [82, 61] on icon "Previous" at bounding box center [82, 61] width 12 height 19
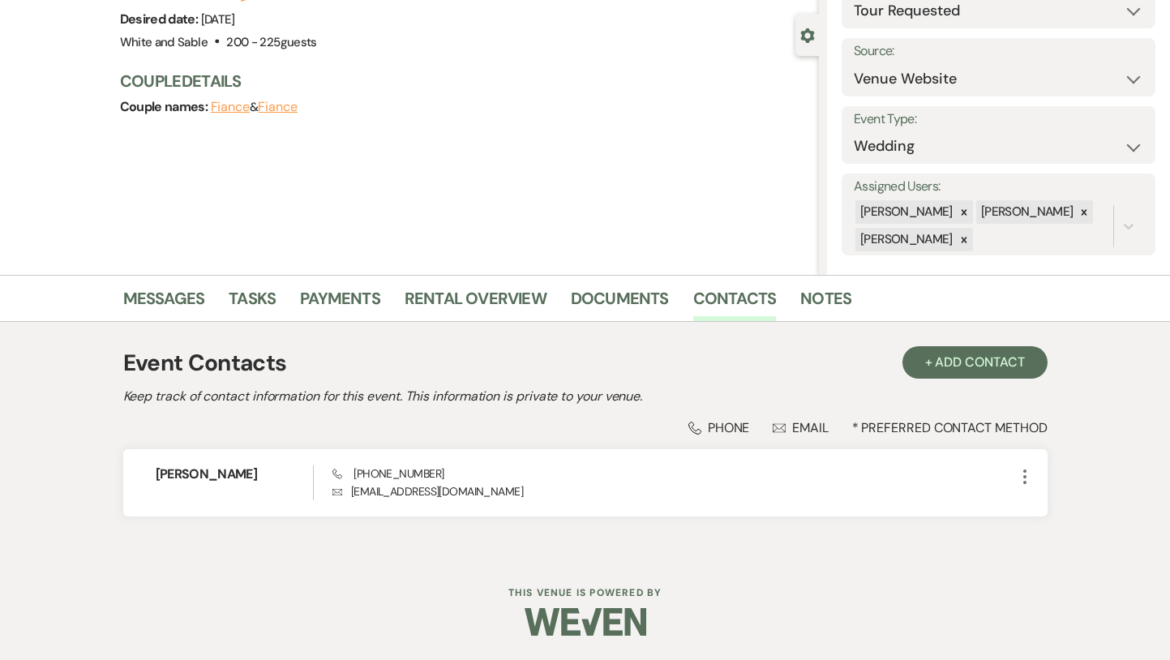
select select "2"
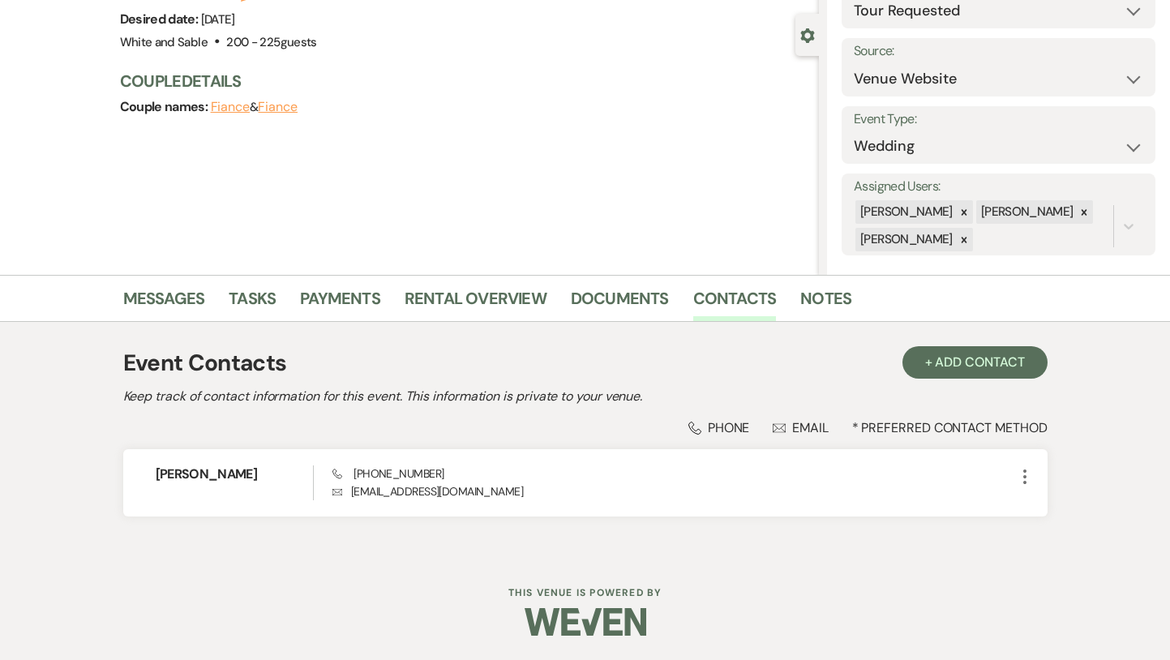
select select "2"
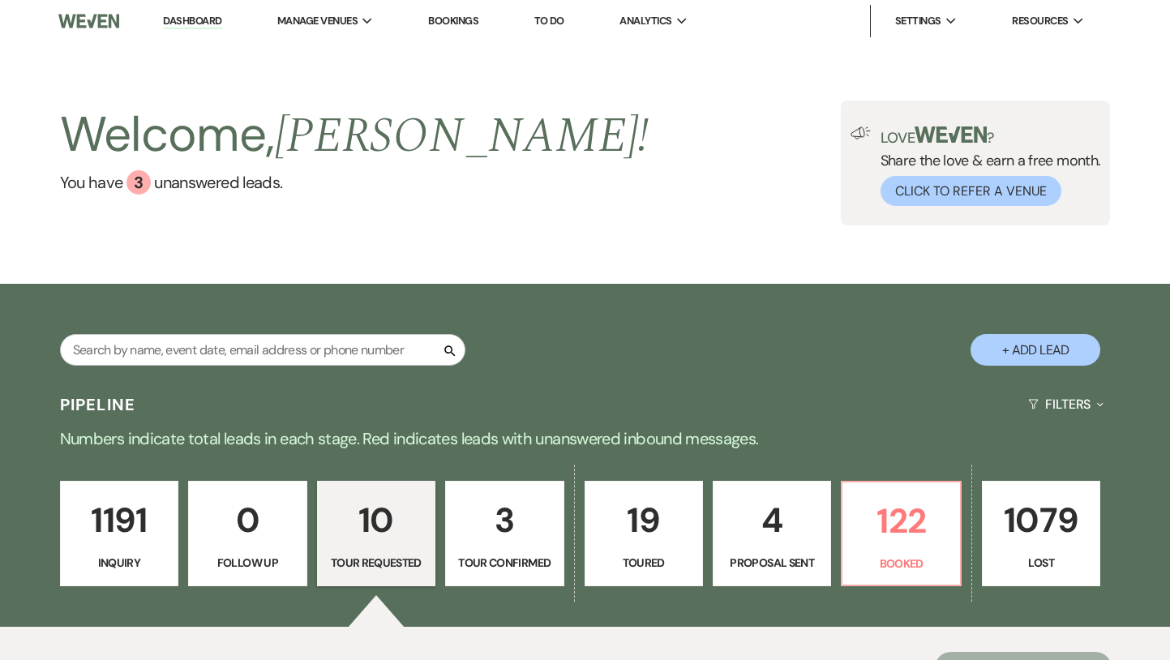
click at [507, 544] on p "3" at bounding box center [504, 520] width 97 height 54
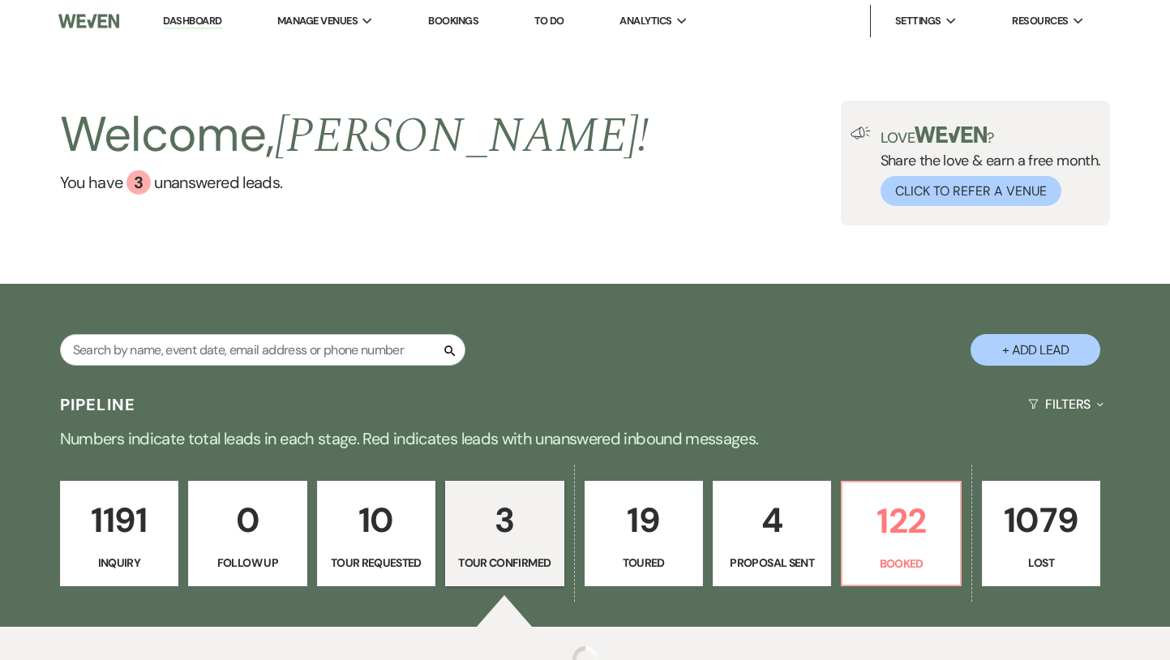
select select "4"
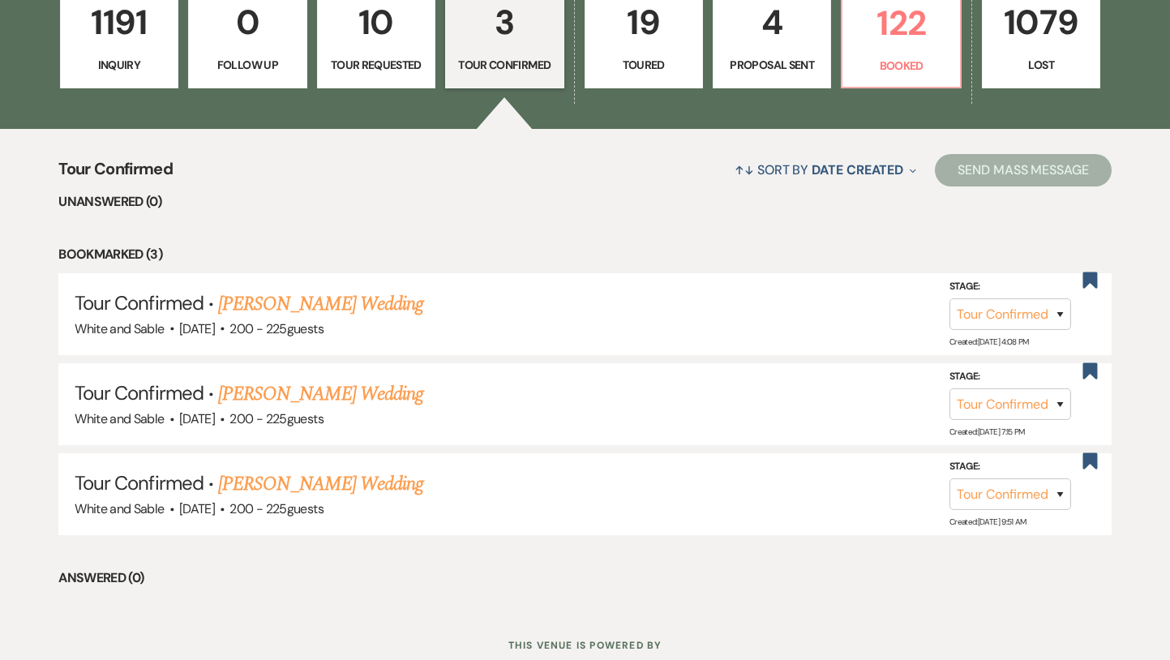
scroll to position [548, 0]
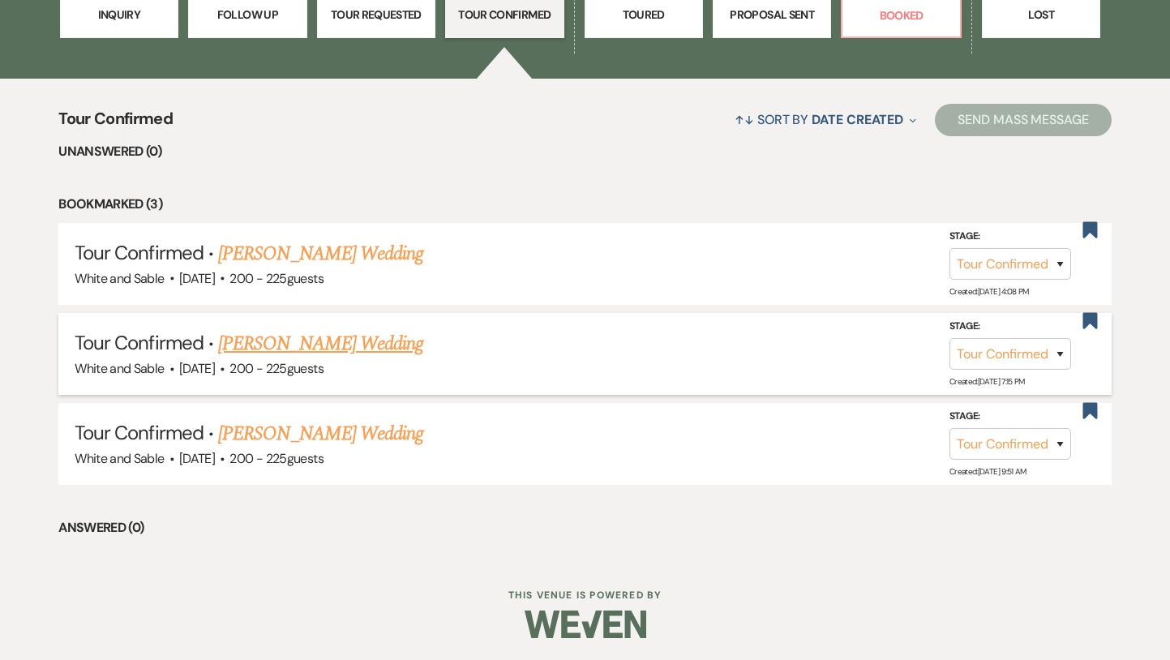
click at [397, 346] on link "[PERSON_NAME] Wedding" at bounding box center [320, 343] width 205 height 29
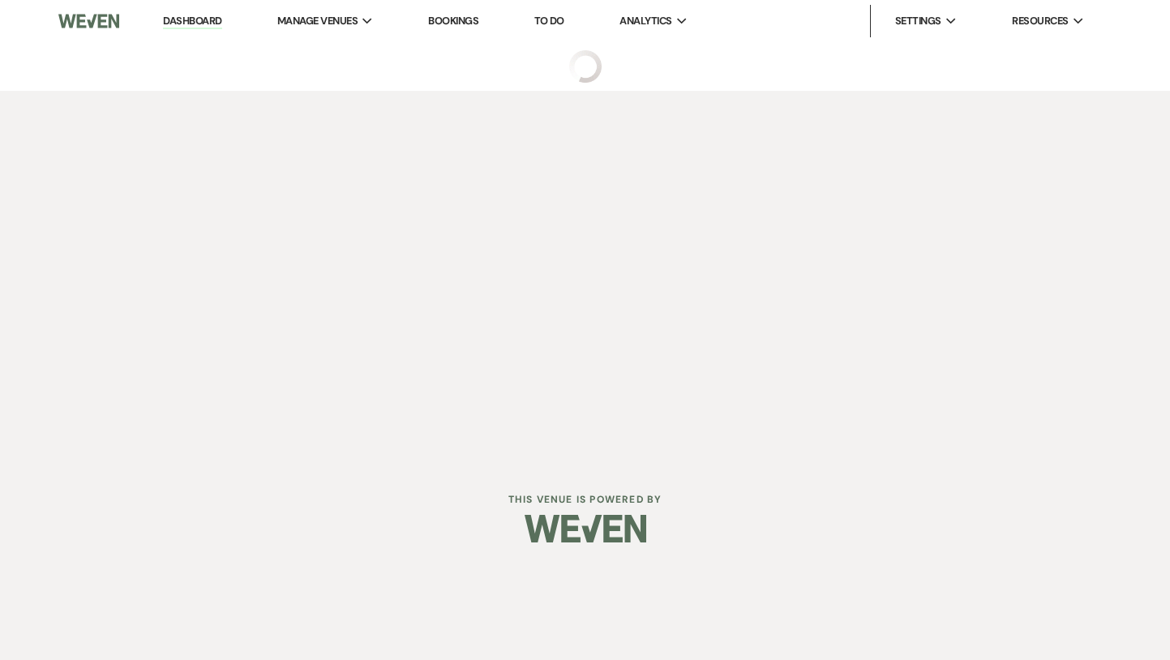
select select "4"
select select "5"
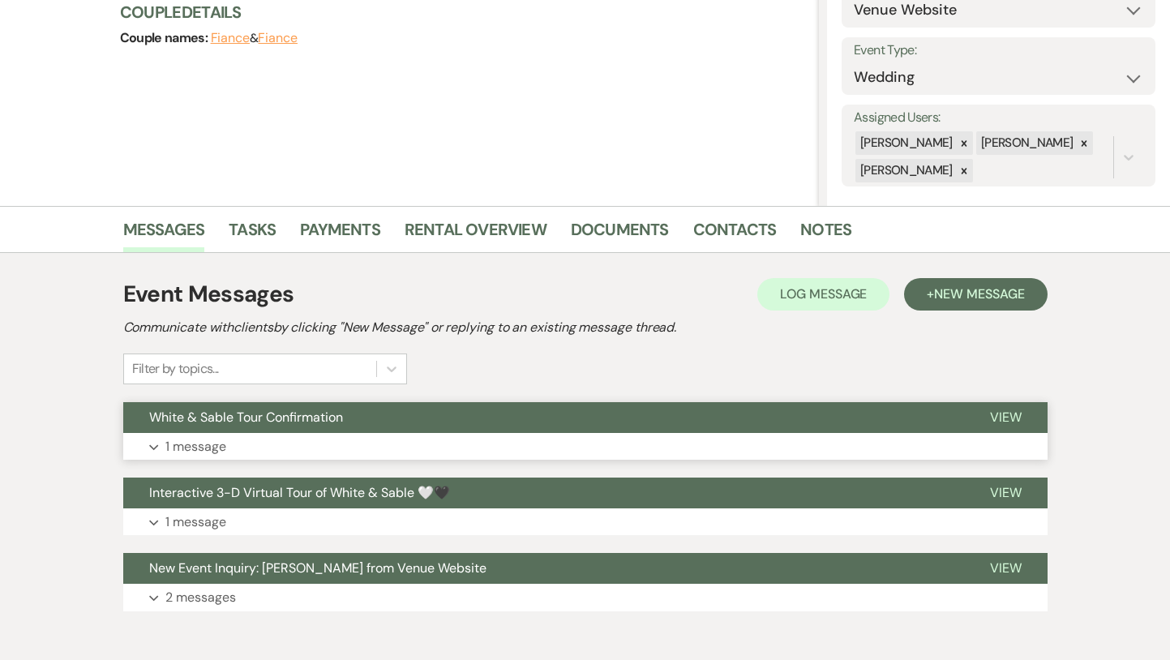
click at [377, 453] on button "Expand 1 message" at bounding box center [585, 447] width 925 height 28
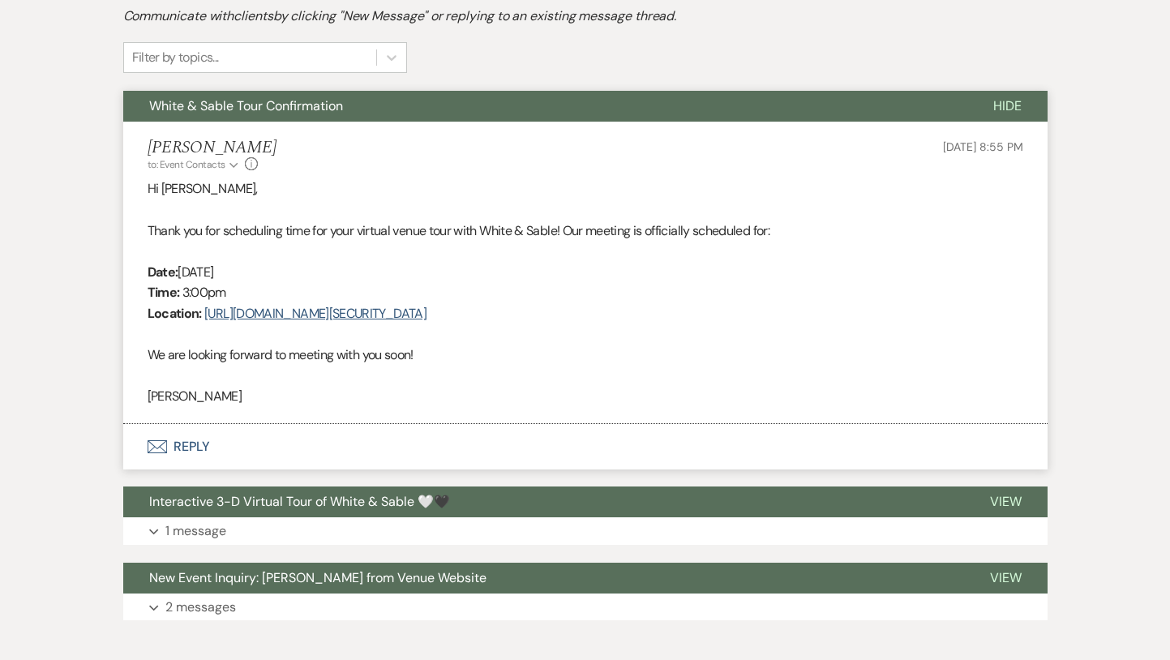
scroll to position [513, 0]
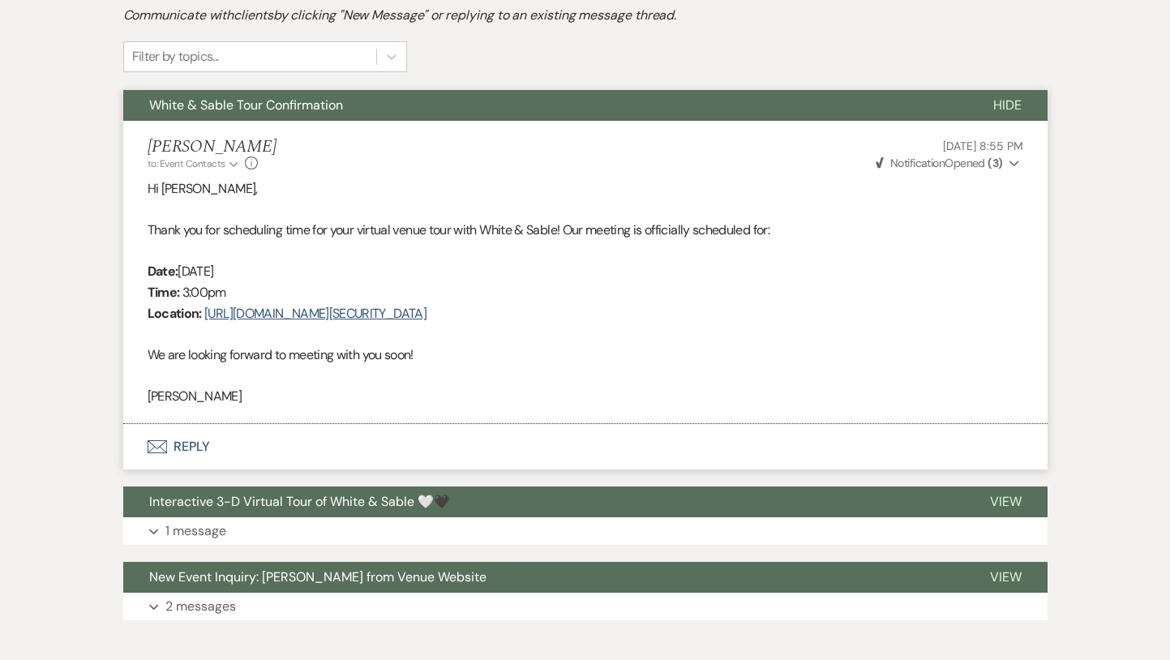
click at [377, 453] on button "Envelope Reply" at bounding box center [585, 446] width 925 height 45
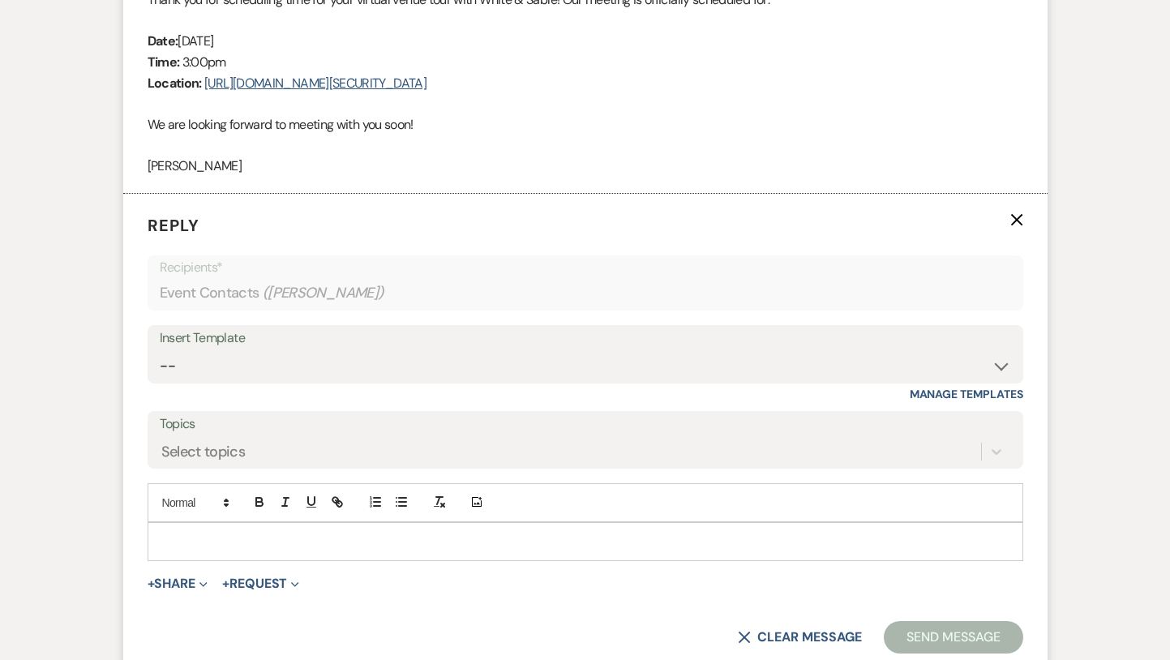
scroll to position [634, 0]
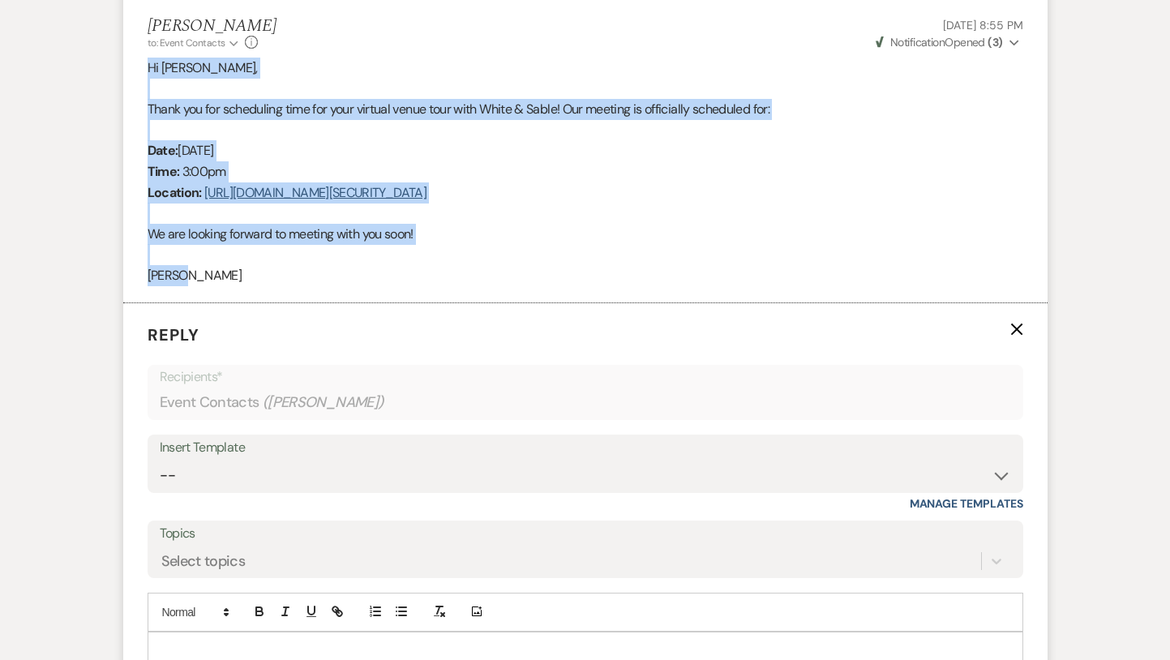
drag, startPoint x: 300, startPoint y: 275, endPoint x: 142, endPoint y: 67, distance: 261.0
click at [142, 67] on li "[PERSON_NAME] to: Event Contacts Expand Info [DATE] 8:55 PM Weven Check Notific…" at bounding box center [585, 151] width 925 height 303
copy div "Hi [PERSON_NAME], Thank you for scheduling time for your virtual venue tour wit…"
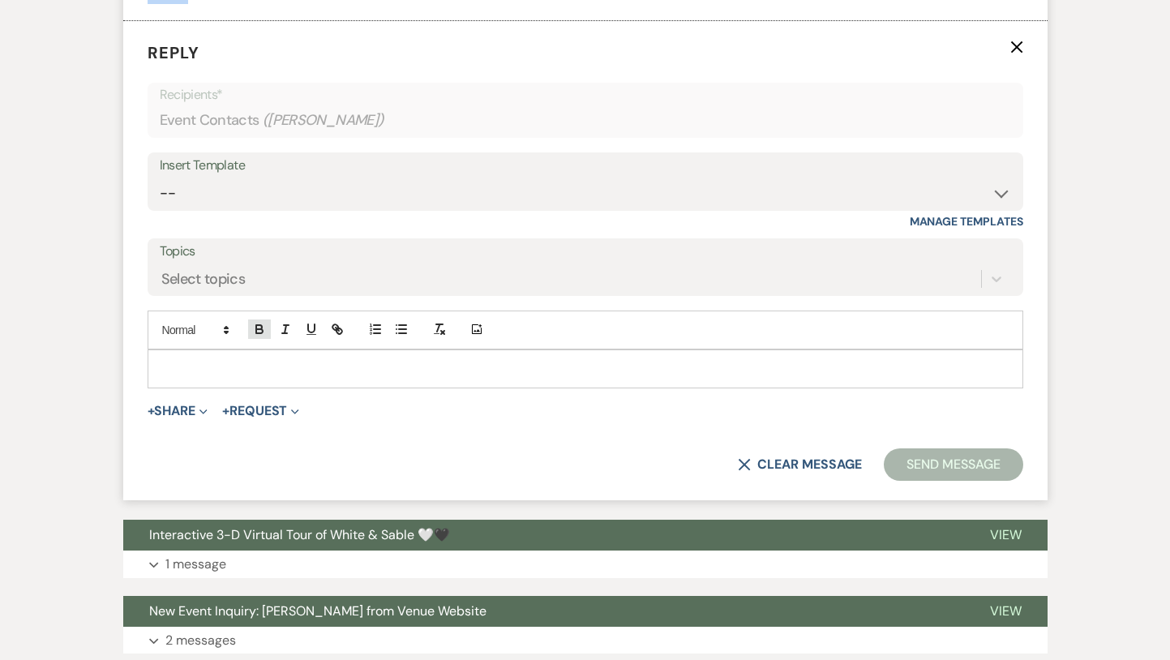
scroll to position [925, 0]
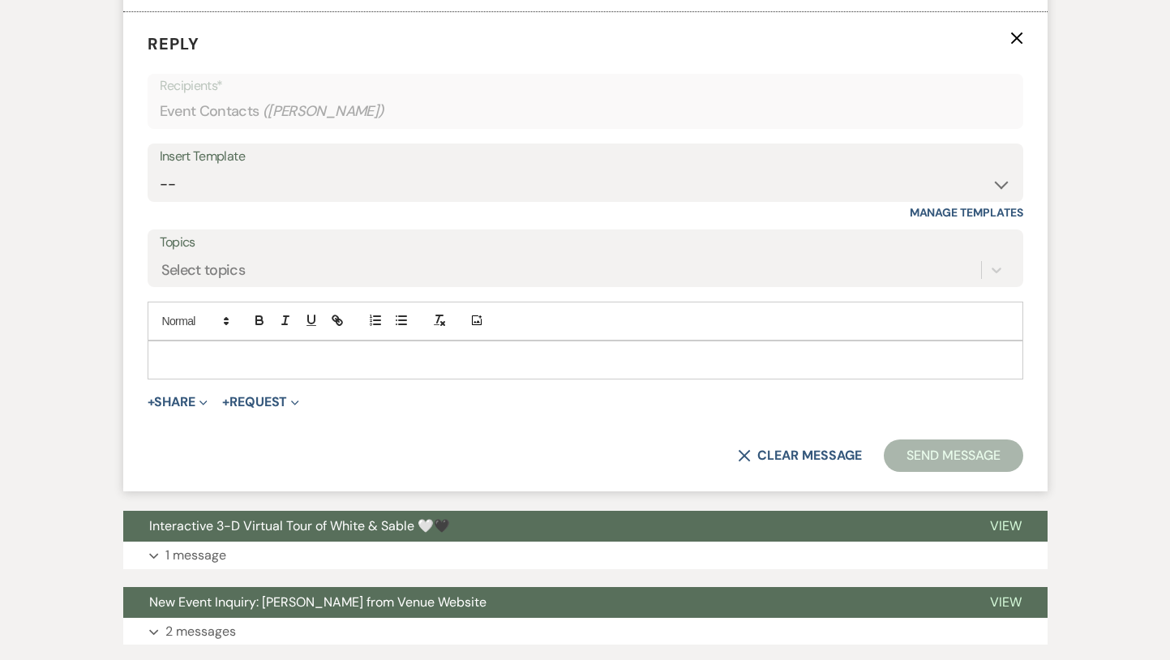
click at [268, 369] on div at bounding box center [585, 359] width 874 height 37
paste div
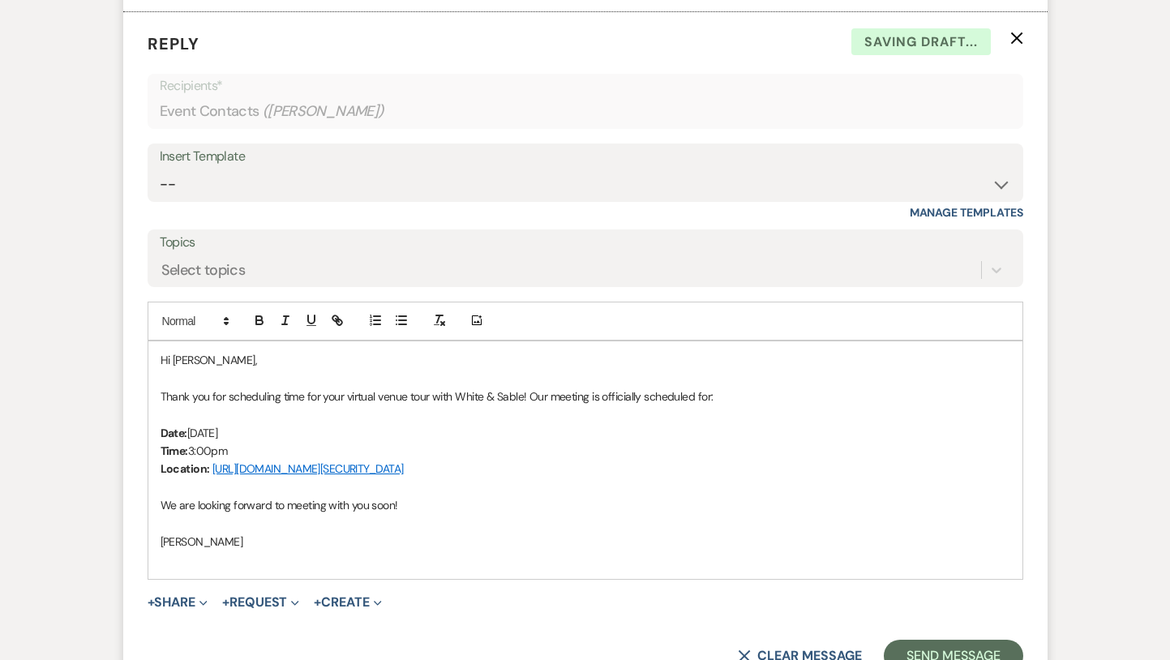
click at [248, 365] on p "Hi [PERSON_NAME]," at bounding box center [586, 360] width 850 height 18
click at [429, 400] on span "Thank you for scheduling time for your virtual venue tour with White & Sable! O…" at bounding box center [437, 396] width 553 height 15
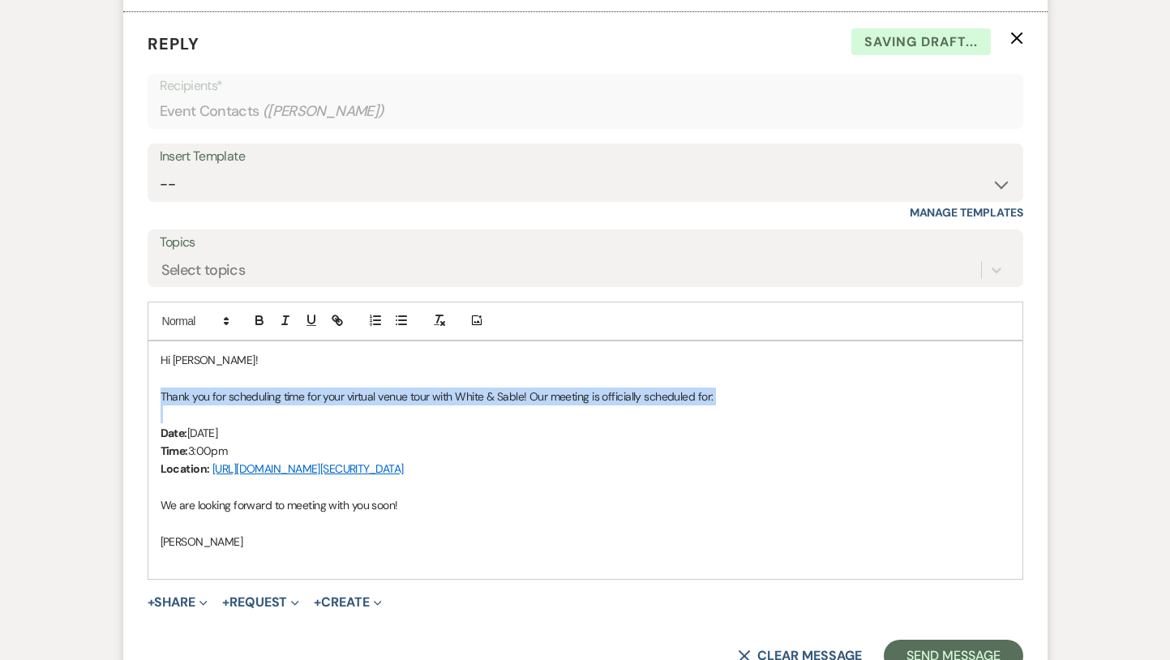
click at [429, 400] on span "Thank you for scheduling time for your virtual venue tour with White & Sable! O…" at bounding box center [437, 396] width 553 height 15
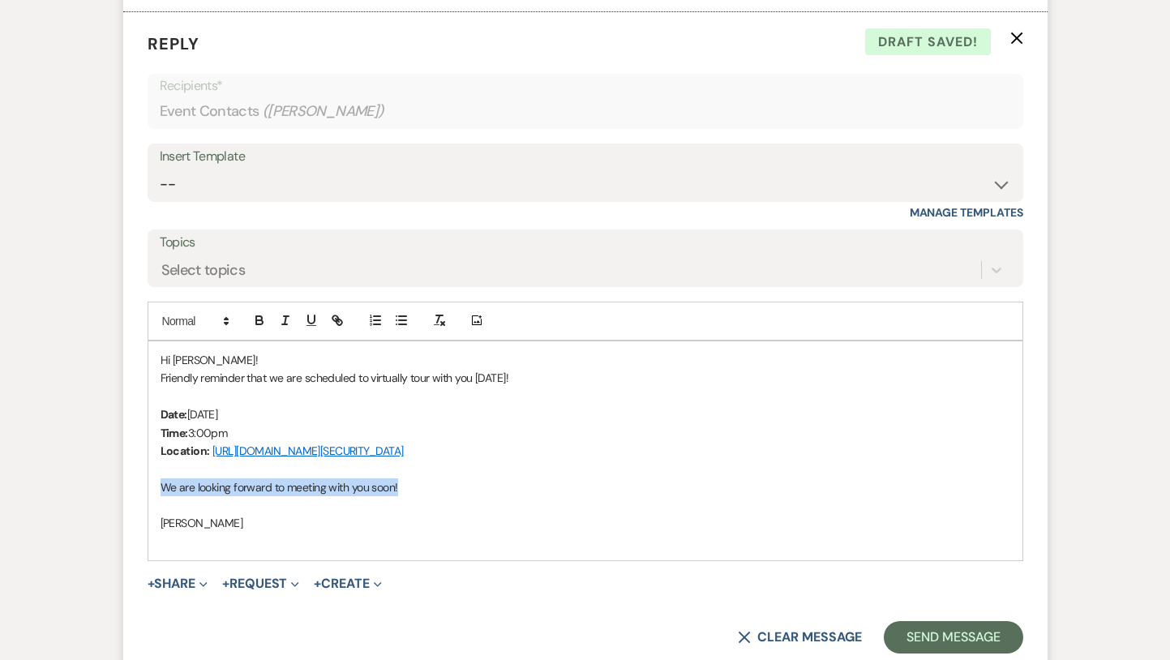
drag, startPoint x: 401, startPoint y: 483, endPoint x: 161, endPoint y: 487, distance: 240.1
click at [161, 487] on p "We are looking forward to meeting with you soon!" at bounding box center [586, 488] width 850 height 18
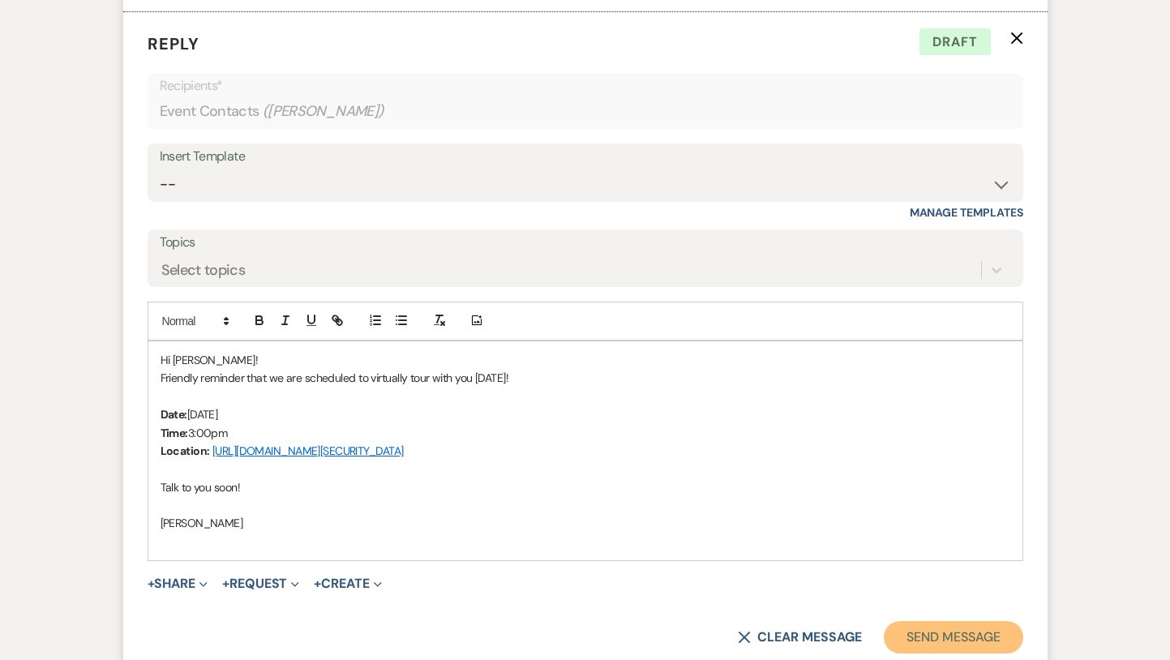
click at [938, 638] on button "Send Message" at bounding box center [953, 637] width 139 height 32
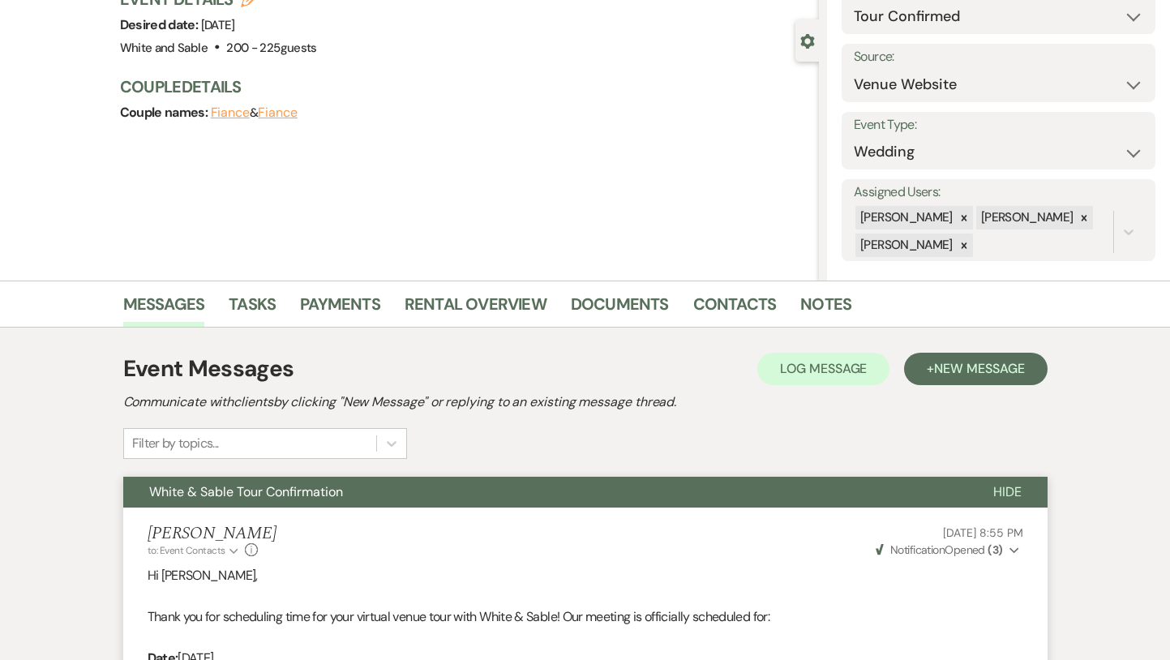
scroll to position [0, 0]
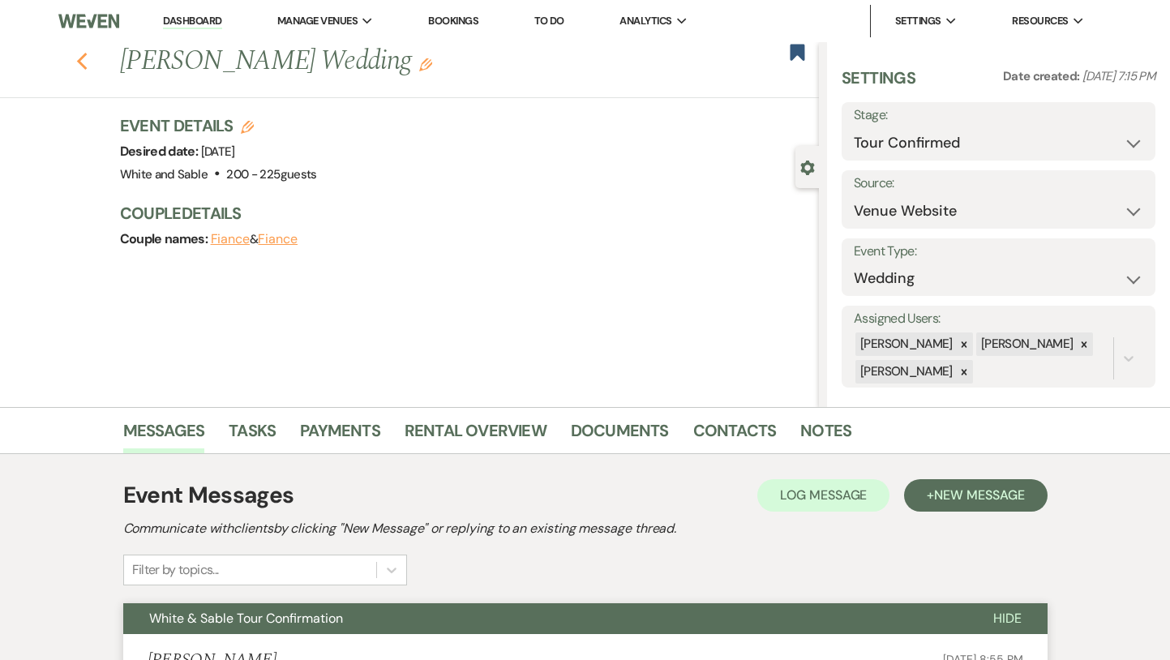
click at [86, 57] on icon "Previous" at bounding box center [82, 61] width 12 height 19
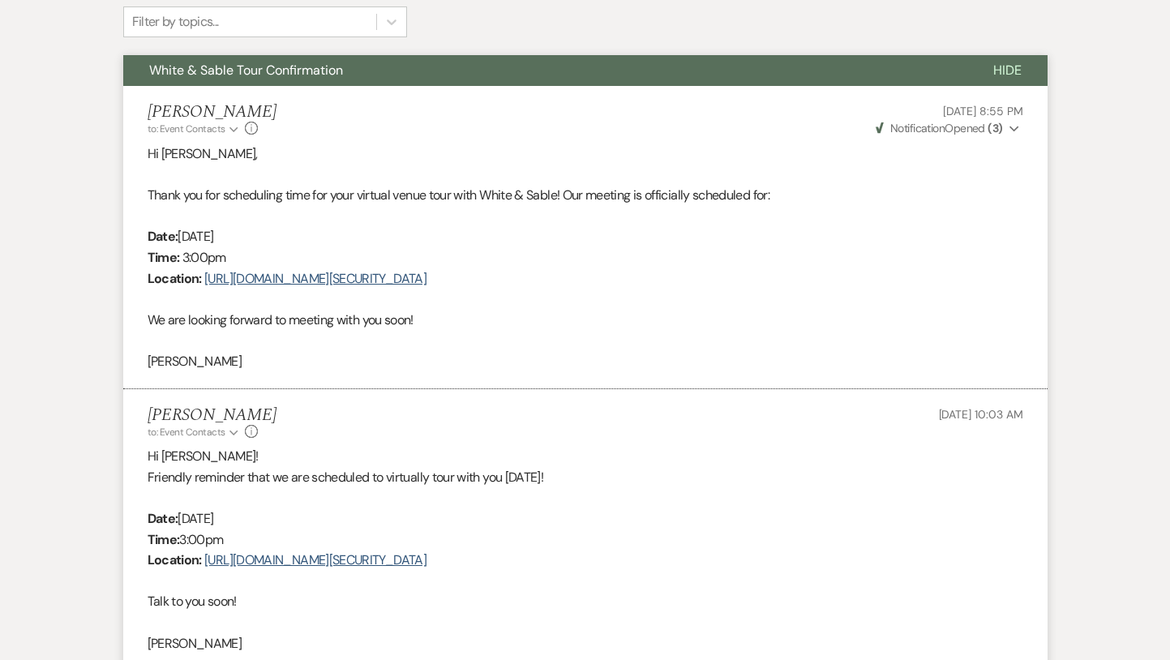
select select "4"
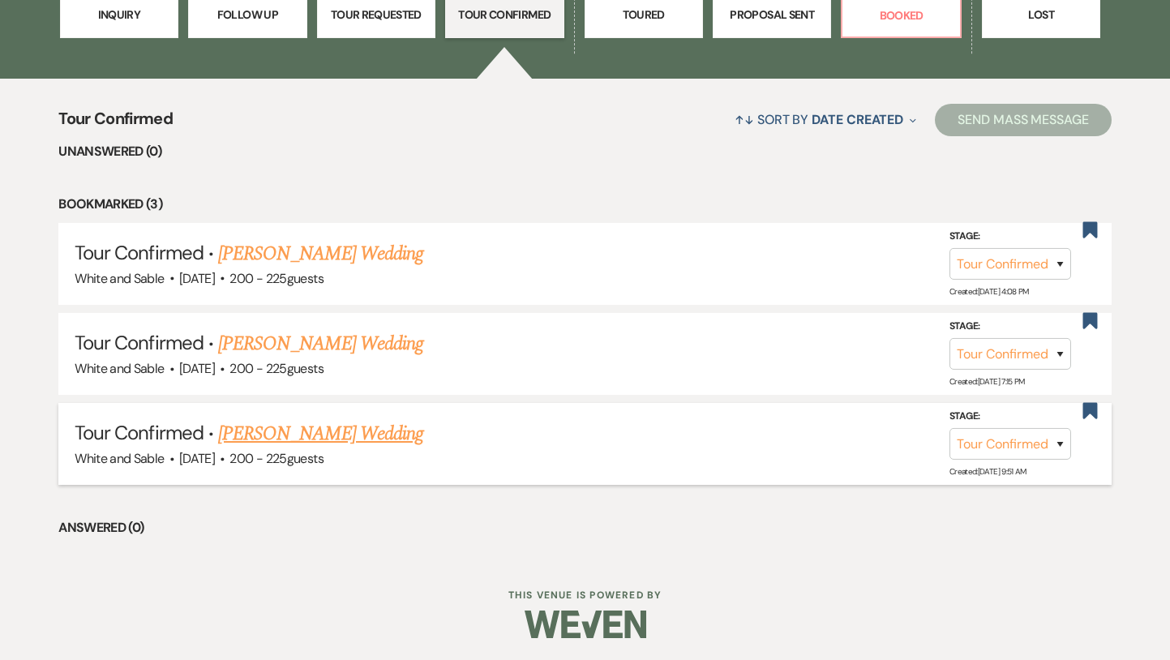
click at [341, 433] on link "[PERSON_NAME] Wedding" at bounding box center [320, 433] width 205 height 29
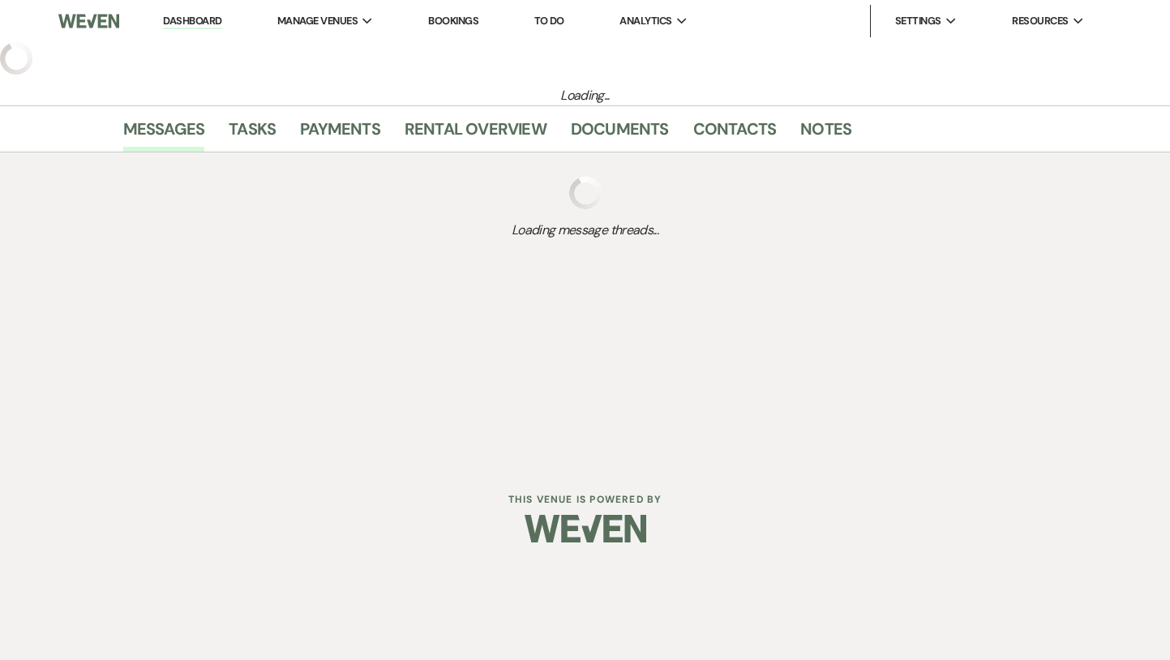
select select "4"
select select "5"
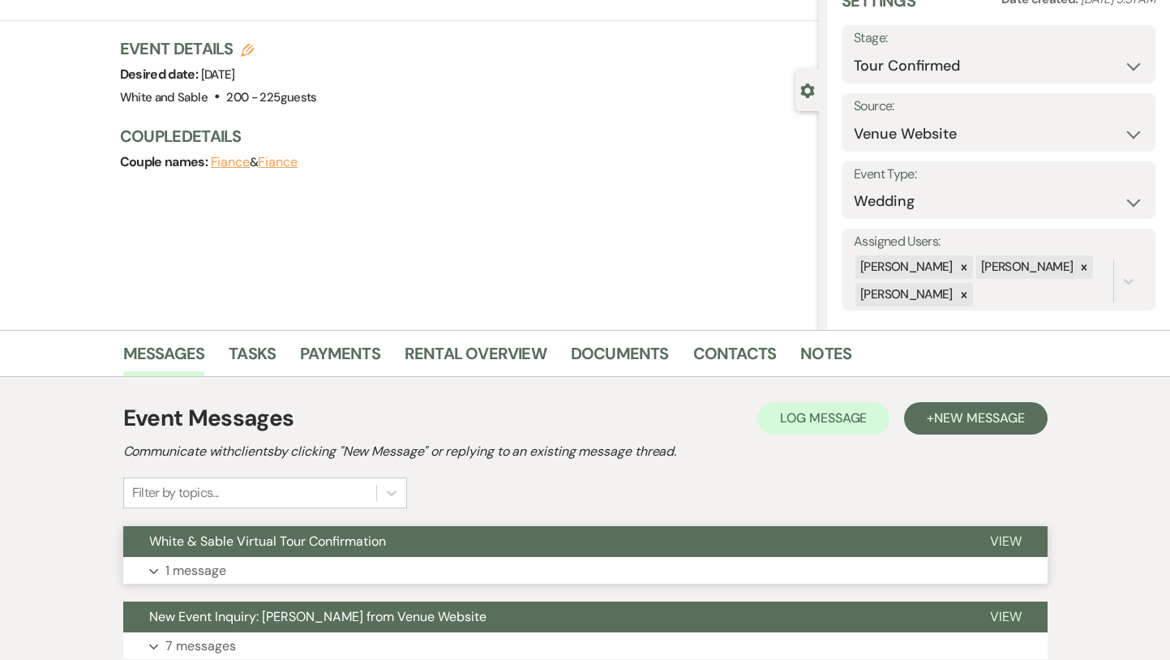
click at [416, 539] on button "White & Sable Virtual Tour Confirmation" at bounding box center [543, 541] width 841 height 31
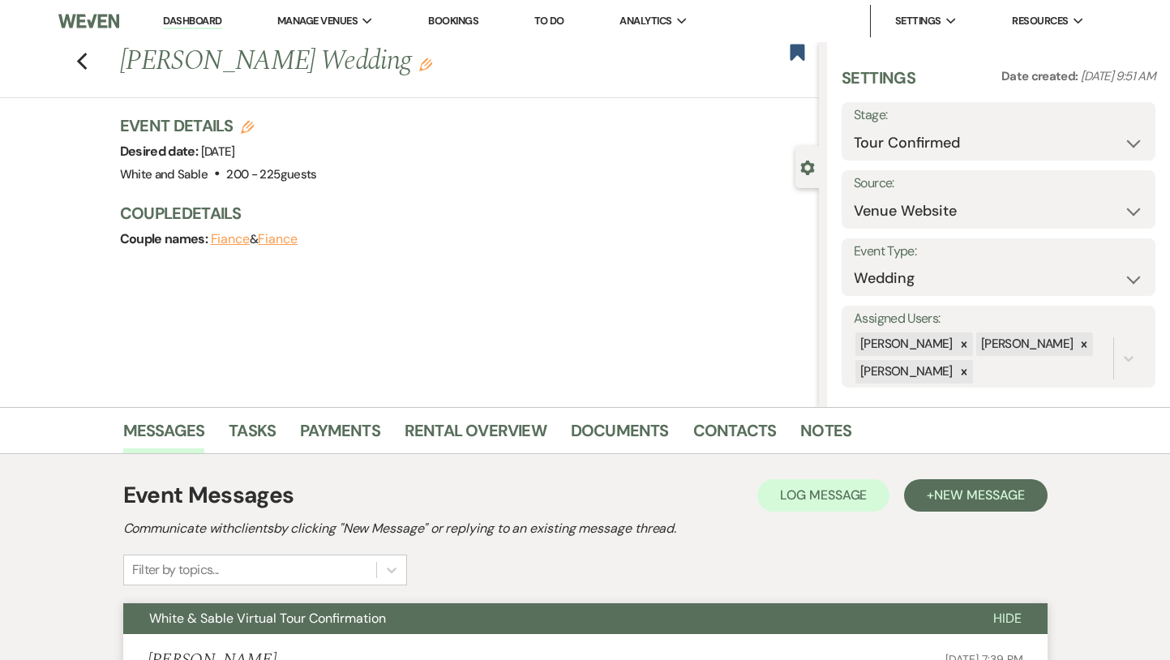
click at [91, 82] on div "Previous [PERSON_NAME] Wedding Edit Bookmark" at bounding box center [405, 70] width 827 height 56
click at [84, 65] on icon "Previous" at bounding box center [82, 61] width 12 height 19
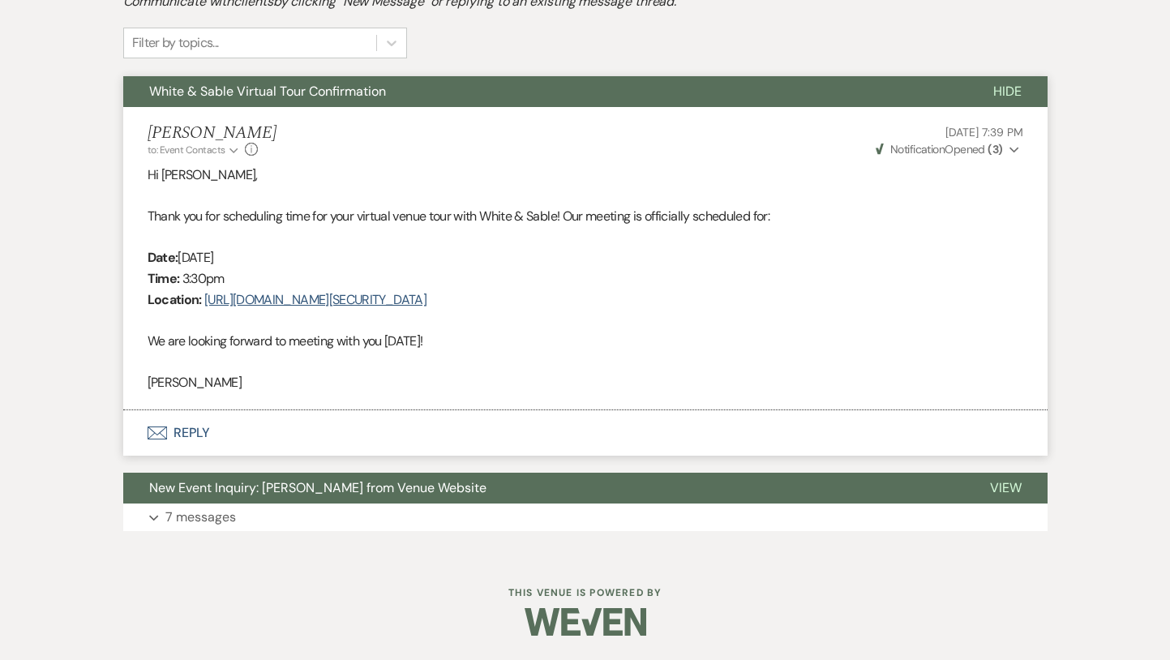
select select "4"
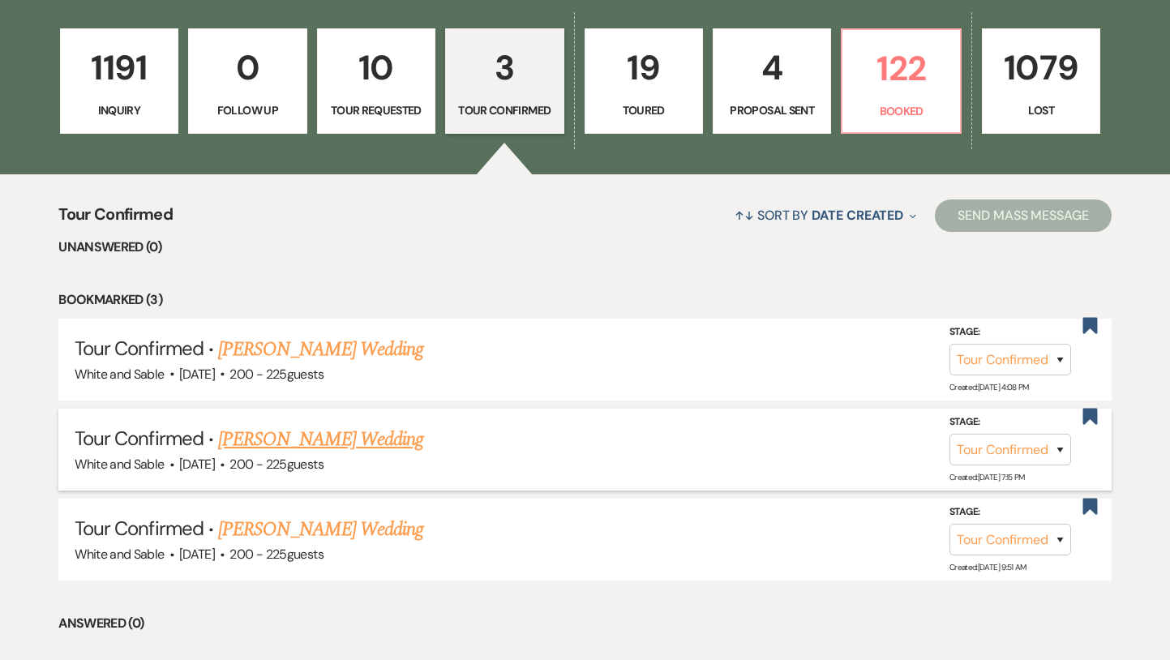
scroll to position [447, 0]
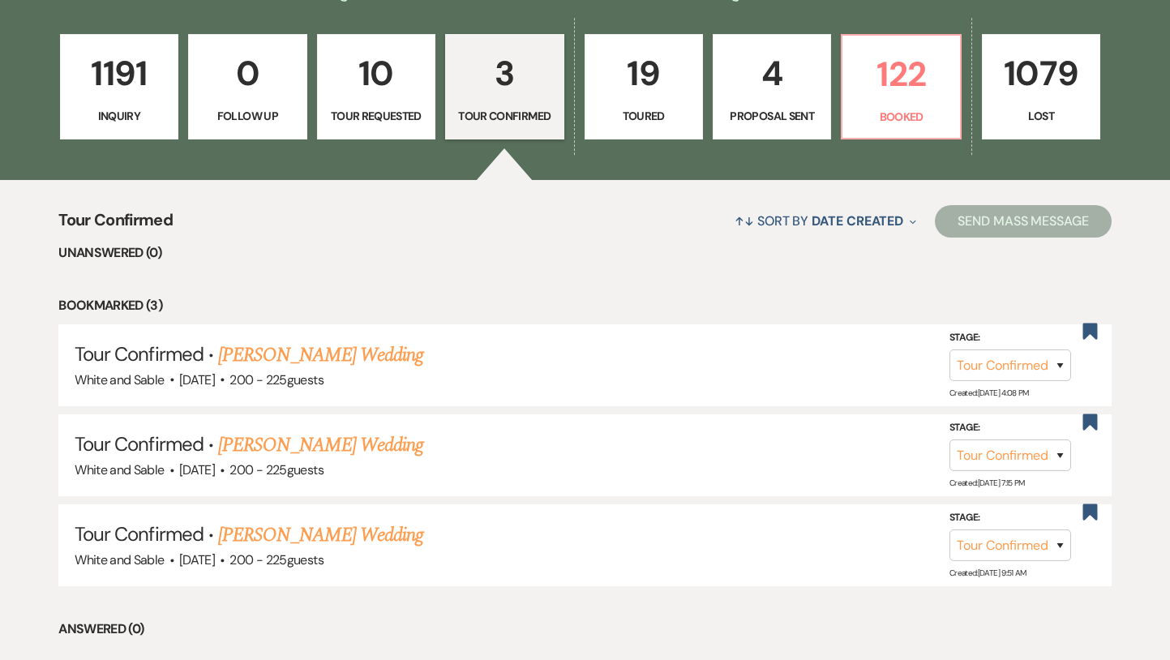
click at [163, 131] on link "1191 Inquiry" at bounding box center [119, 86] width 118 height 105
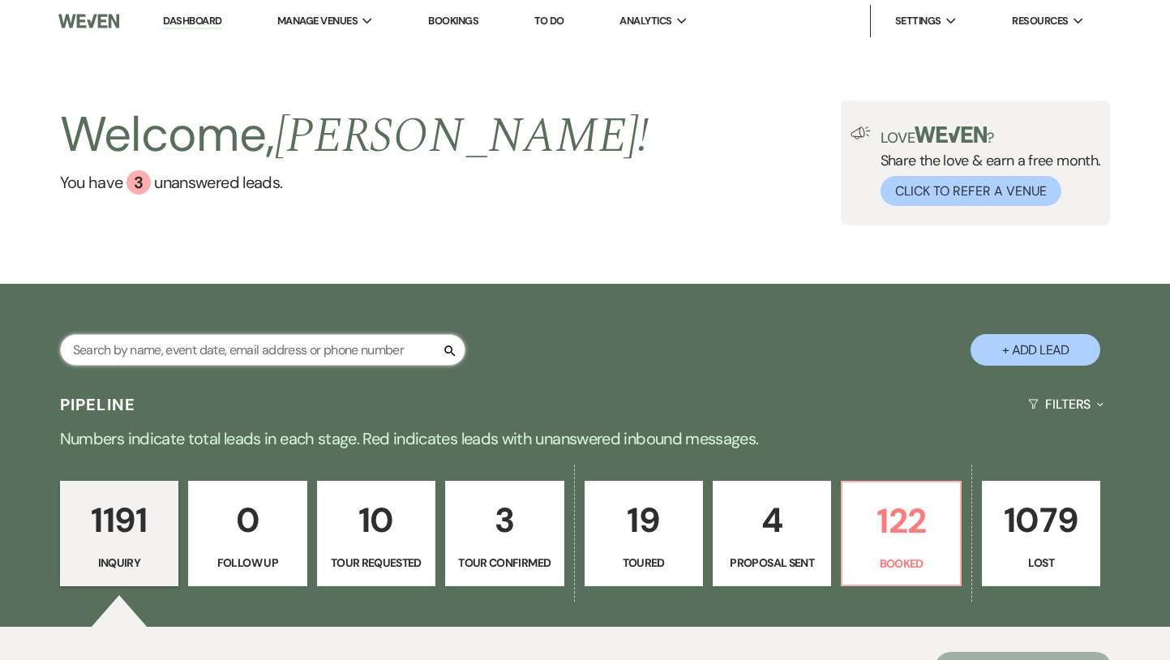
click at [243, 350] on input "text" at bounding box center [263, 350] width 406 height 32
type input "bisc"
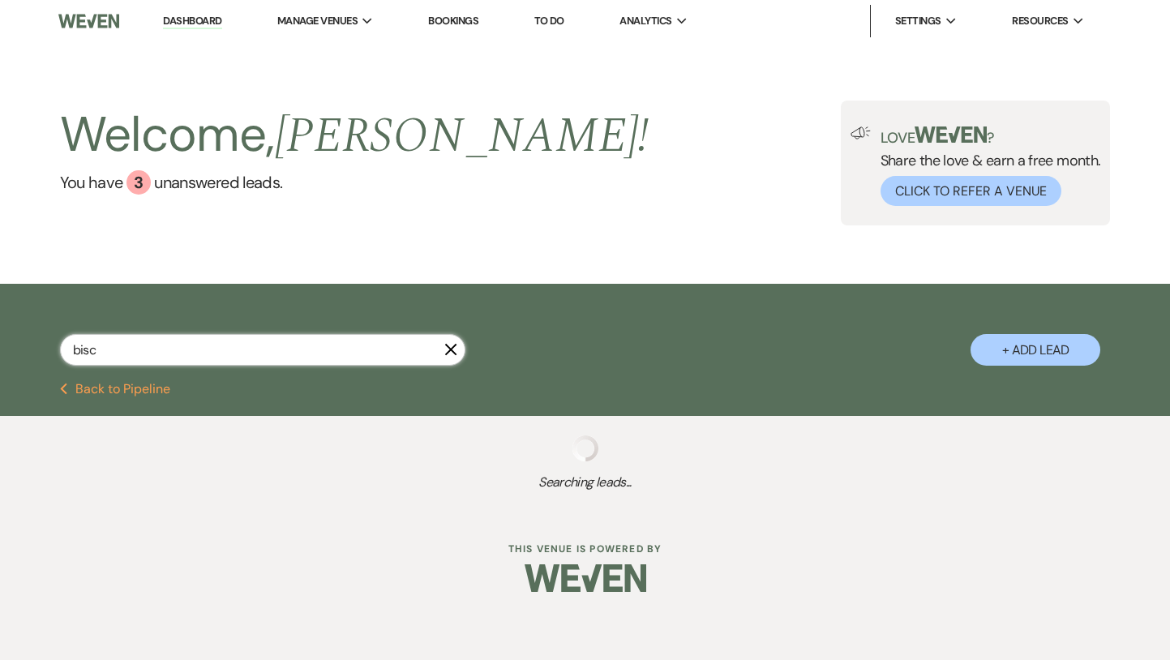
select select "8"
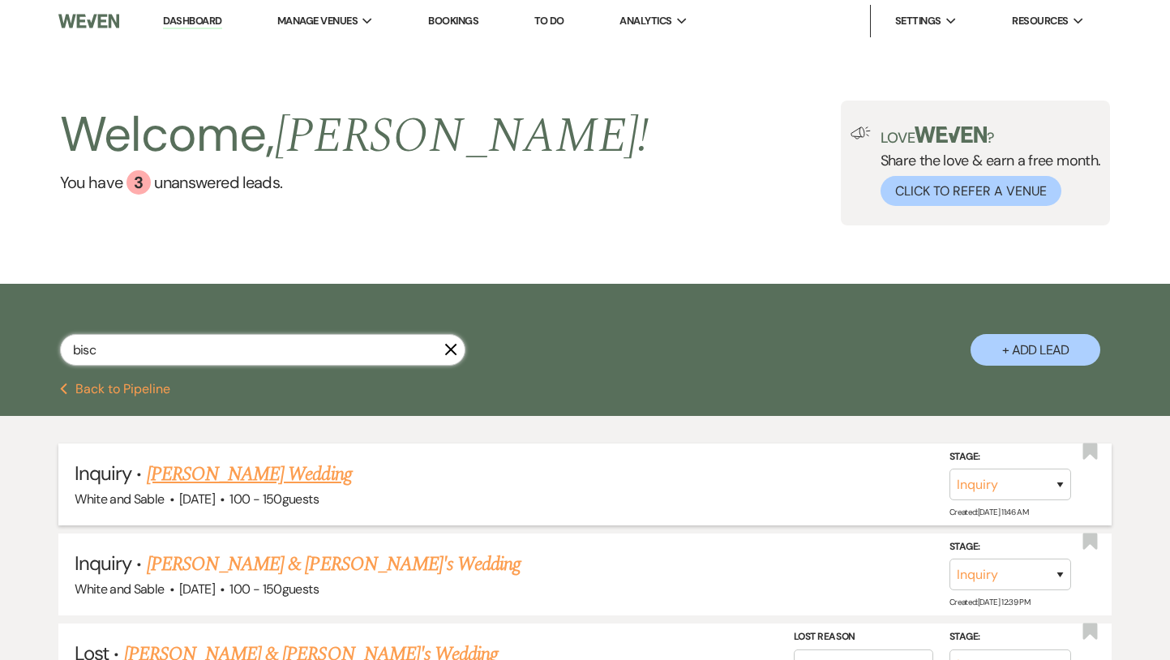
type input "bisc"
click at [195, 468] on link "[PERSON_NAME] Wedding" at bounding box center [249, 474] width 205 height 29
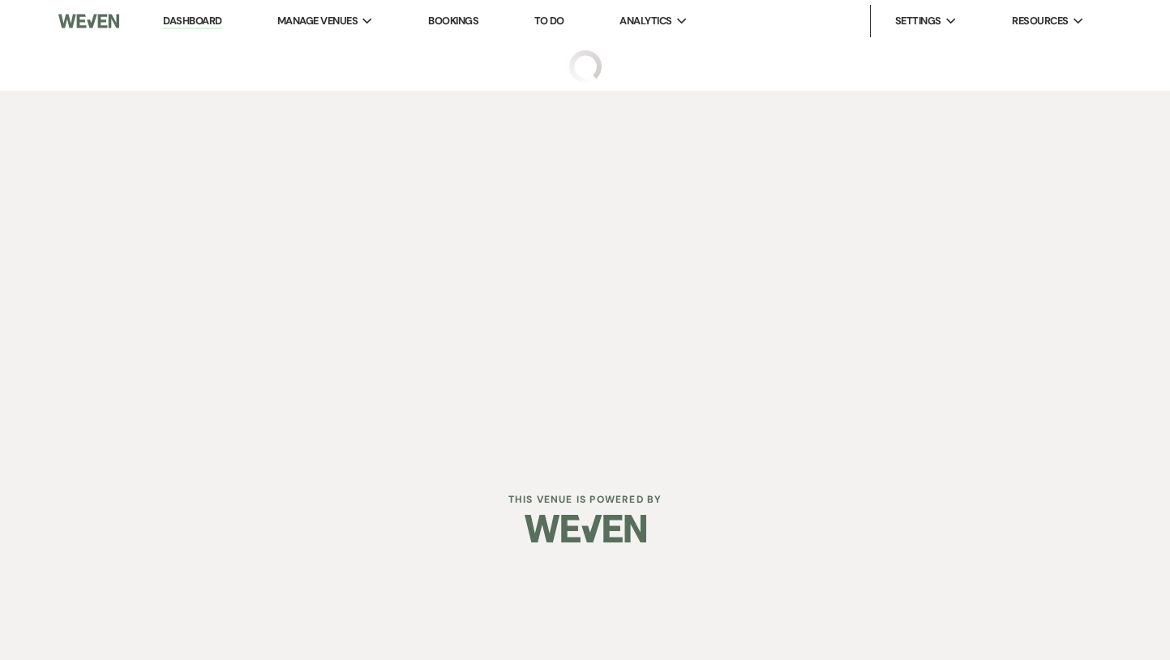
select select "5"
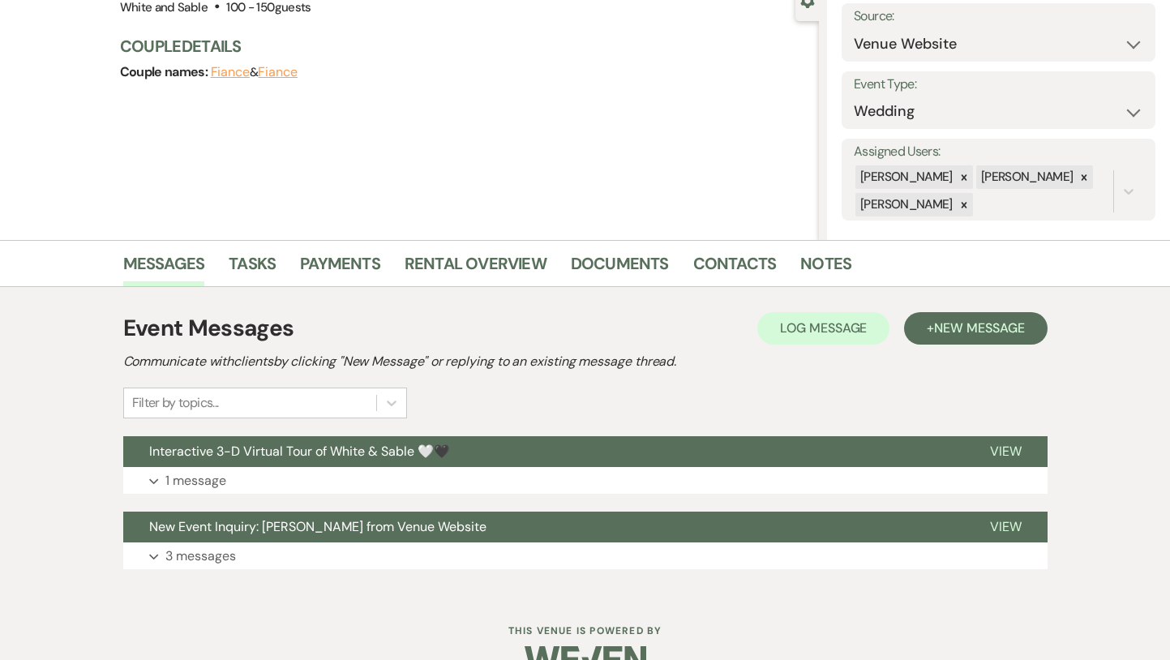
scroll to position [195, 0]
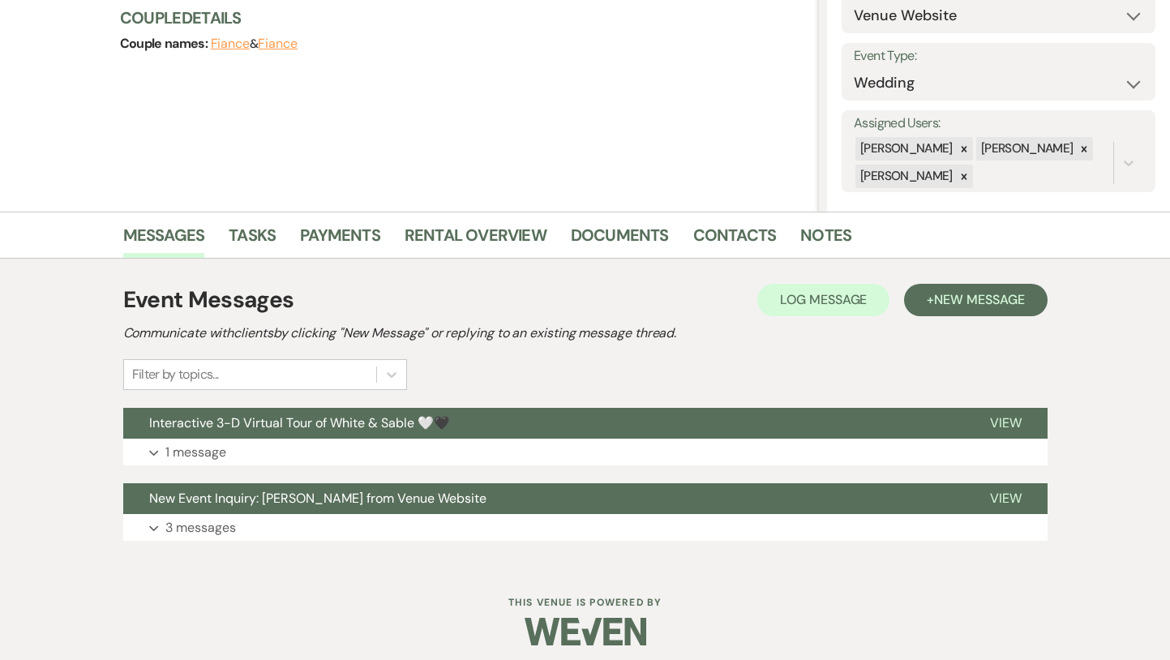
click at [397, 438] on button "Interactive 3-D Virtual Tour of White & Sable 🤍🖤" at bounding box center [543, 423] width 841 height 31
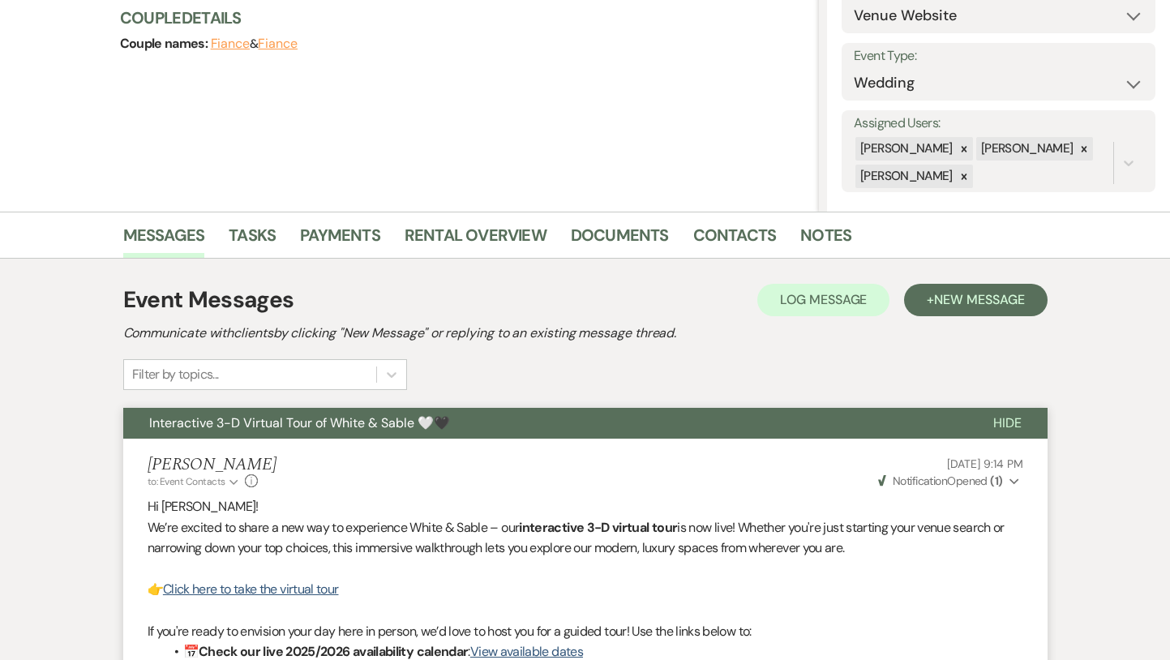
click at [383, 431] on span "Interactive 3-D Virtual Tour of White & Sable 🤍🖤" at bounding box center [299, 422] width 301 height 17
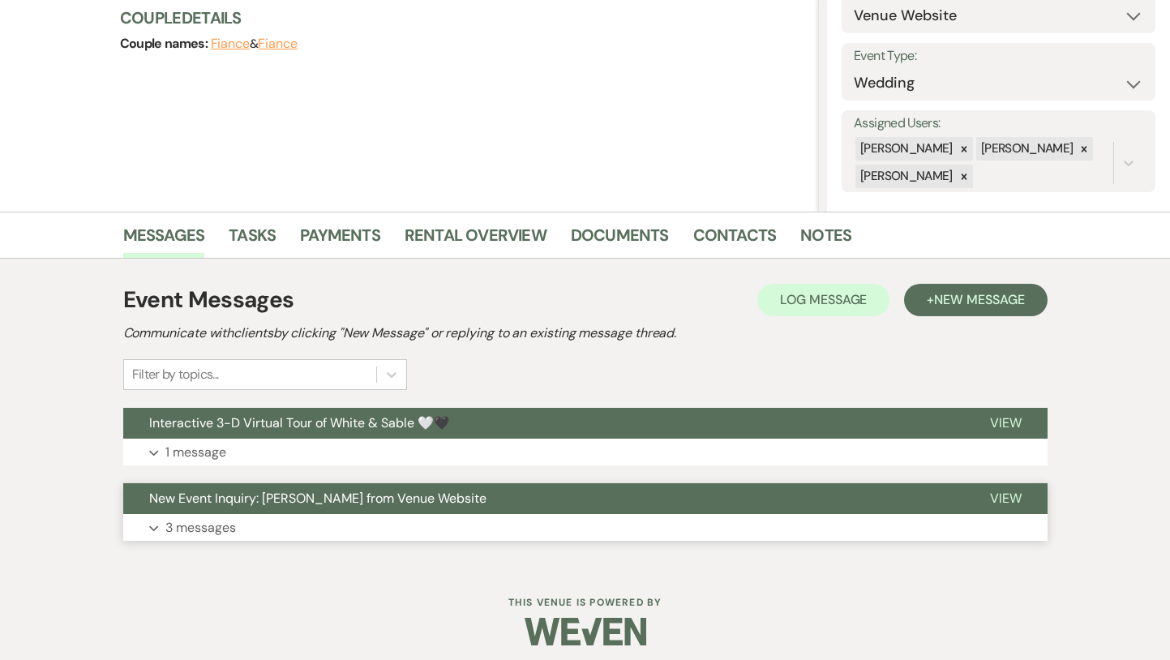
click at [385, 500] on span "New Event Inquiry: [PERSON_NAME] from Venue Website" at bounding box center [317, 498] width 337 height 17
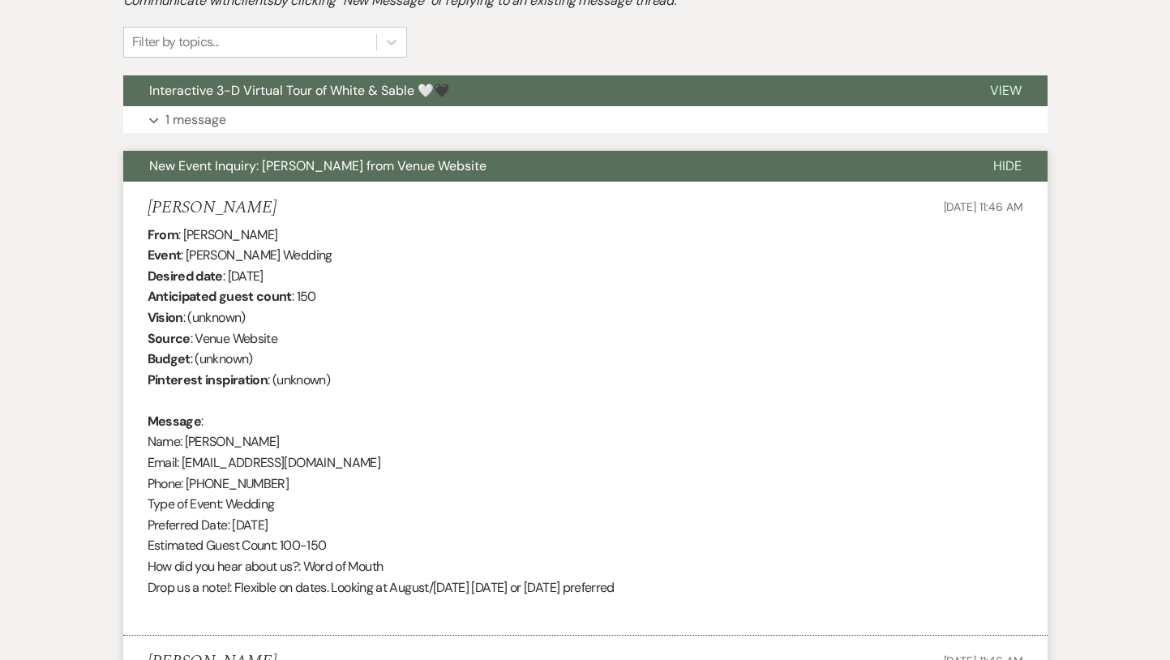
scroll to position [470, 0]
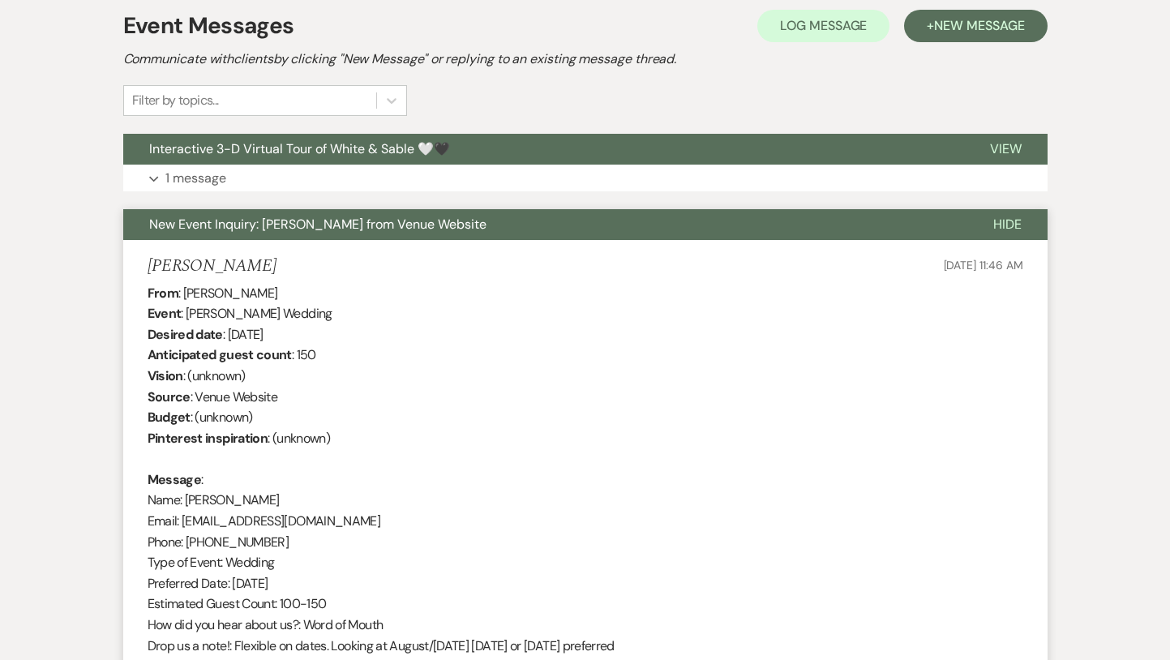
click at [400, 243] on li "[PERSON_NAME] [DATE] 11:46 AM From : [PERSON_NAME] Event : [PERSON_NAME] Weddin…" at bounding box center [585, 467] width 925 height 454
click at [397, 235] on button "New Event Inquiry: [PERSON_NAME] from Venue Website" at bounding box center [545, 224] width 844 height 31
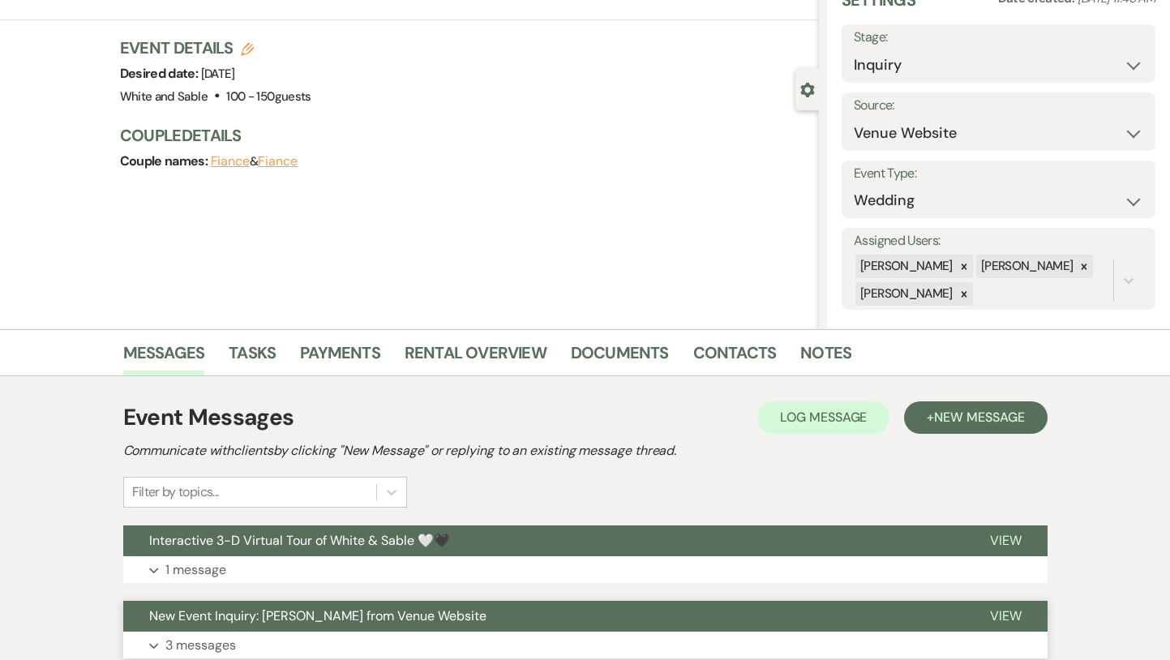
scroll to position [0, 0]
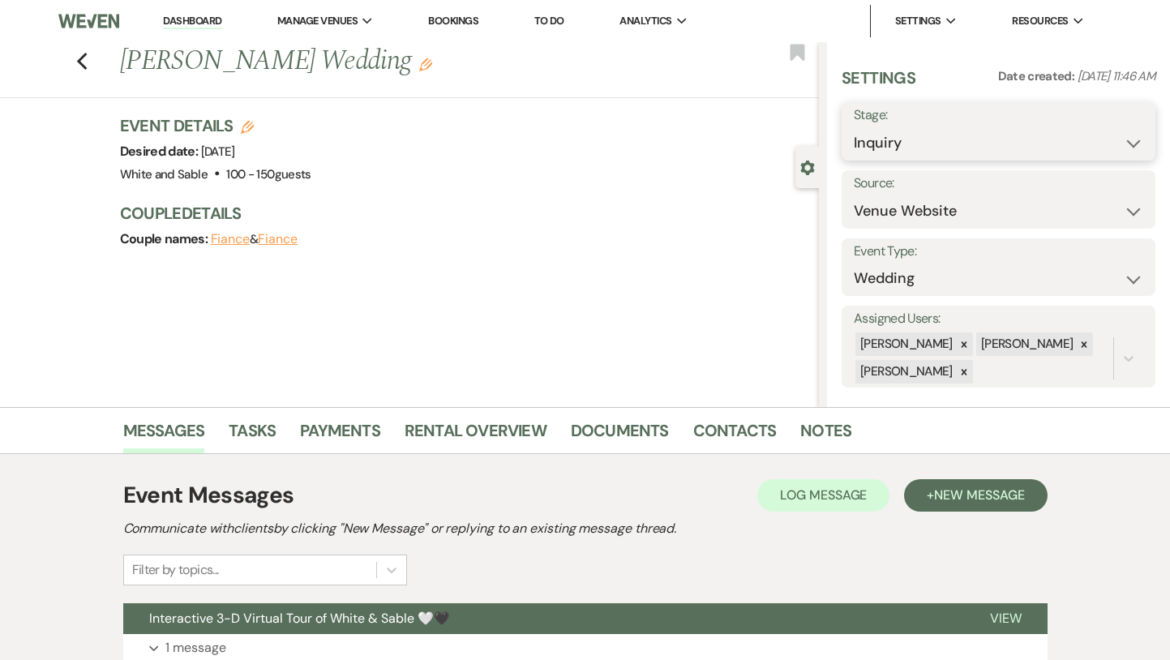
click at [897, 135] on select "Inquiry Follow Up Tour Requested Tour Confirmed Toured Proposal Sent Booked Lost" at bounding box center [999, 143] width 290 height 32
select select "2"
click at [789, 54] on icon "Bookmark" at bounding box center [797, 52] width 17 height 19
click at [1115, 139] on button "Save" at bounding box center [1124, 131] width 64 height 32
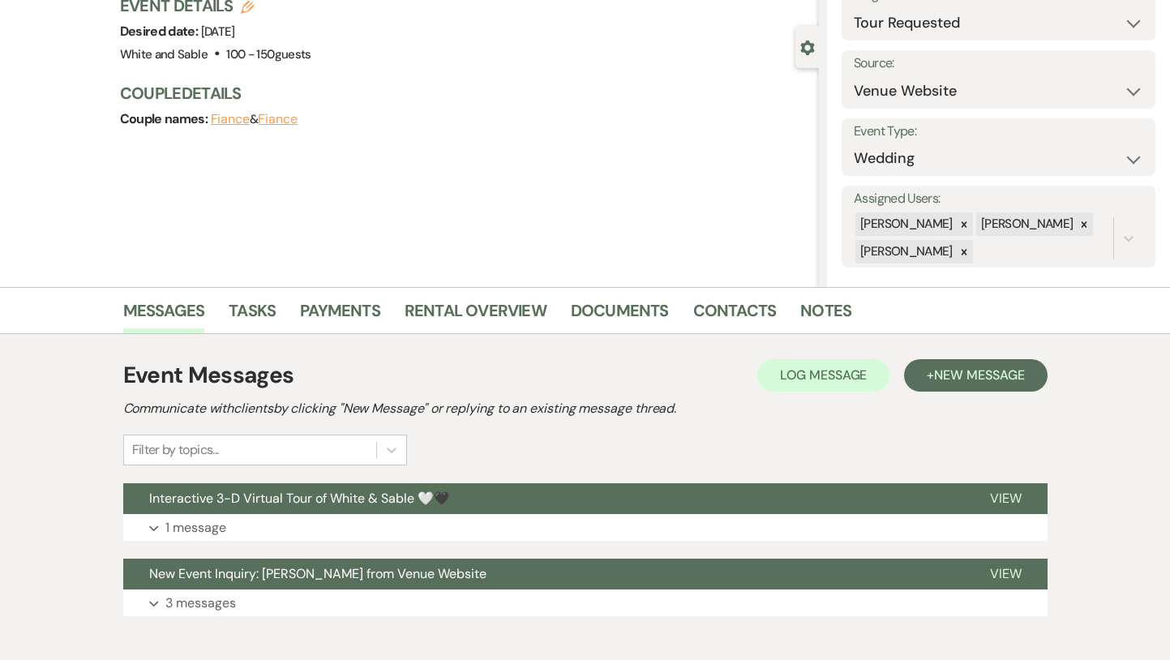
scroll to position [205, 0]
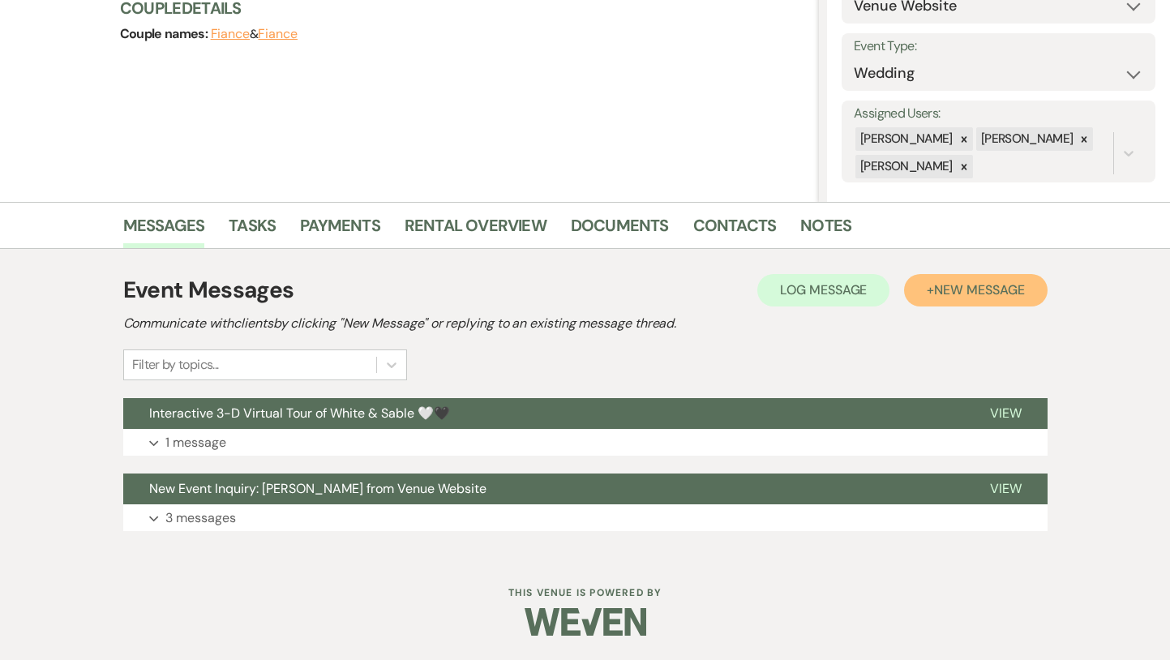
click at [938, 282] on span "New Message" at bounding box center [979, 289] width 90 height 17
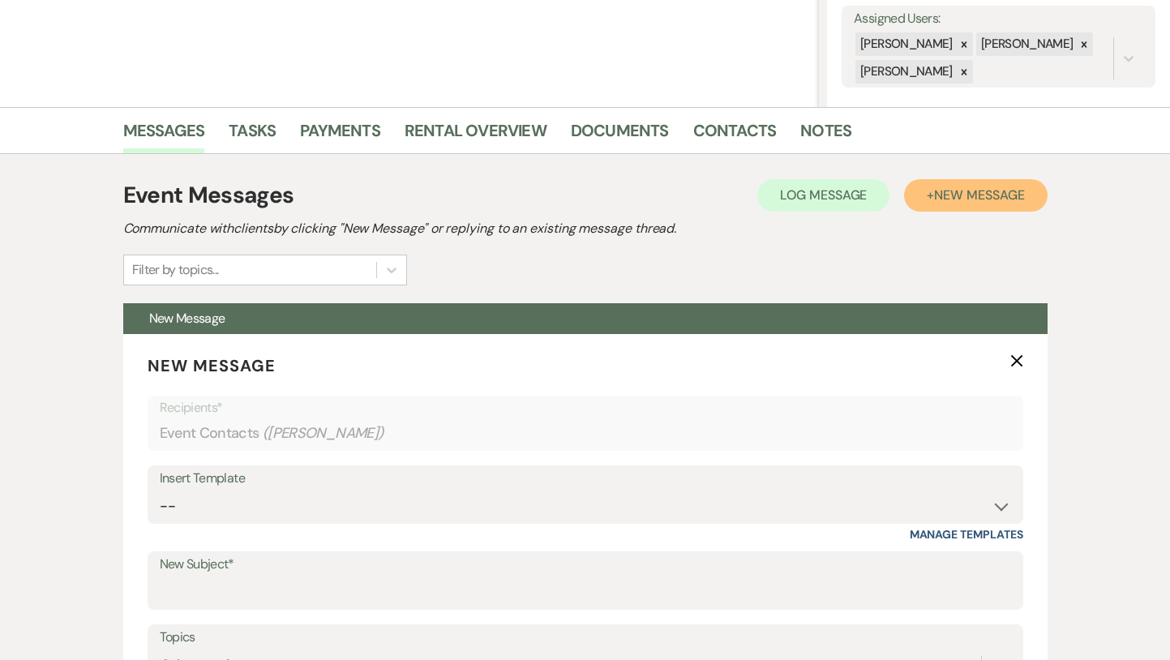
scroll to position [376, 0]
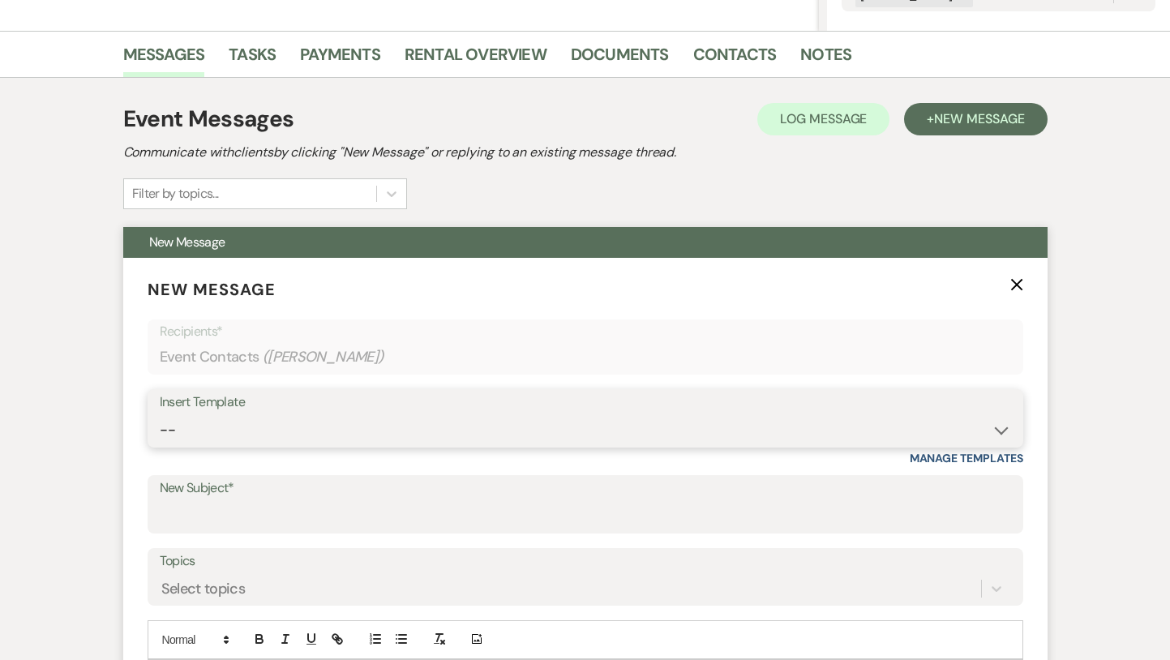
click at [333, 424] on select "-- Inquiry Response (Venue Guide) Schedule - Venue Tour Appt Confirmation Sched…" at bounding box center [586, 430] width 852 height 32
select select "4647"
type input "Your Upcoming Tour at White & Sable!"
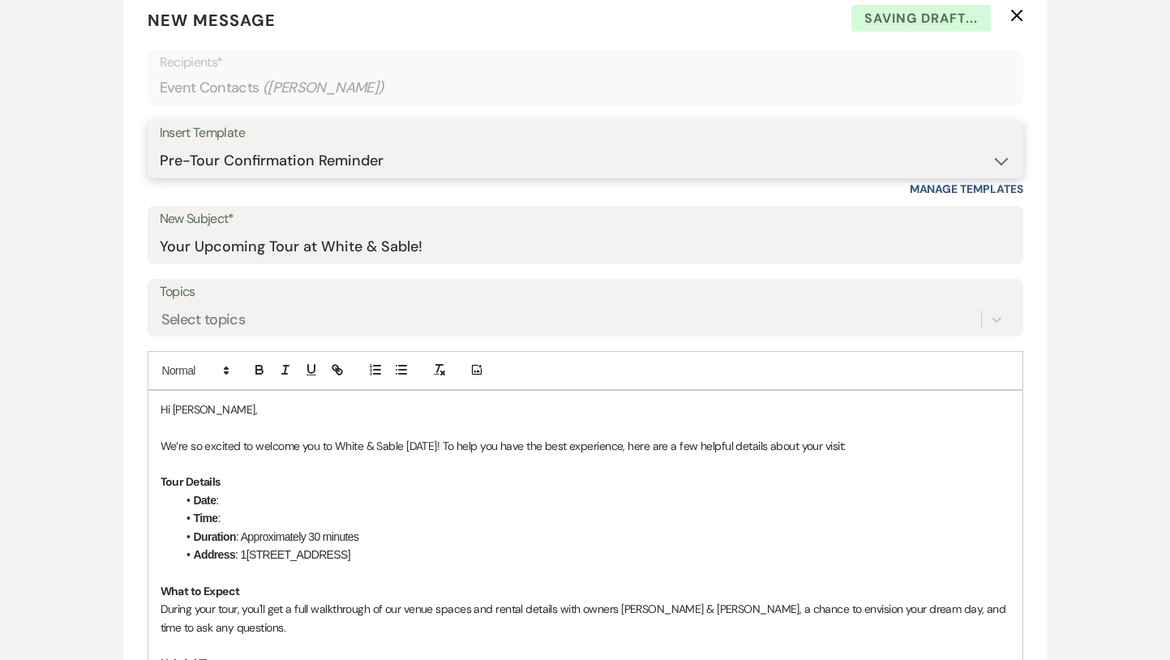
scroll to position [677, 0]
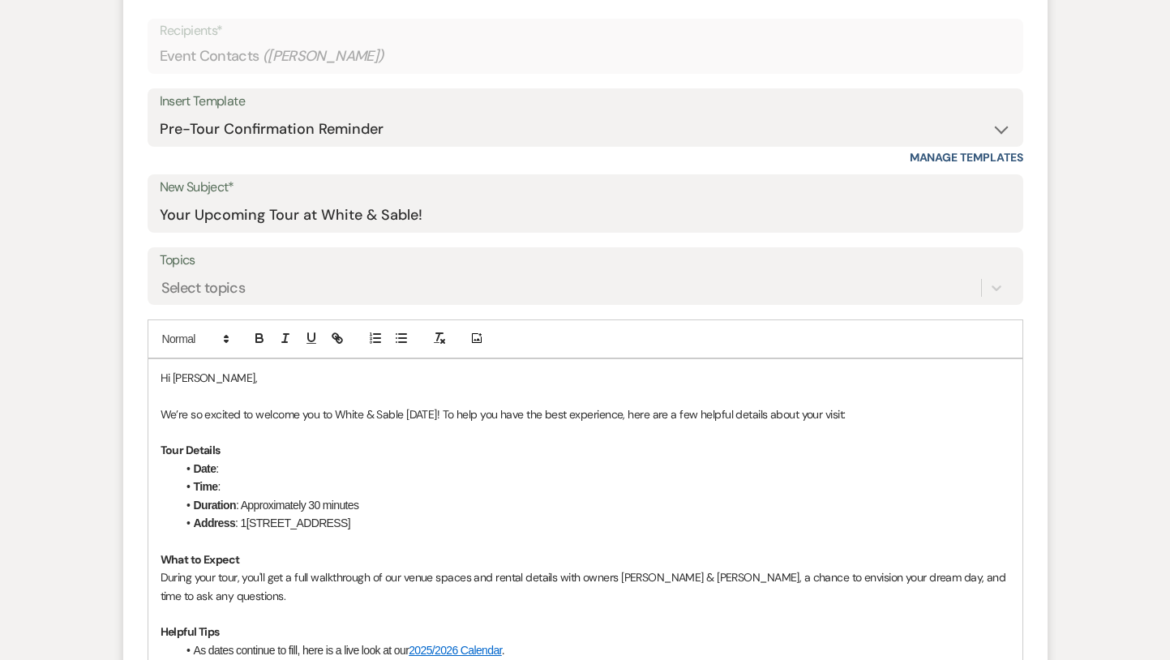
click at [414, 414] on p "We’re so excited to welcome you to White & Sable [DATE]! To help you have the b…" at bounding box center [586, 415] width 850 height 18
click at [237, 469] on li "Date :" at bounding box center [594, 469] width 834 height 18
click at [238, 490] on li "Time :" at bounding box center [594, 487] width 834 height 18
drag, startPoint x: 408, startPoint y: 479, endPoint x: 267, endPoint y: 481, distance: 141.1
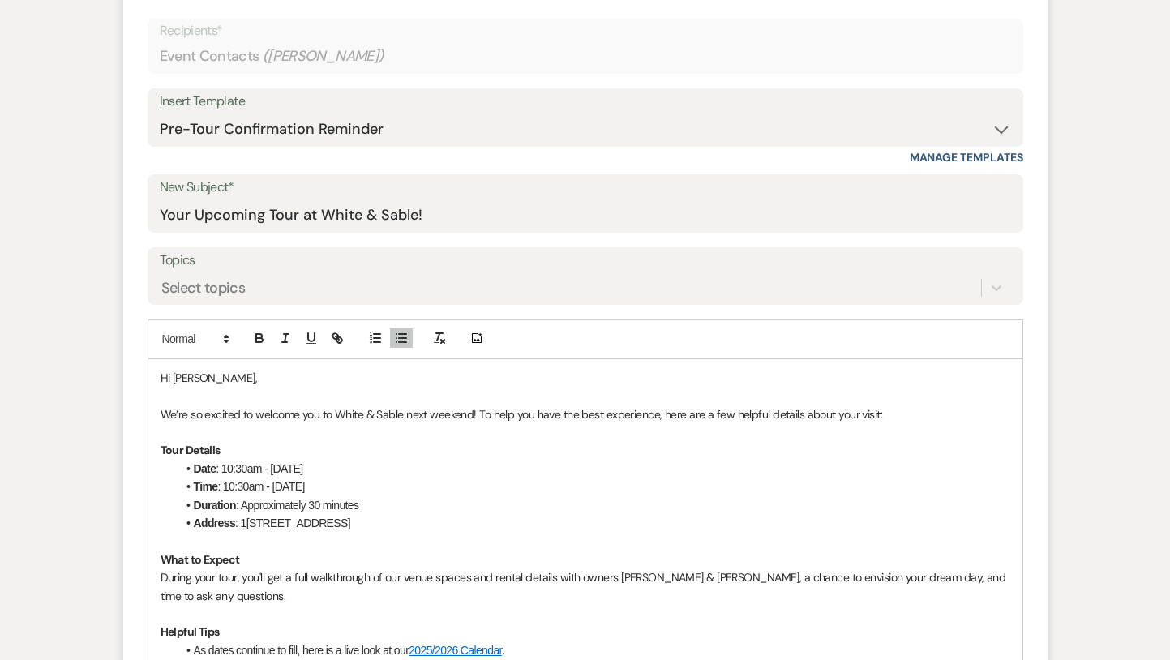
click at [267, 481] on li "Time : 10:30am - [DATE]" at bounding box center [594, 487] width 834 height 18
drag, startPoint x: 273, startPoint y: 467, endPoint x: 222, endPoint y: 468, distance: 50.3
click at [222, 468] on li "Date : 10:30am - [DATE]" at bounding box center [594, 469] width 834 height 18
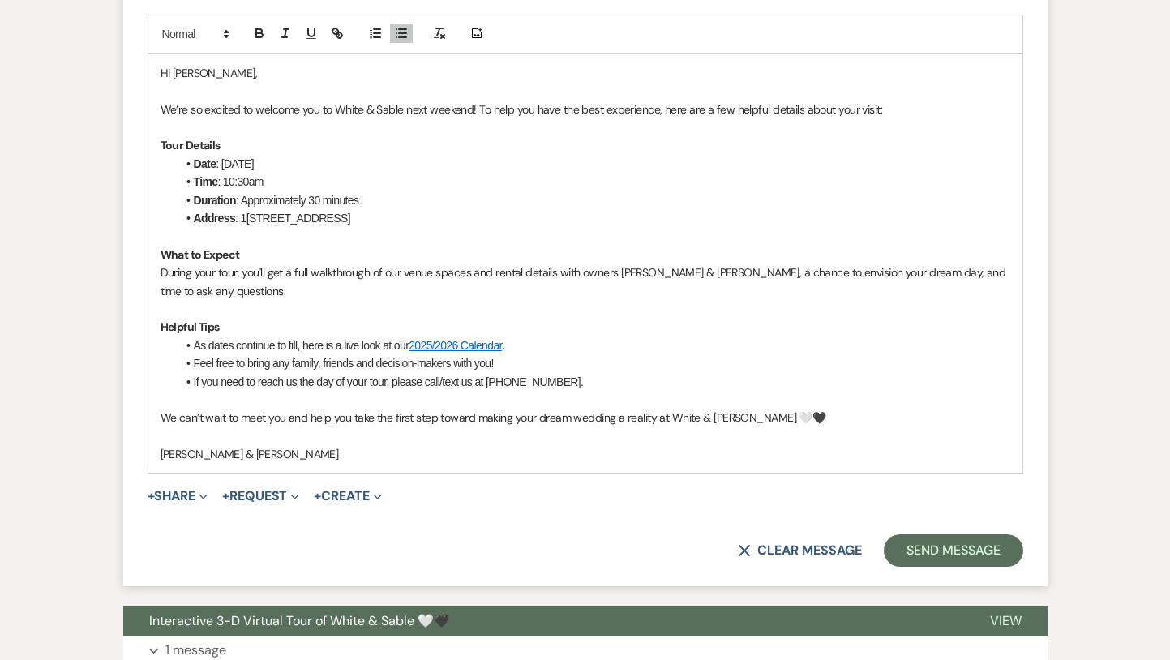
scroll to position [985, 0]
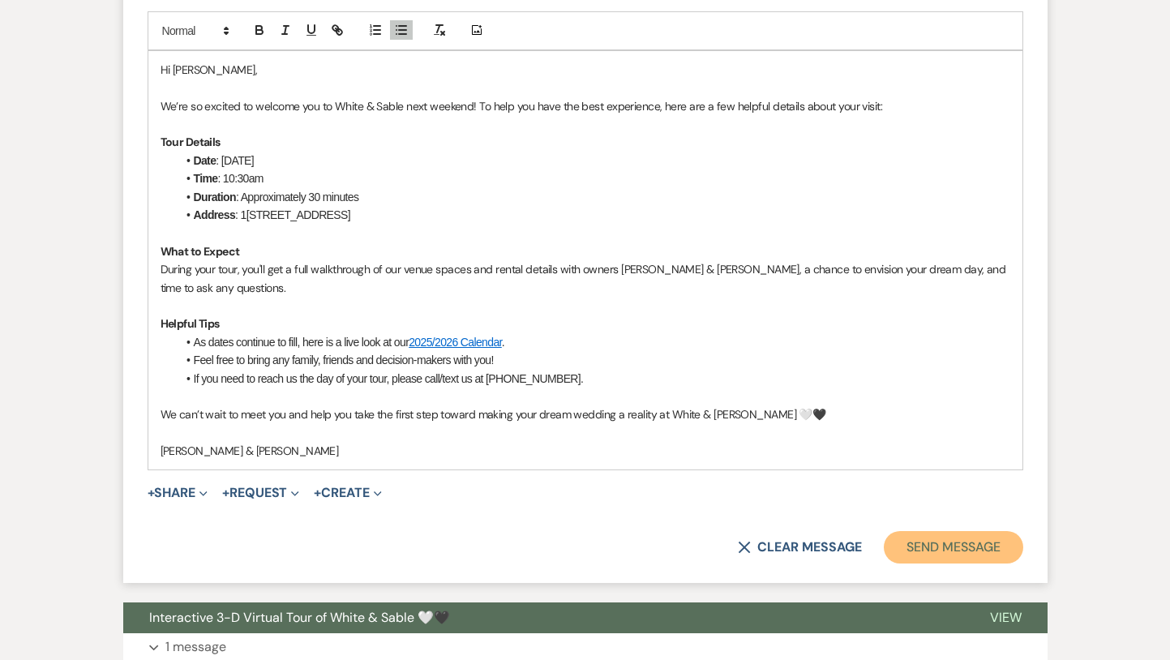
click at [963, 555] on button "Send Message" at bounding box center [953, 547] width 139 height 32
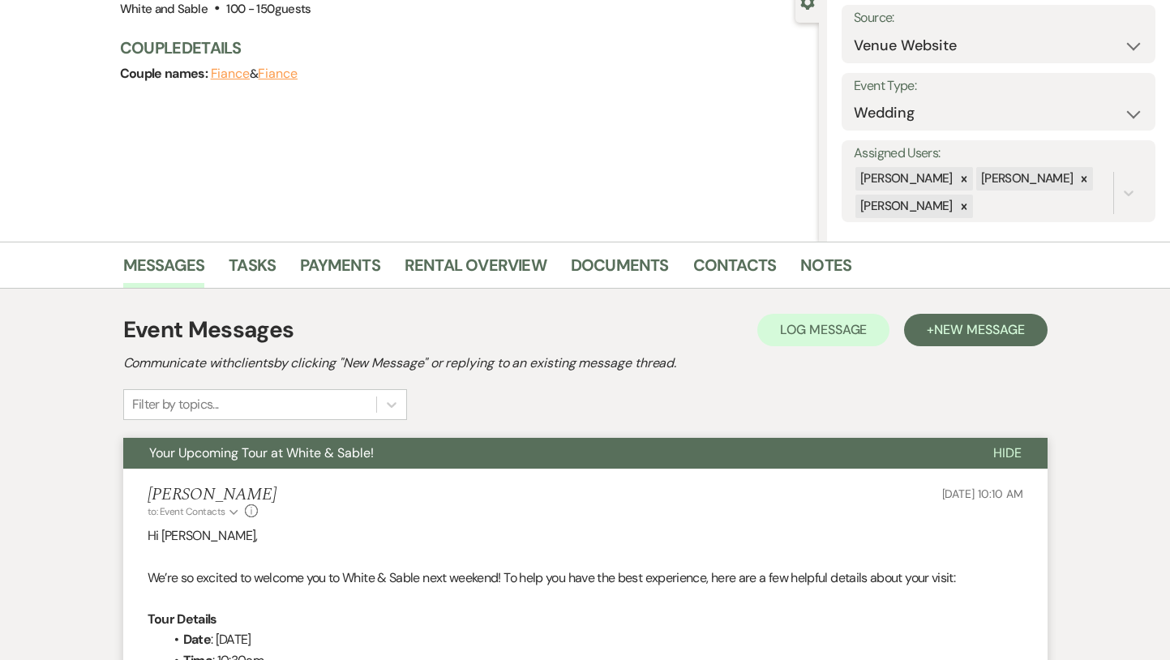
scroll to position [0, 0]
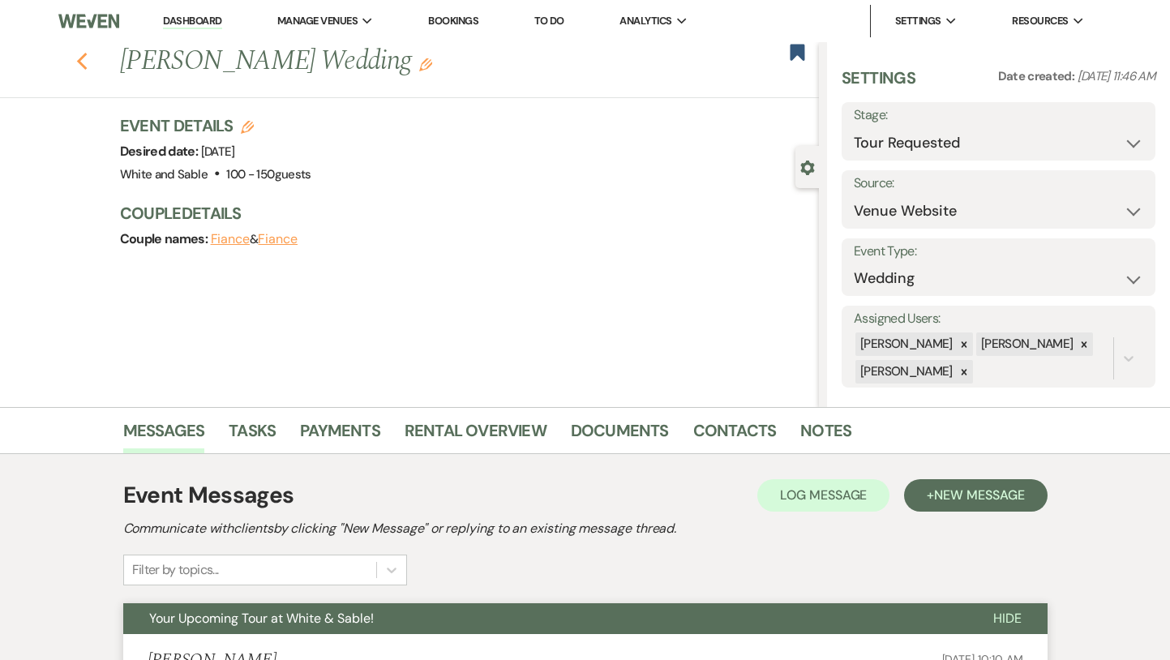
click at [84, 62] on icon "Previous" at bounding box center [82, 61] width 12 height 19
select select "2"
select select "8"
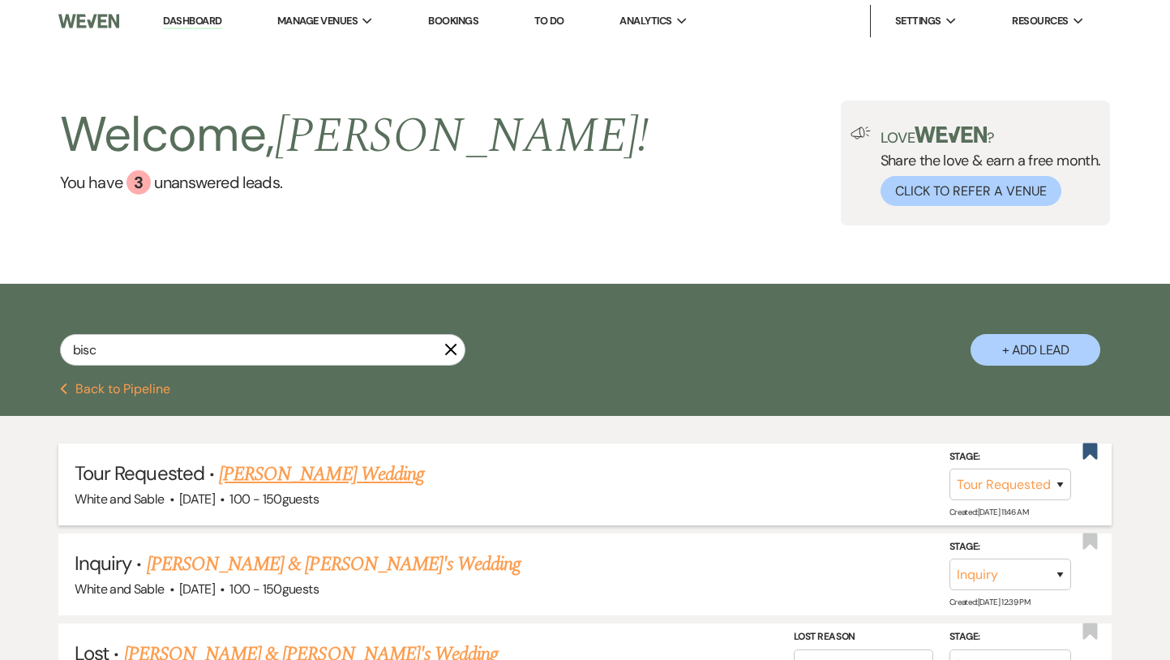
click at [375, 476] on link "[PERSON_NAME] Wedding" at bounding box center [321, 474] width 205 height 29
select select "2"
select select "5"
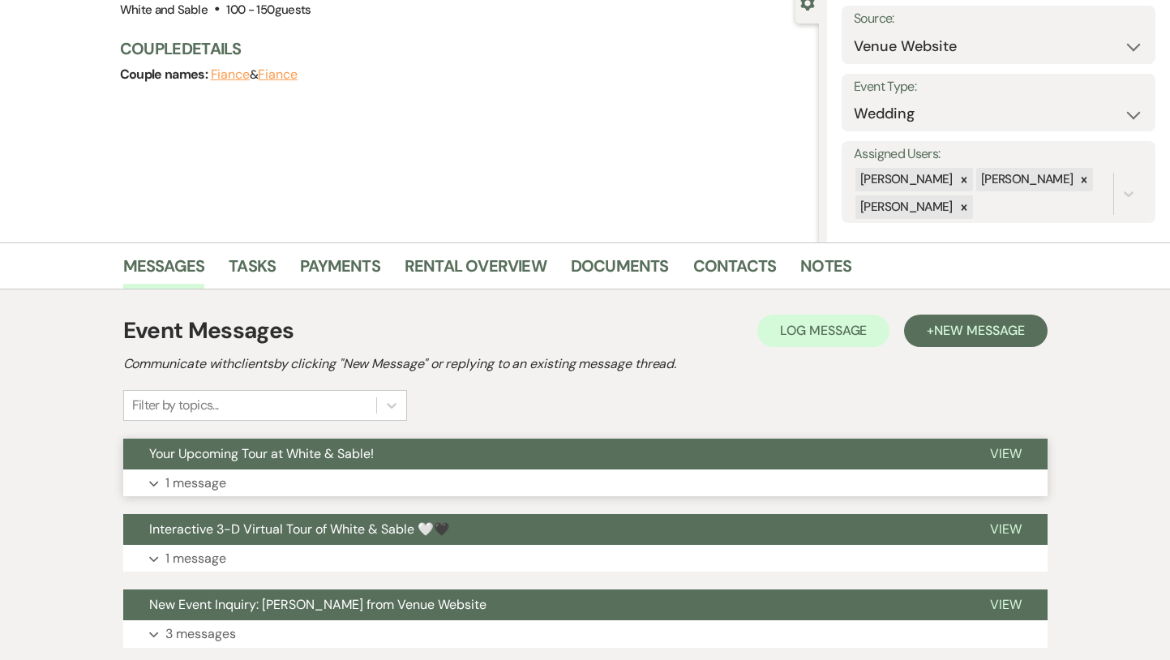
click at [367, 453] on span "Your Upcoming Tour at White & Sable!" at bounding box center [261, 453] width 225 height 17
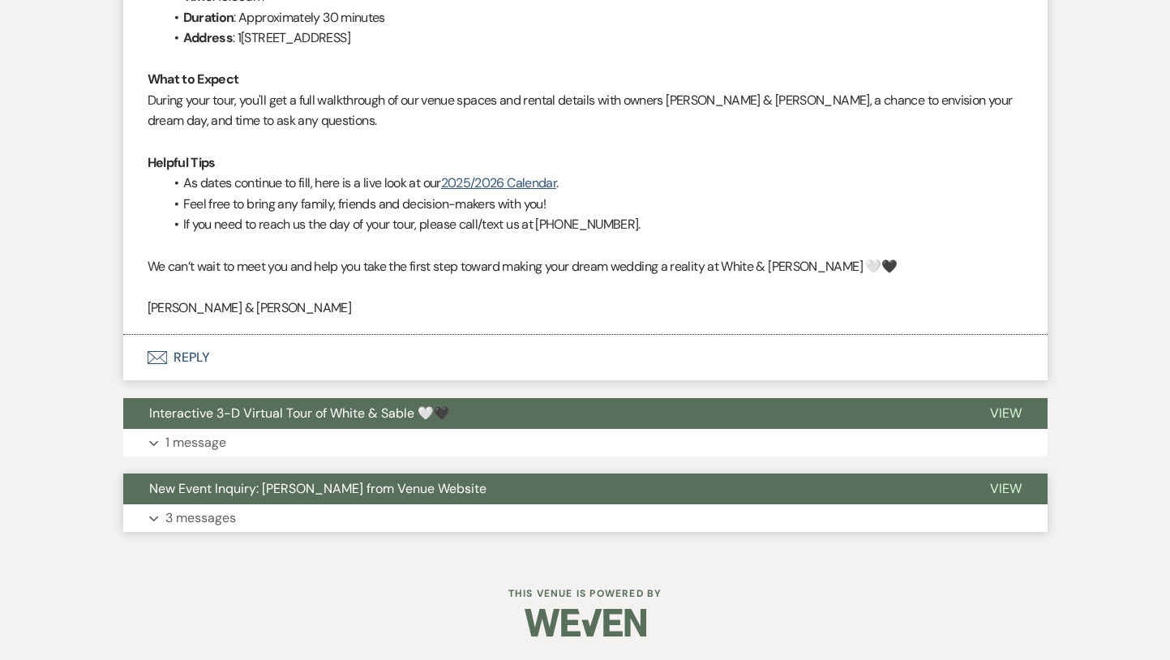
click at [358, 494] on span "New Event Inquiry: [PERSON_NAME] from Venue Website" at bounding box center [317, 488] width 337 height 17
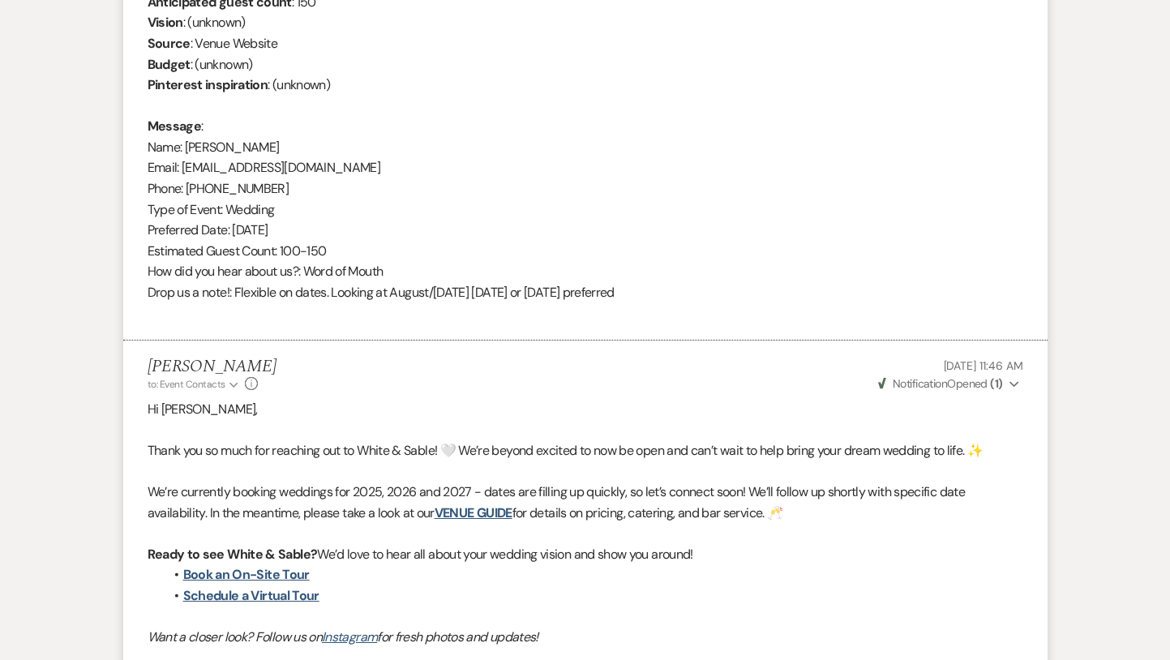
scroll to position [1494, 0]
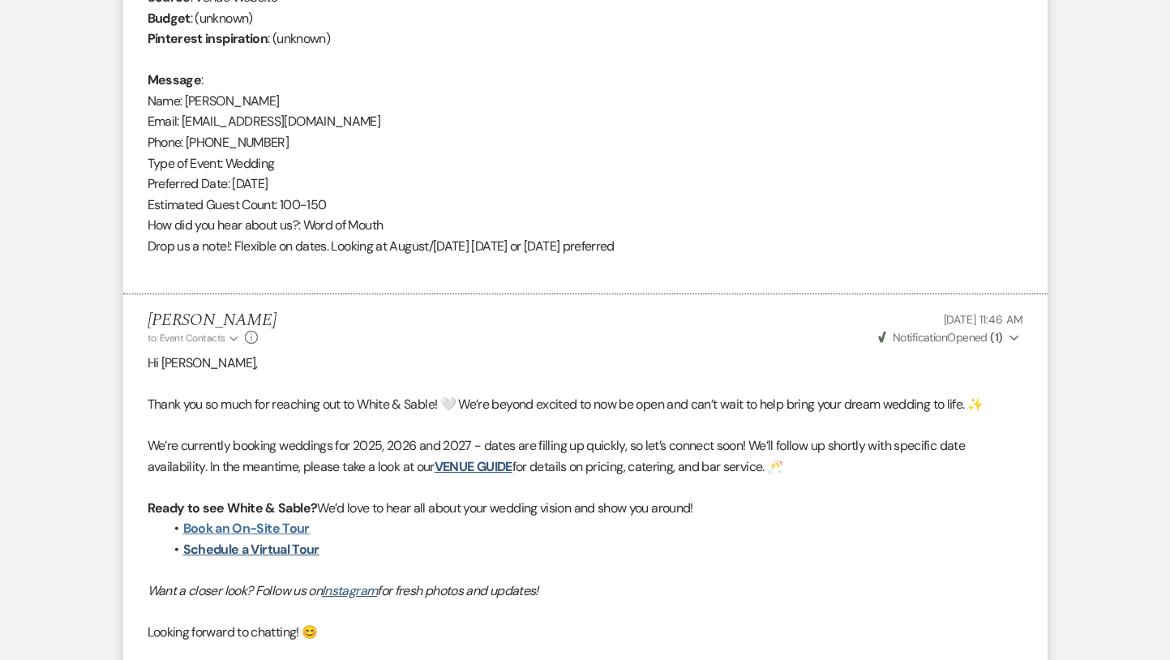
click at [291, 528] on link "Book an On-Site Tour" at bounding box center [246, 528] width 127 height 17
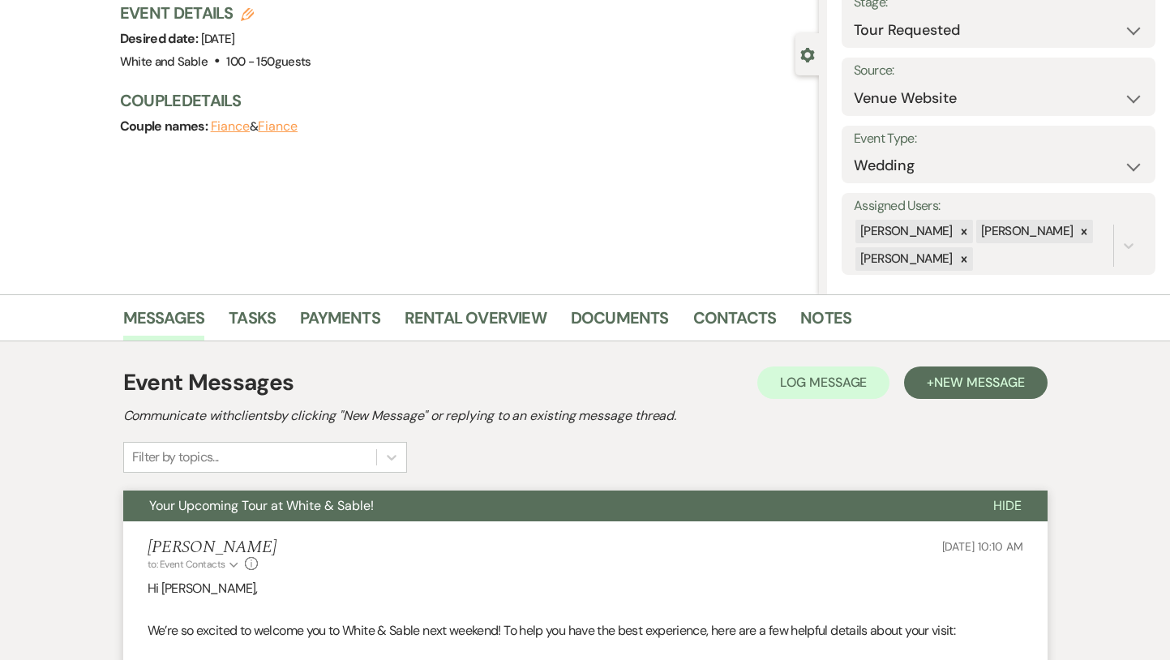
scroll to position [0, 0]
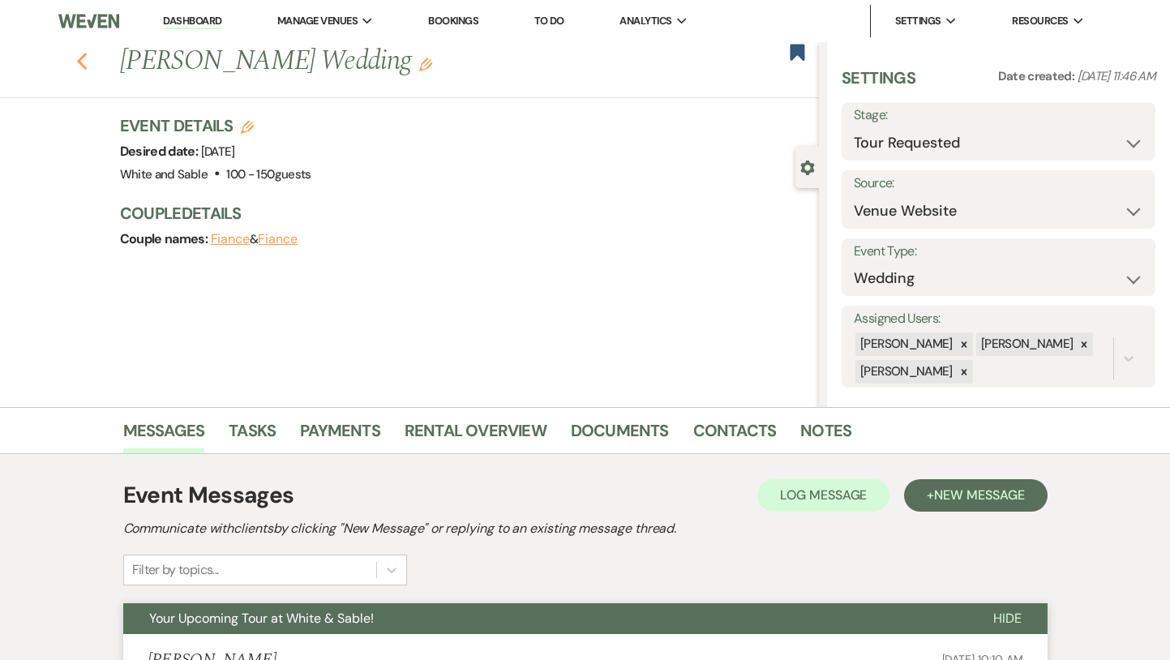
click at [84, 70] on icon "Previous" at bounding box center [82, 61] width 12 height 19
select select "2"
select select "8"
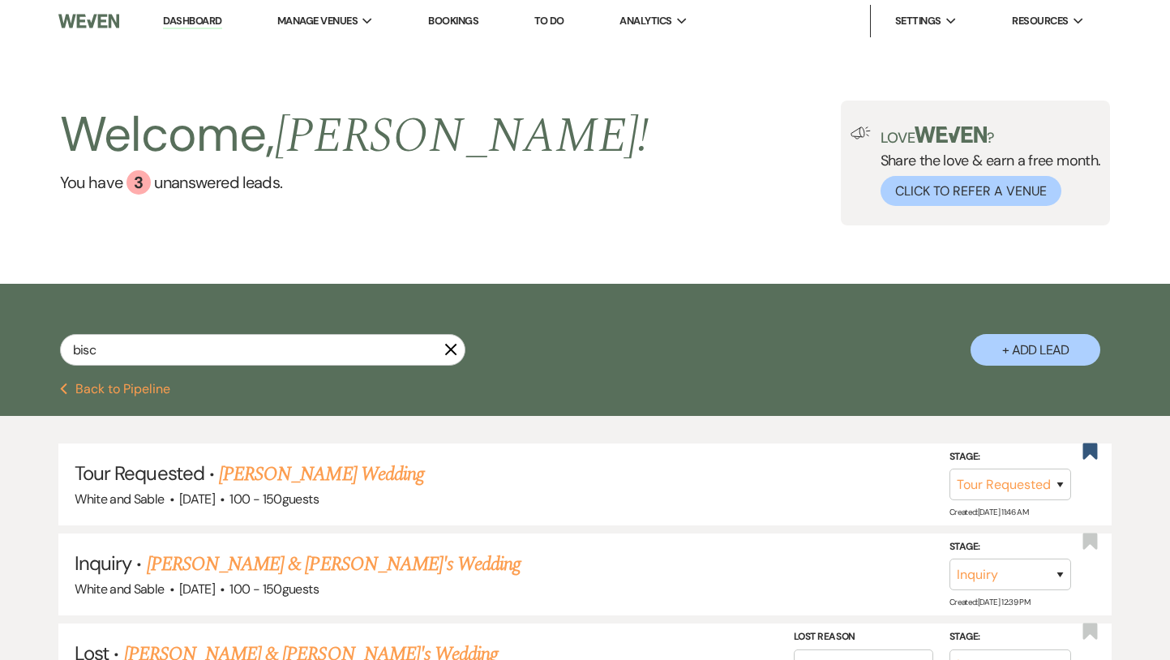
click at [194, 27] on link "Dashboard" at bounding box center [192, 21] width 58 height 15
select select "2"
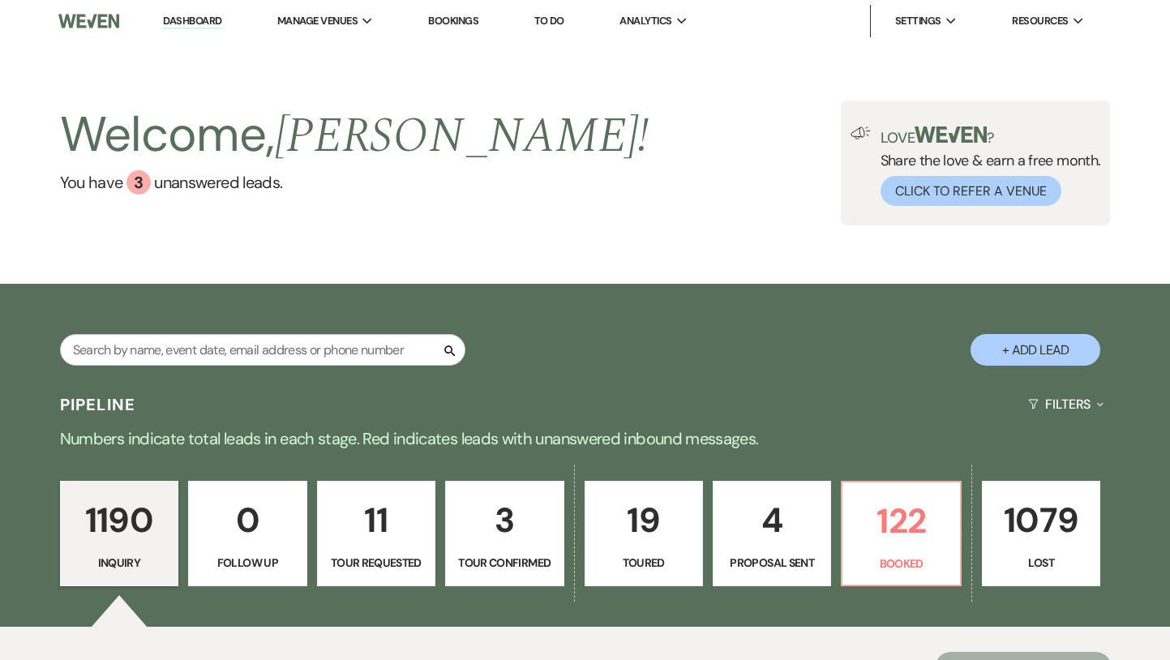
click at [374, 505] on p "11" at bounding box center [376, 520] width 97 height 54
select select "2"
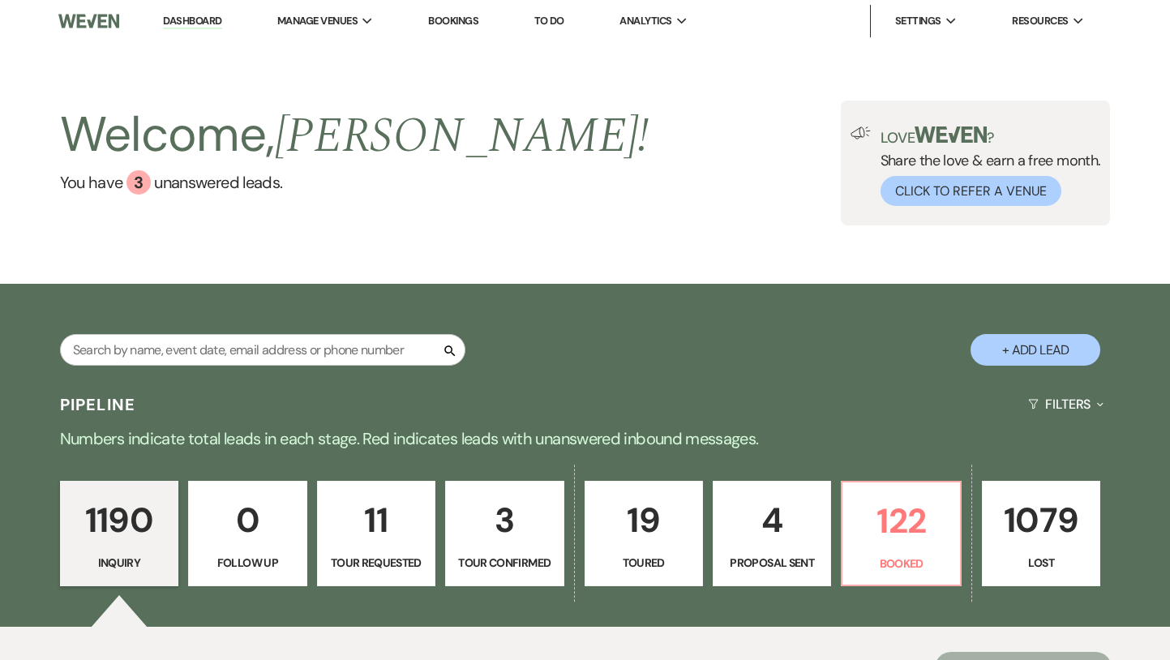
select select "2"
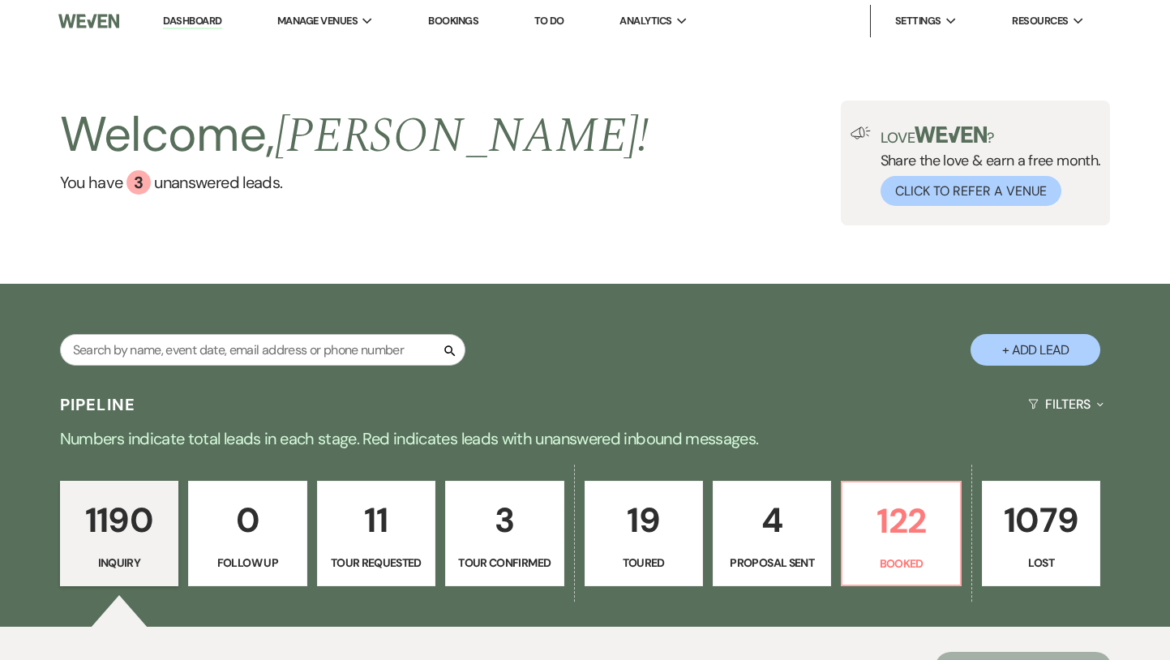
select select "2"
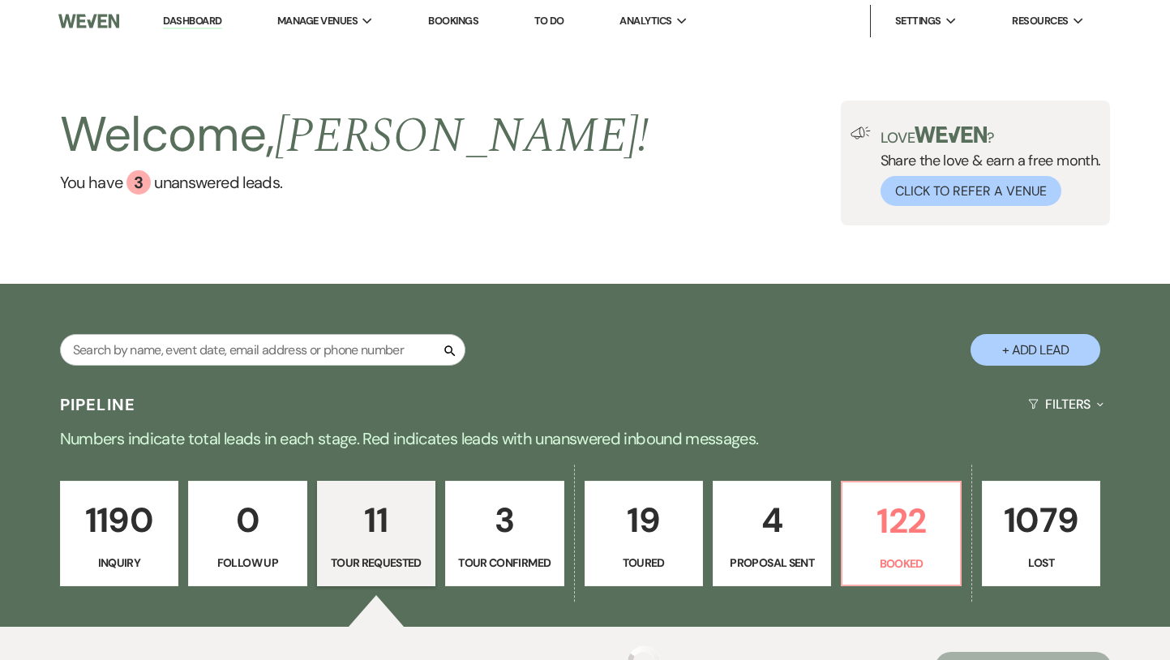
select select "2"
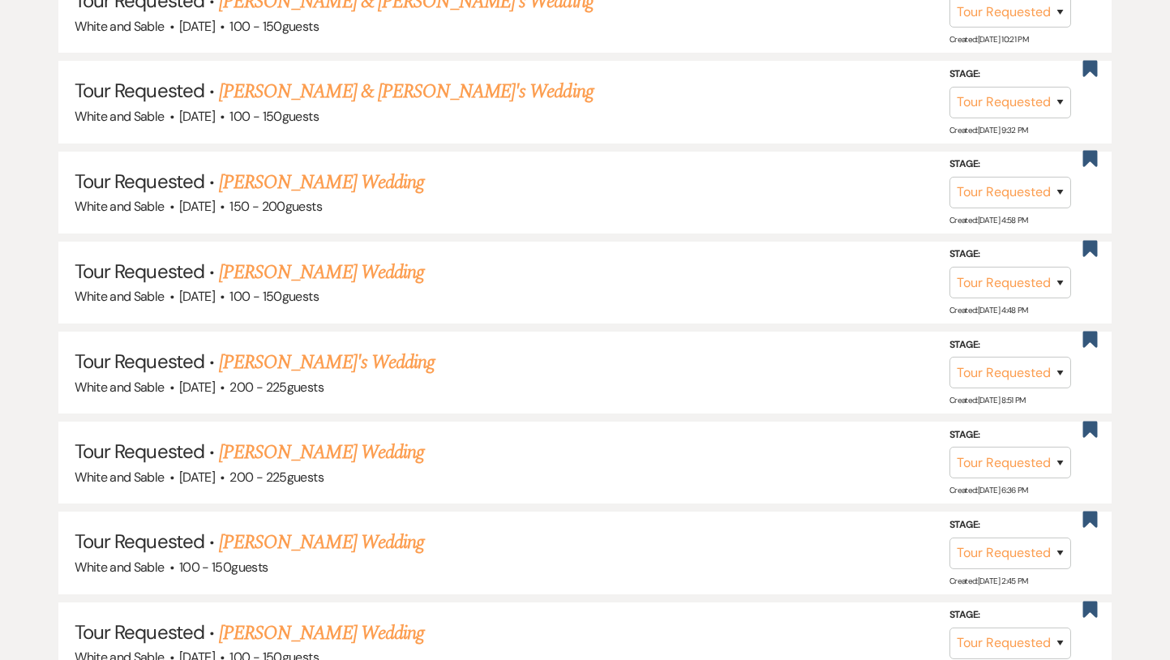
scroll to position [1037, 0]
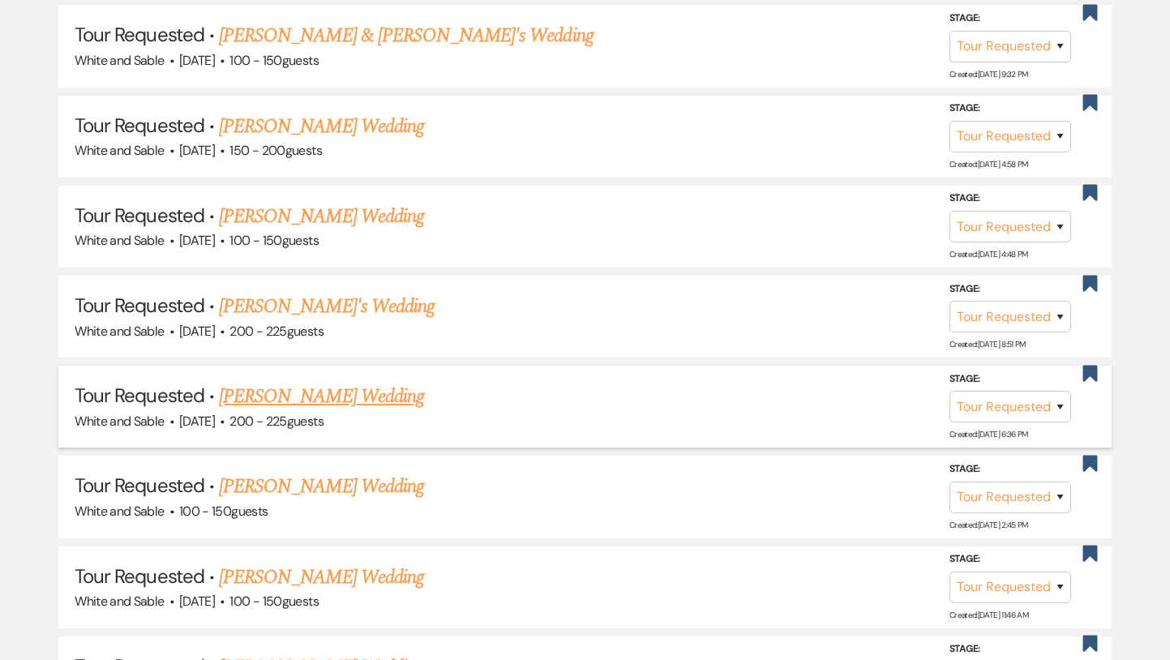
click at [350, 390] on link "[PERSON_NAME] Wedding" at bounding box center [321, 396] width 205 height 29
select select "2"
select select "5"
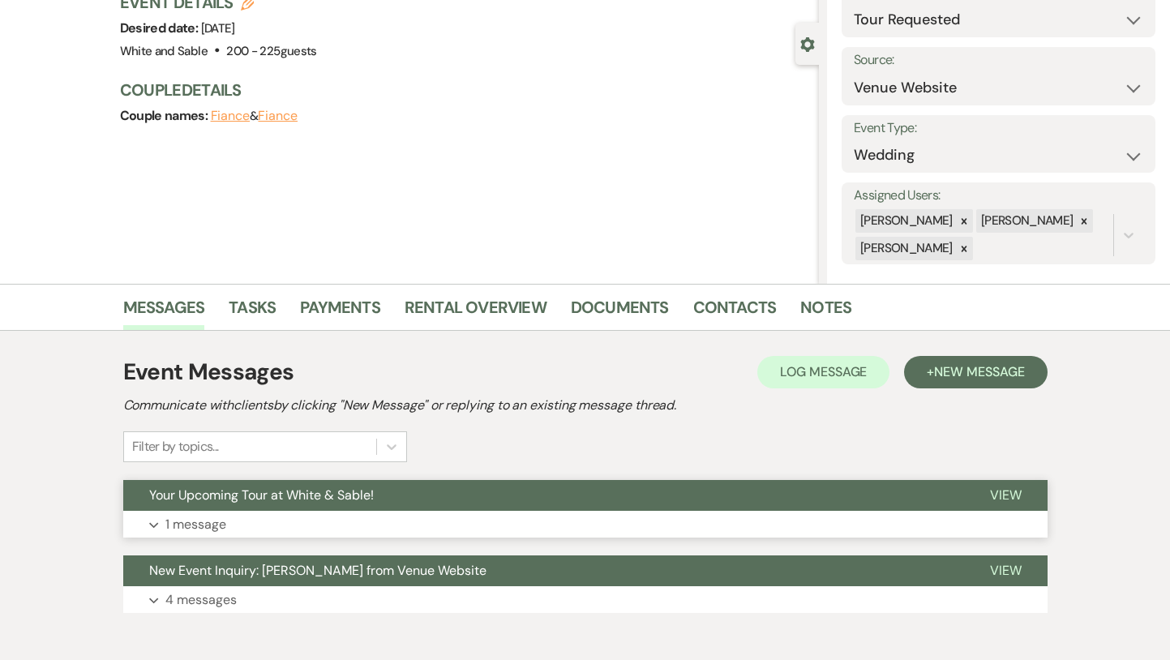
click at [354, 495] on span "Your Upcoming Tour at White & Sable!" at bounding box center [261, 495] width 225 height 17
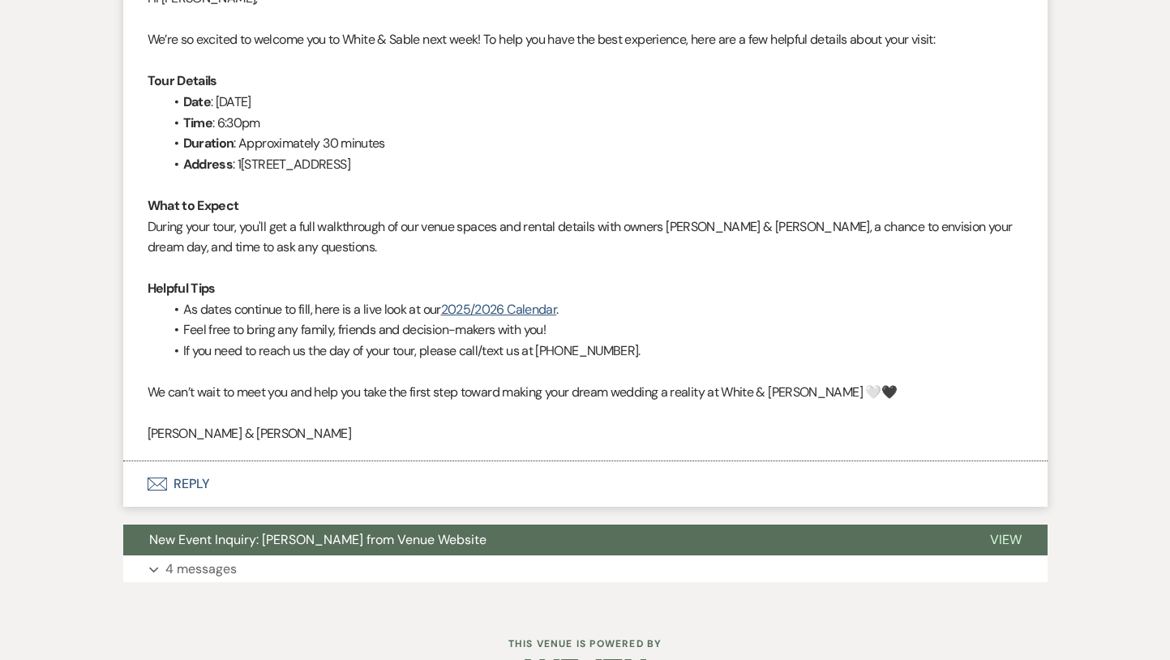
scroll to position [755, 0]
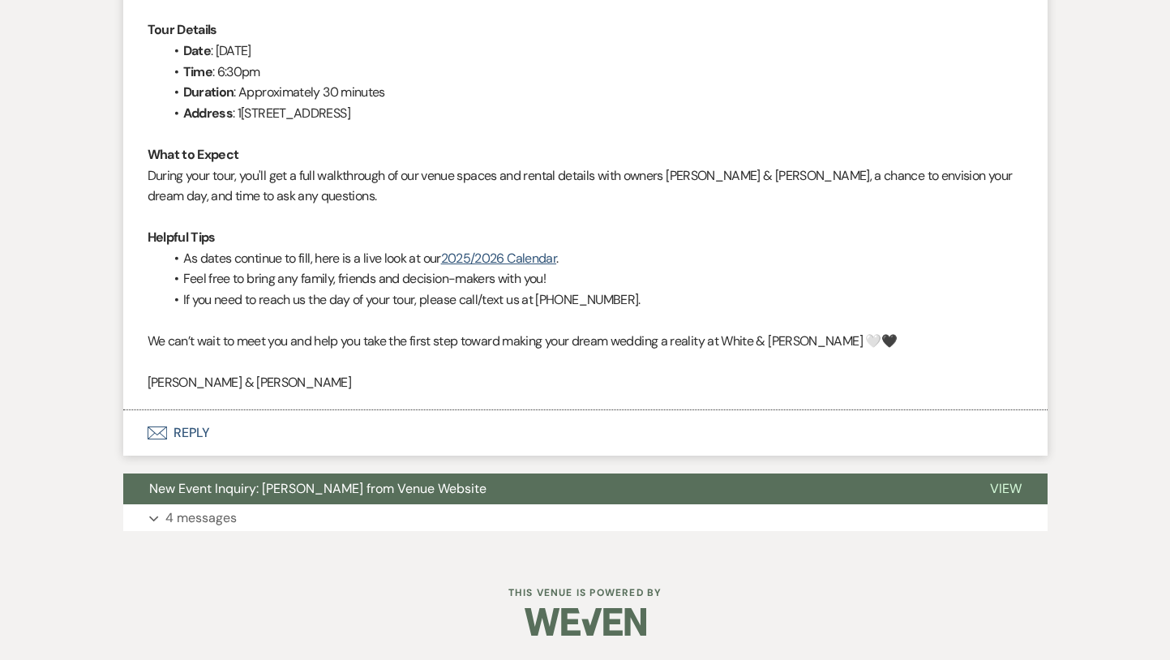
click at [354, 495] on span "New Event Inquiry: [PERSON_NAME] from Venue Website" at bounding box center [317, 488] width 337 height 17
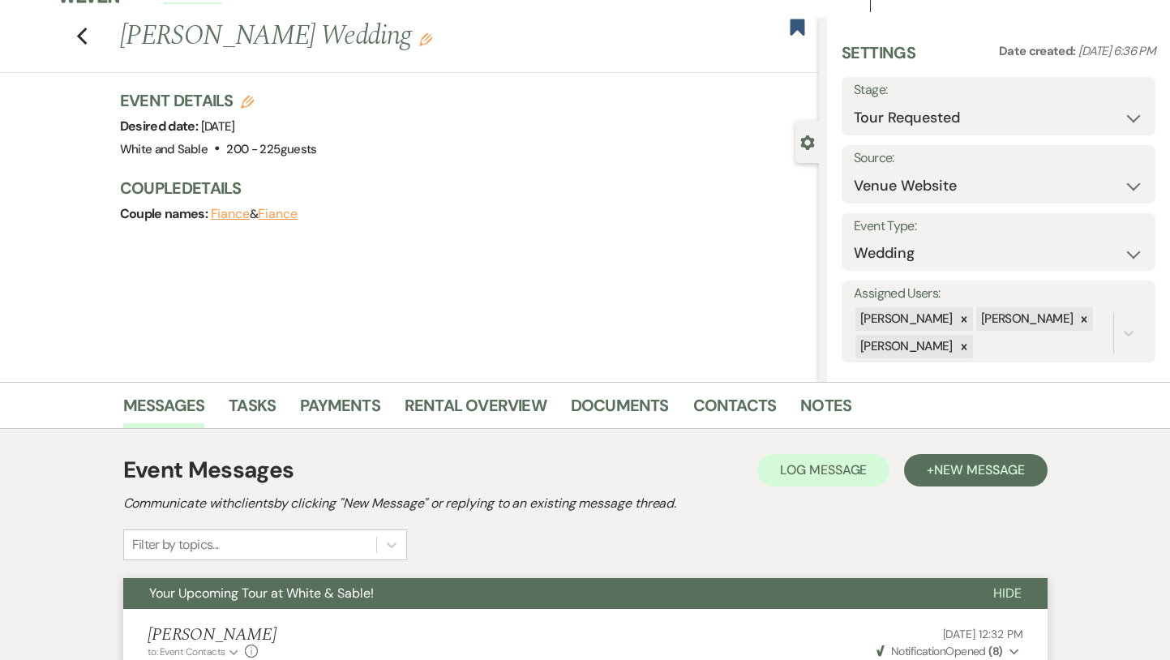
scroll to position [0, 0]
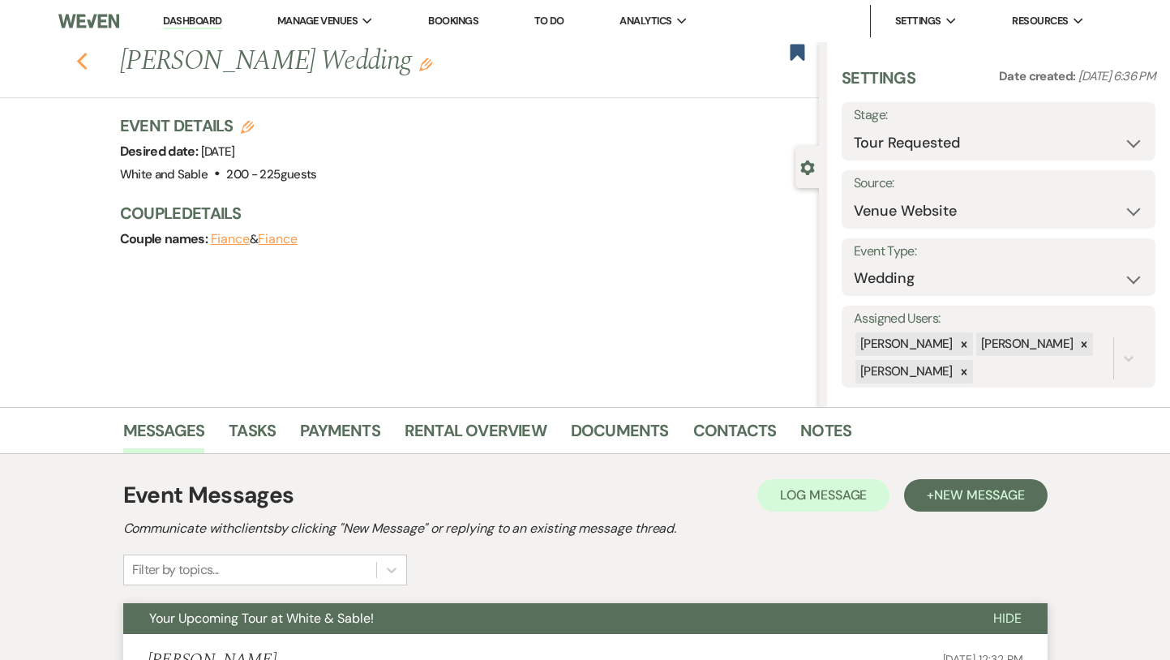
click at [83, 56] on use "button" at bounding box center [81, 62] width 11 height 18
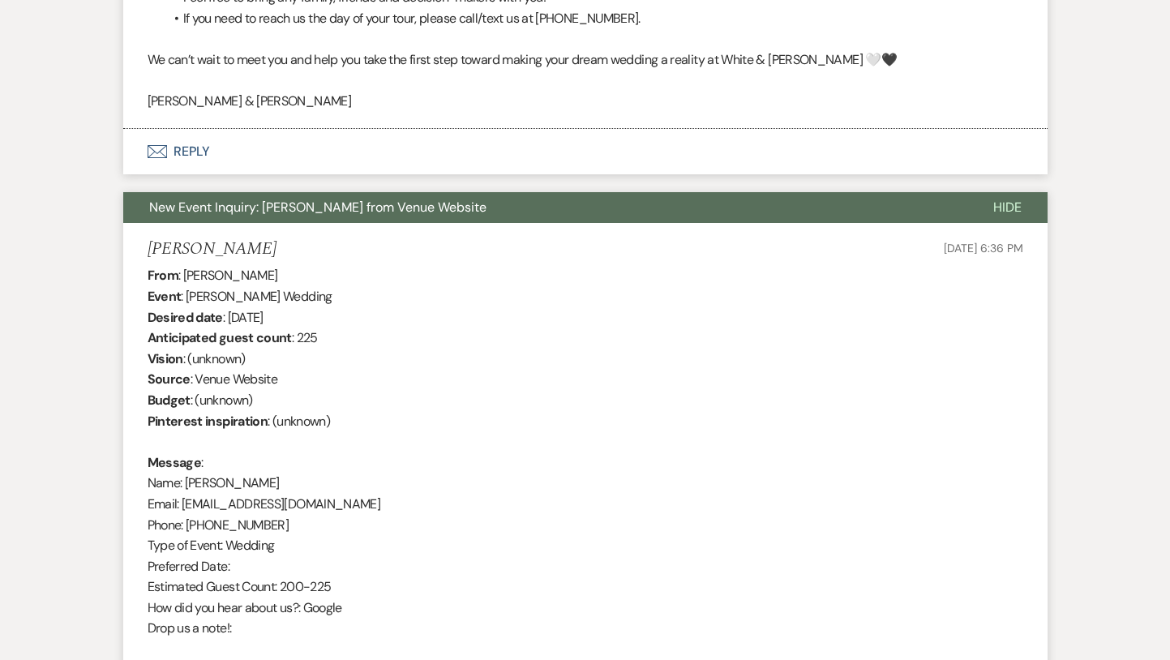
select select "2"
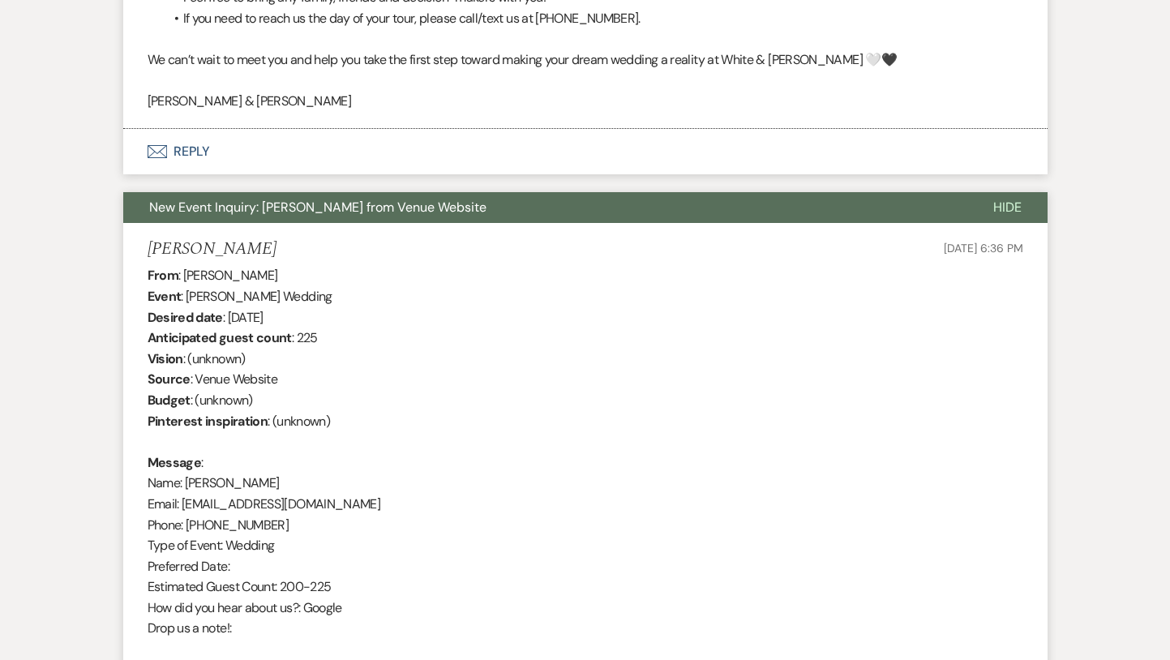
select select "2"
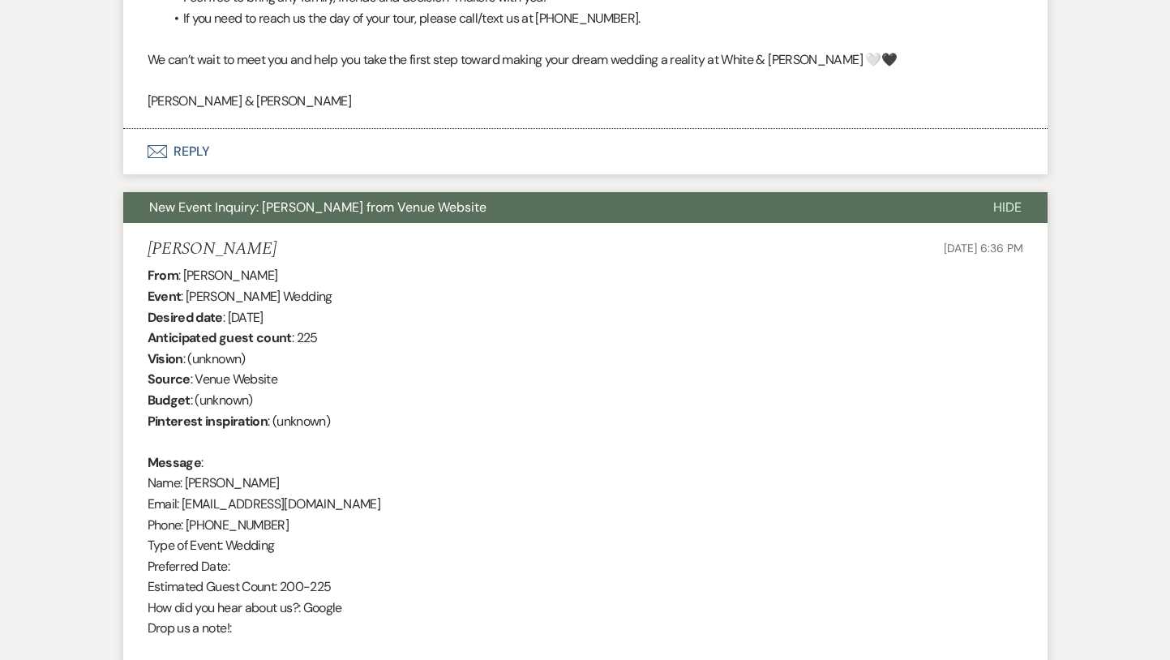
select select "2"
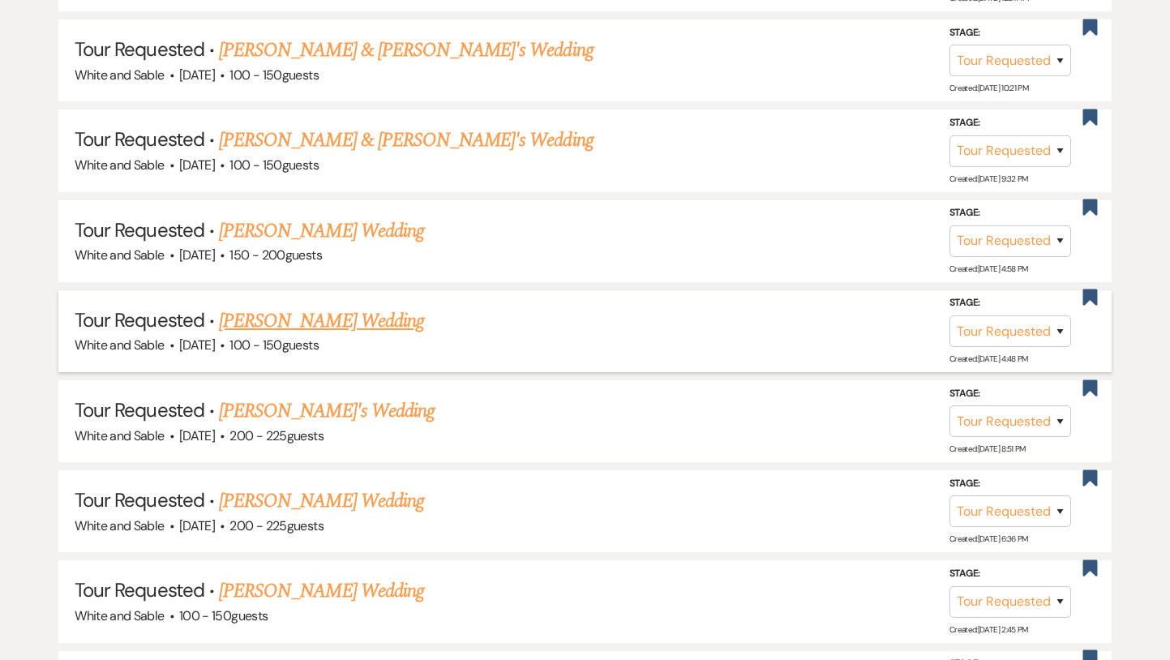
scroll to position [970, 0]
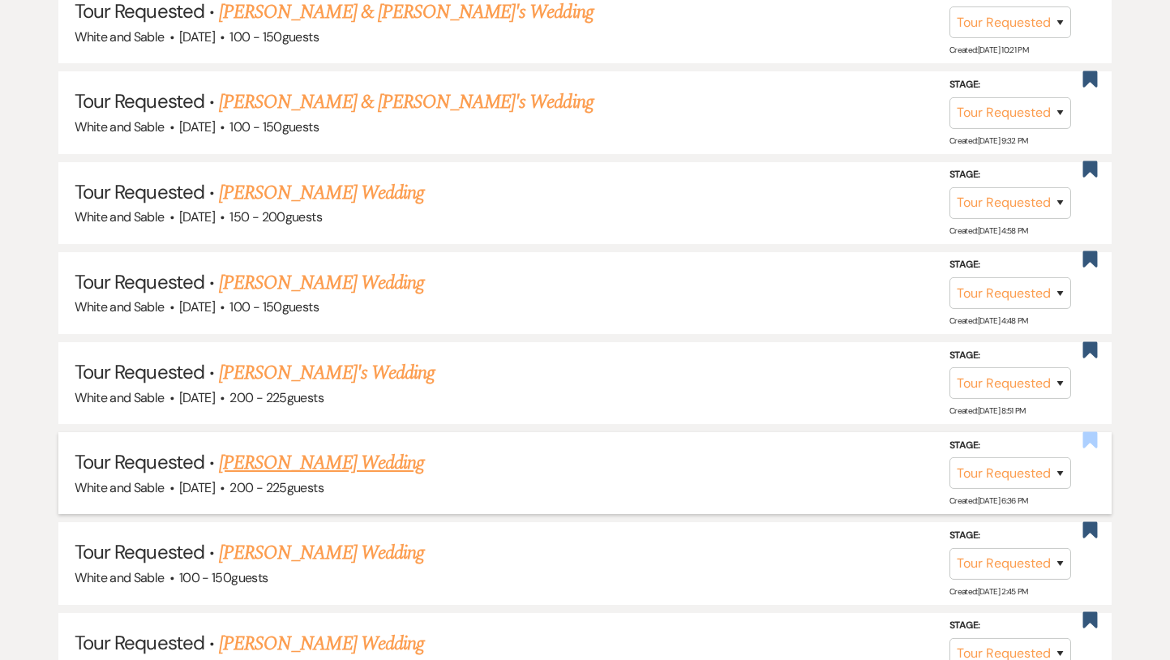
click at [1086, 442] on icon "Bookmark" at bounding box center [1090, 440] width 17 height 19
select select "2"
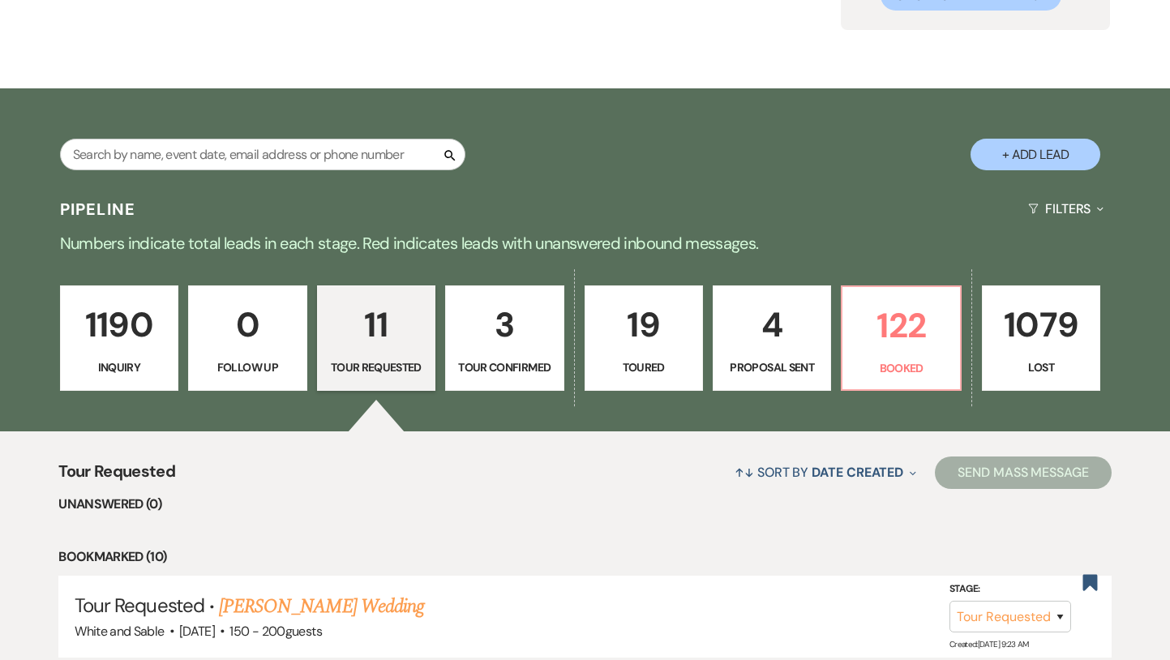
scroll to position [194, 0]
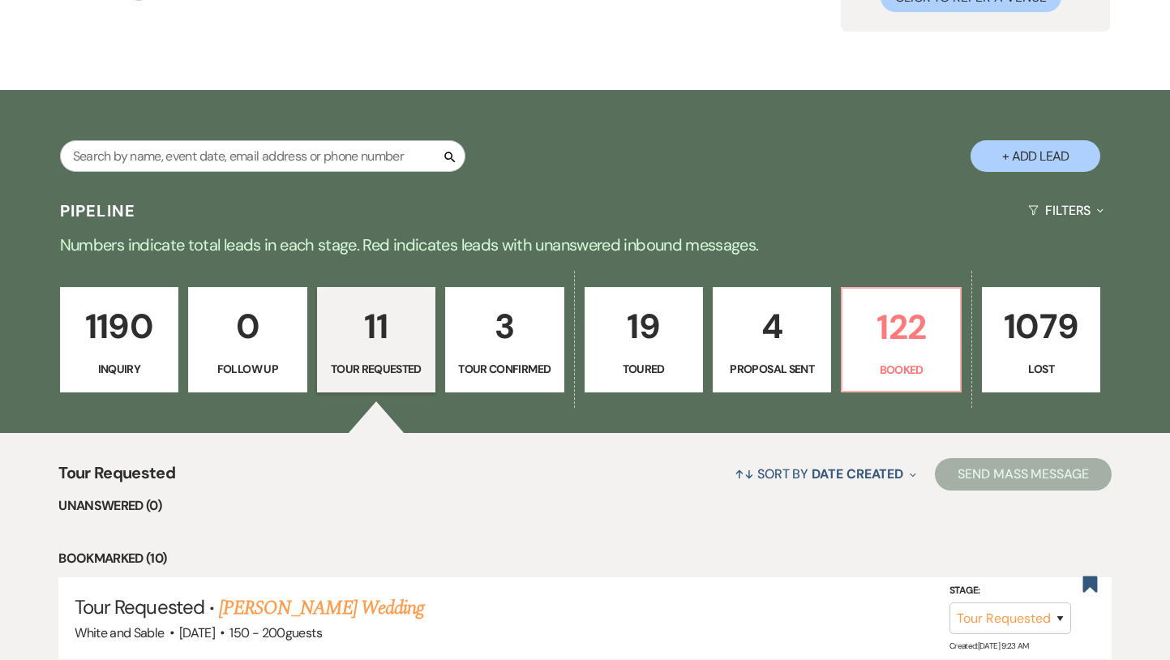
click at [115, 355] on link "1190 Inquiry" at bounding box center [119, 339] width 118 height 105
